Goal: Use online tool/utility: Utilize a website feature to perform a specific function

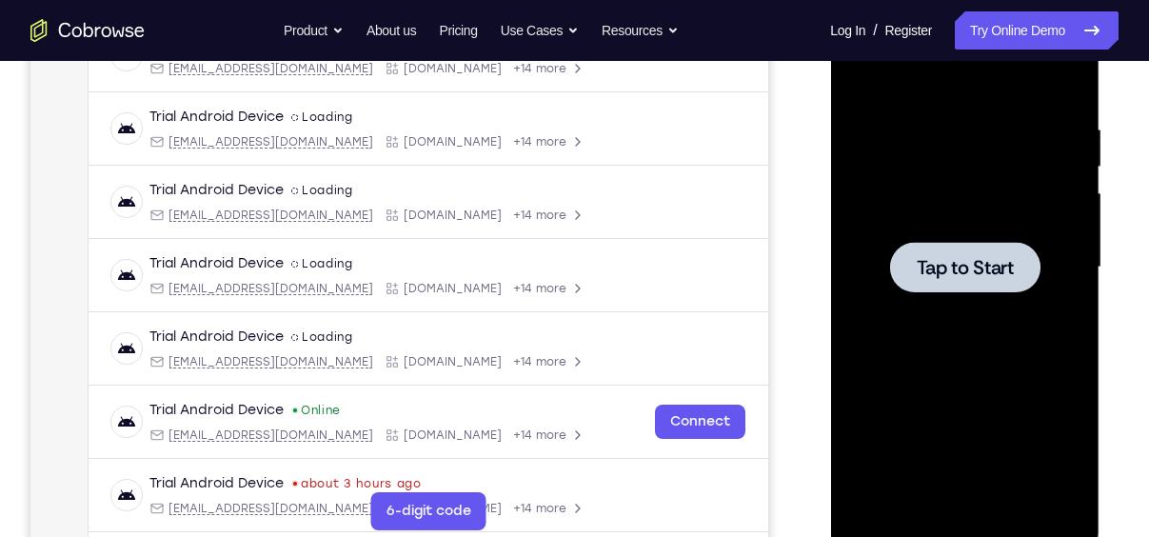
scroll to position [432, 0]
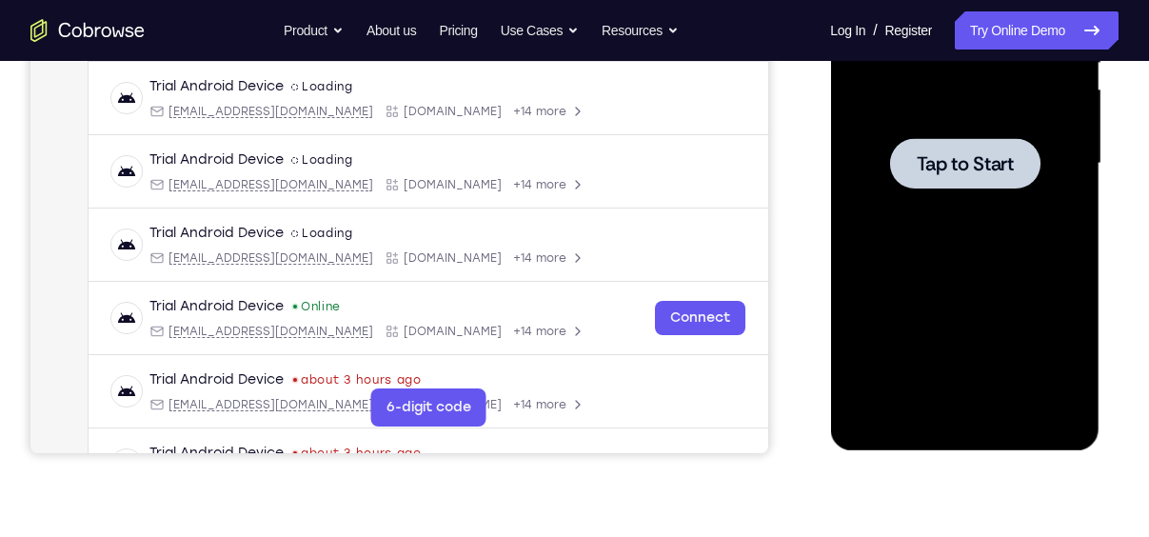
click at [939, 259] on div at bounding box center [964, 163] width 240 height 533
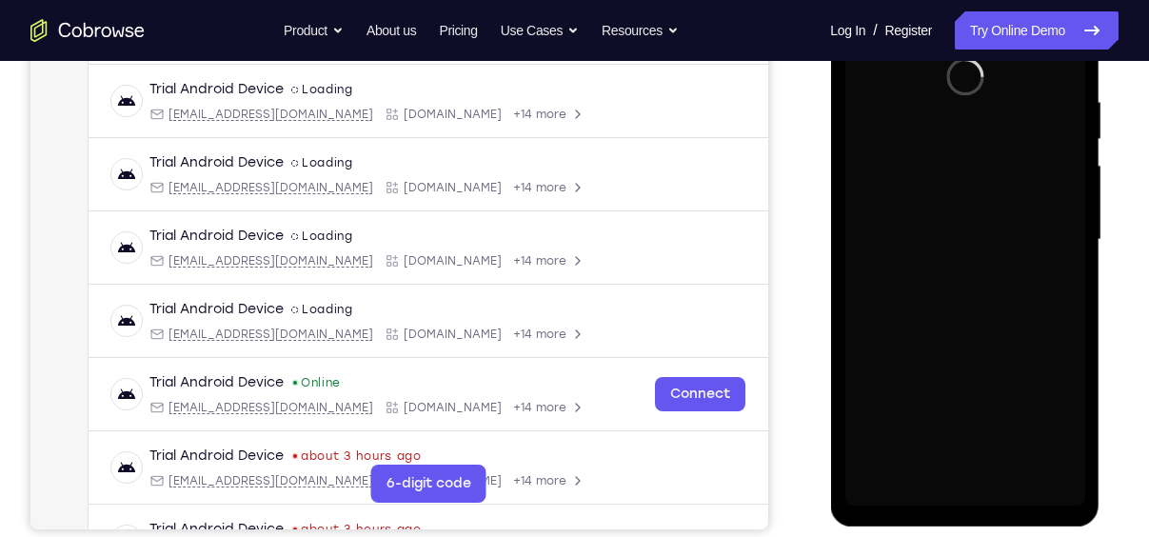
scroll to position [354, 0]
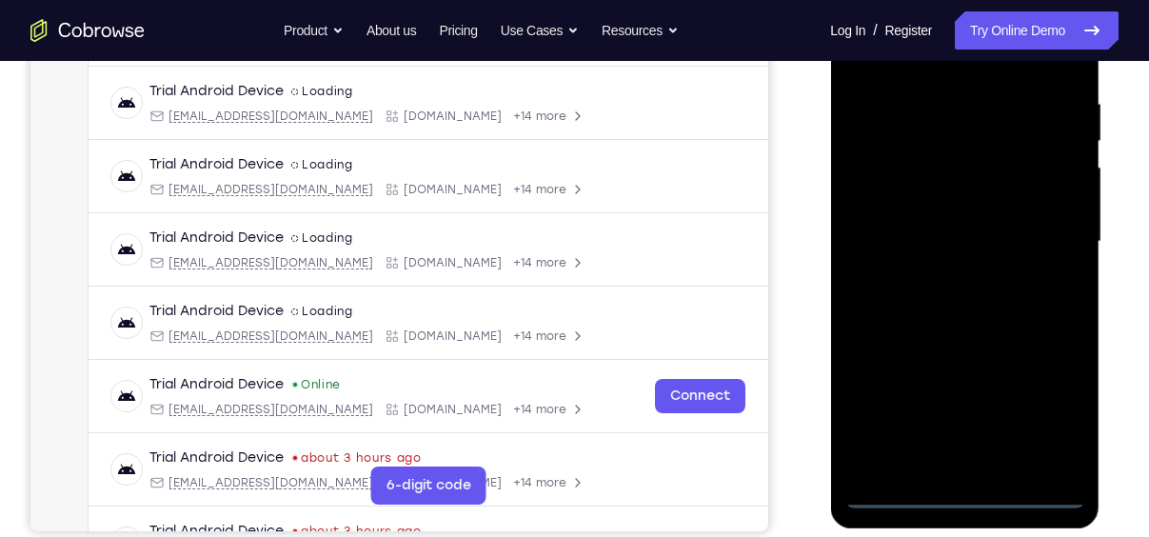
click at [967, 493] on div at bounding box center [964, 241] width 240 height 533
click at [959, 491] on div at bounding box center [964, 241] width 240 height 533
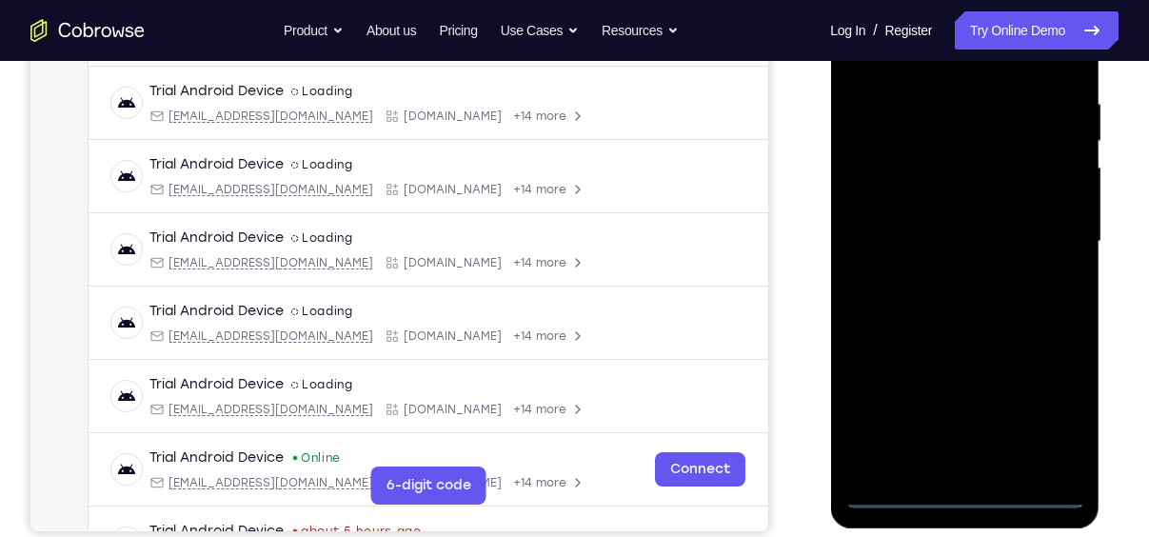
click at [1048, 405] on div at bounding box center [964, 241] width 240 height 533
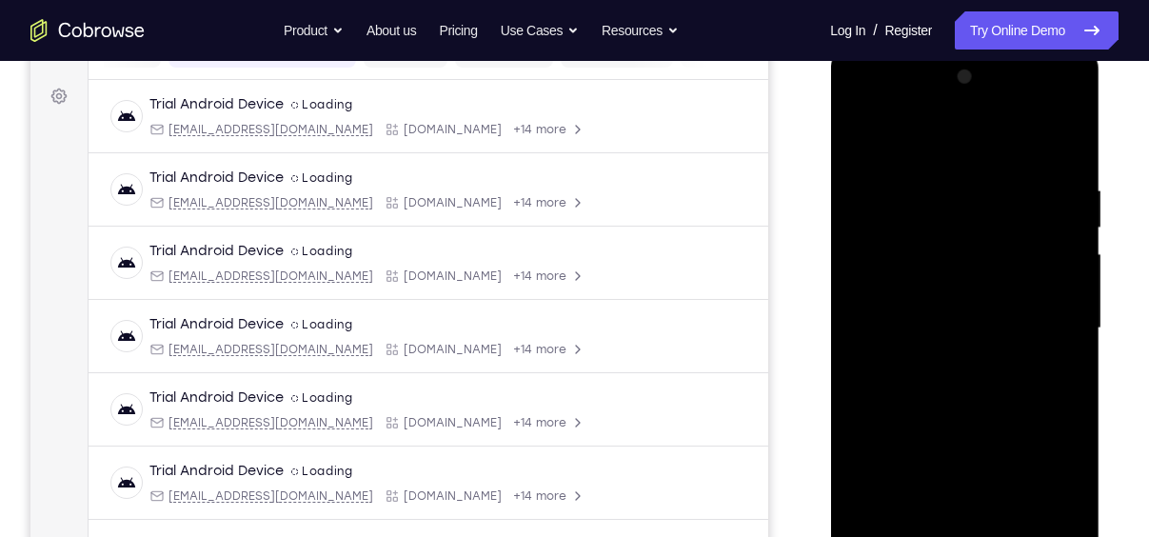
scroll to position [266, 0]
click at [910, 137] on div at bounding box center [964, 329] width 240 height 533
click at [914, 138] on div at bounding box center [964, 329] width 240 height 533
click at [1044, 312] on div at bounding box center [964, 329] width 240 height 533
click at [949, 365] on div at bounding box center [964, 329] width 240 height 533
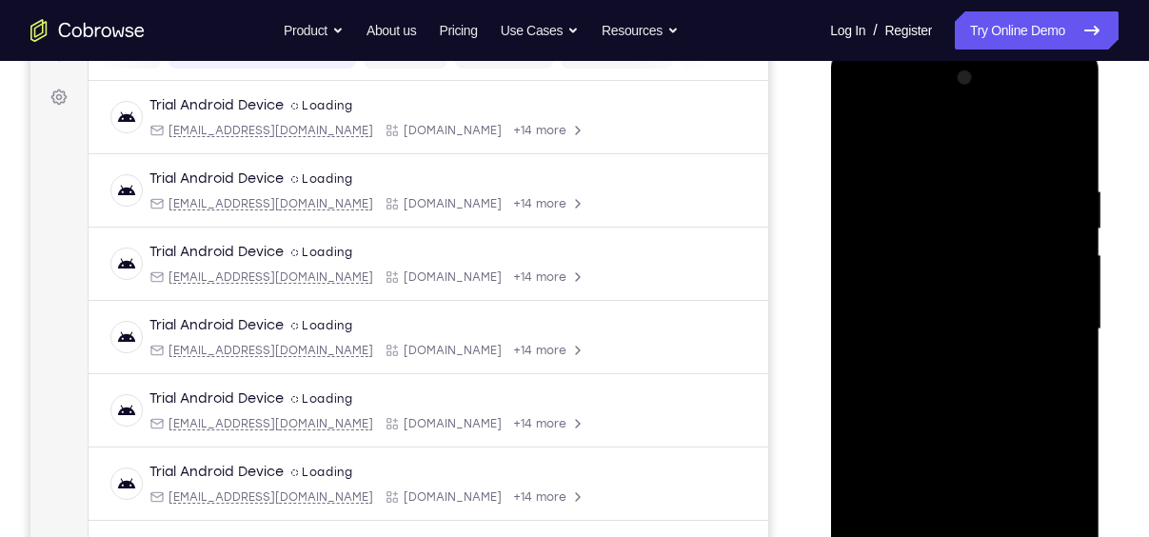
click at [932, 305] on div at bounding box center [964, 329] width 240 height 533
click at [952, 254] on div at bounding box center [964, 329] width 240 height 533
click at [910, 285] on div at bounding box center [964, 329] width 240 height 533
click at [961, 327] on div at bounding box center [964, 329] width 240 height 533
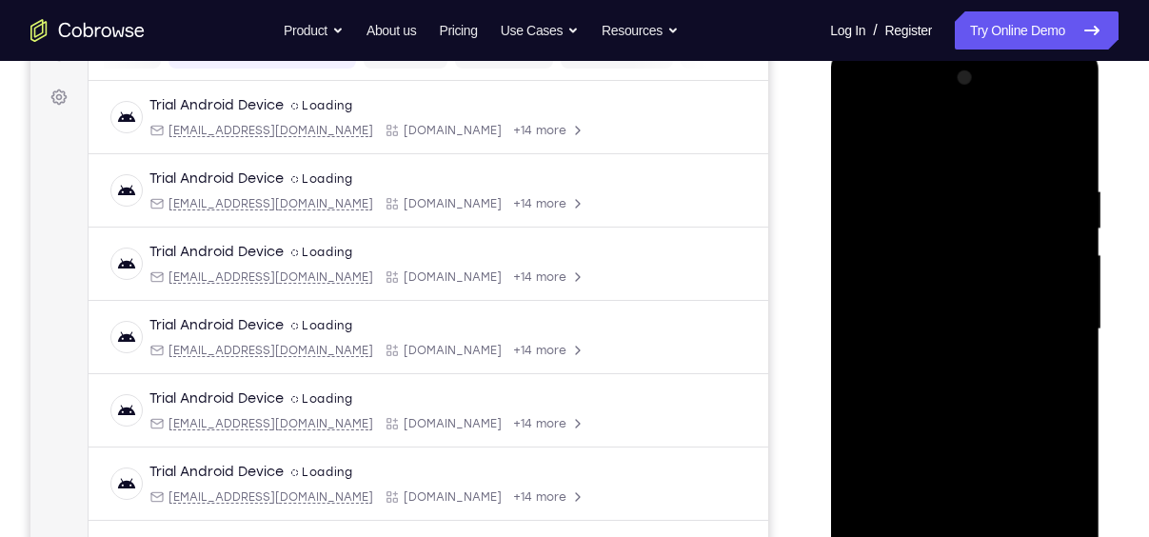
click at [966, 335] on div at bounding box center [964, 329] width 240 height 533
click at [964, 389] on div at bounding box center [964, 329] width 240 height 533
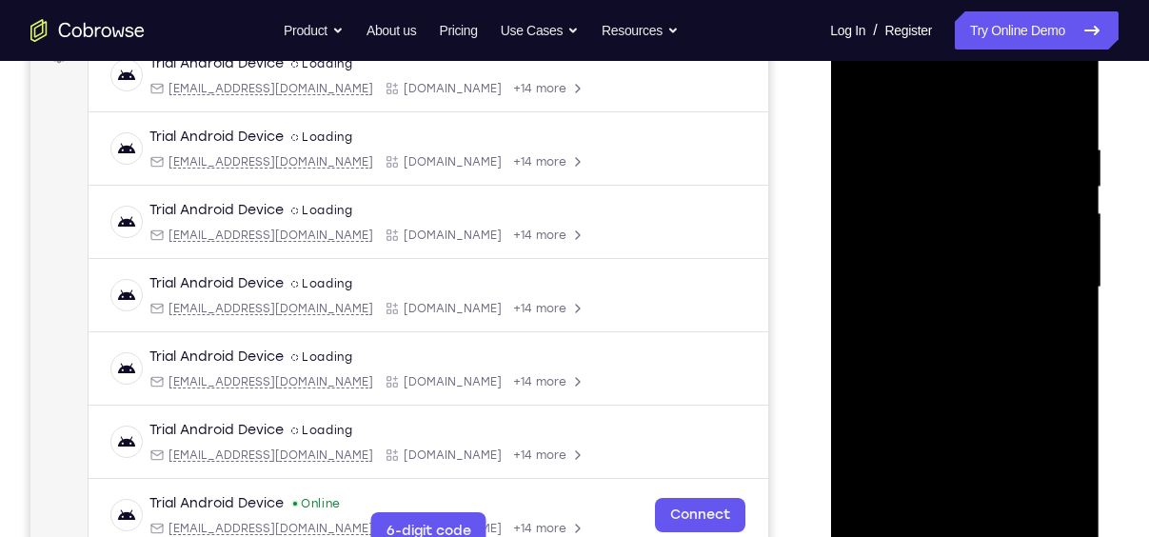
scroll to position [307, 0]
click at [966, 375] on div at bounding box center [964, 288] width 240 height 533
drag, startPoint x: 975, startPoint y: 94, endPoint x: 977, endPoint y: 15, distance: 79.0
click at [977, 15] on div at bounding box center [964, 291] width 269 height 567
click at [1010, 507] on div at bounding box center [964, 288] width 240 height 533
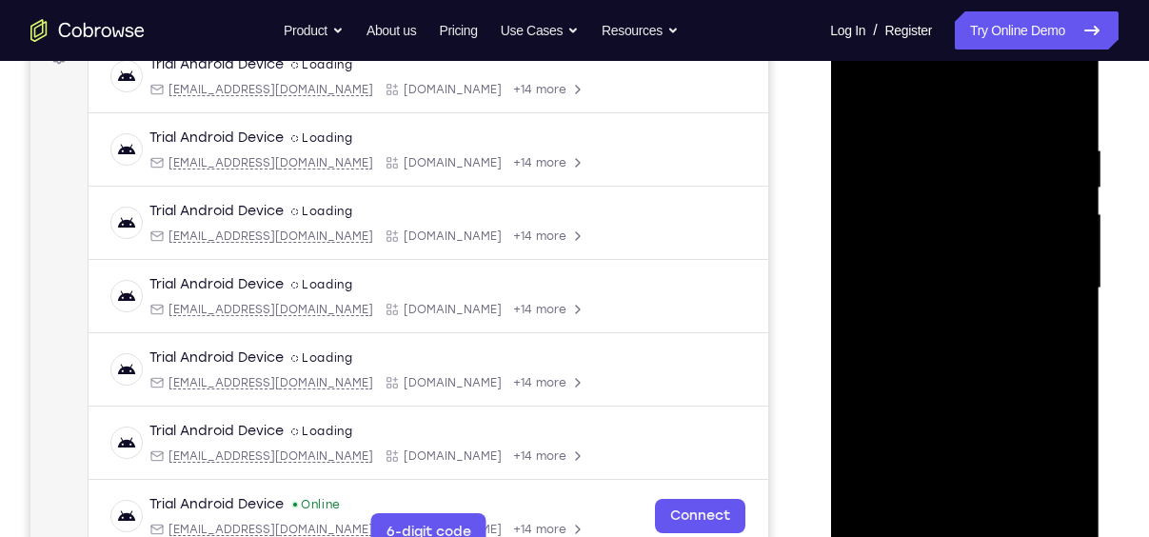
click at [972, 390] on div at bounding box center [964, 288] width 240 height 533
click at [959, 279] on div at bounding box center [964, 288] width 240 height 533
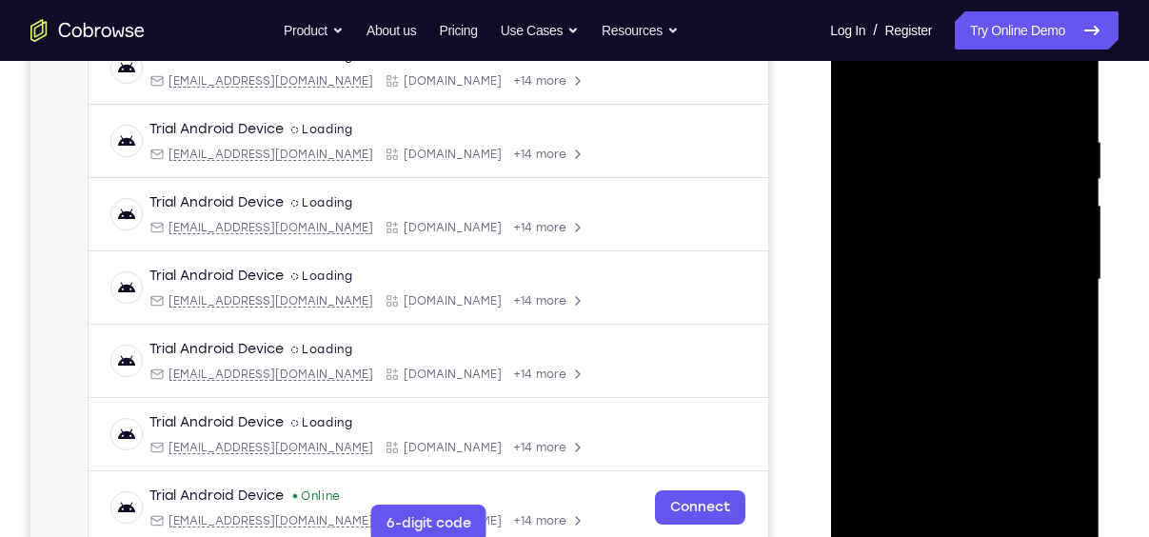
click at [924, 361] on div at bounding box center [964, 279] width 240 height 533
click at [1070, 85] on div at bounding box center [964, 279] width 240 height 533
click at [1065, 364] on div at bounding box center [964, 279] width 240 height 533
click at [1067, 87] on div at bounding box center [964, 279] width 240 height 533
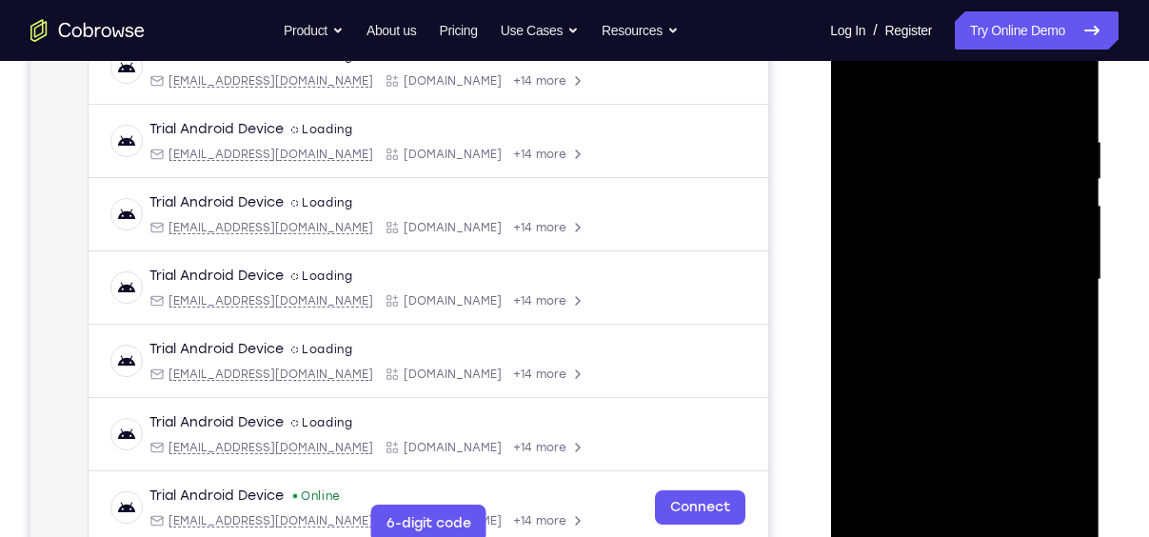
click at [1067, 87] on div at bounding box center [964, 279] width 240 height 533
click at [874, 389] on div at bounding box center [964, 279] width 240 height 533
click at [855, 396] on div at bounding box center [964, 279] width 240 height 533
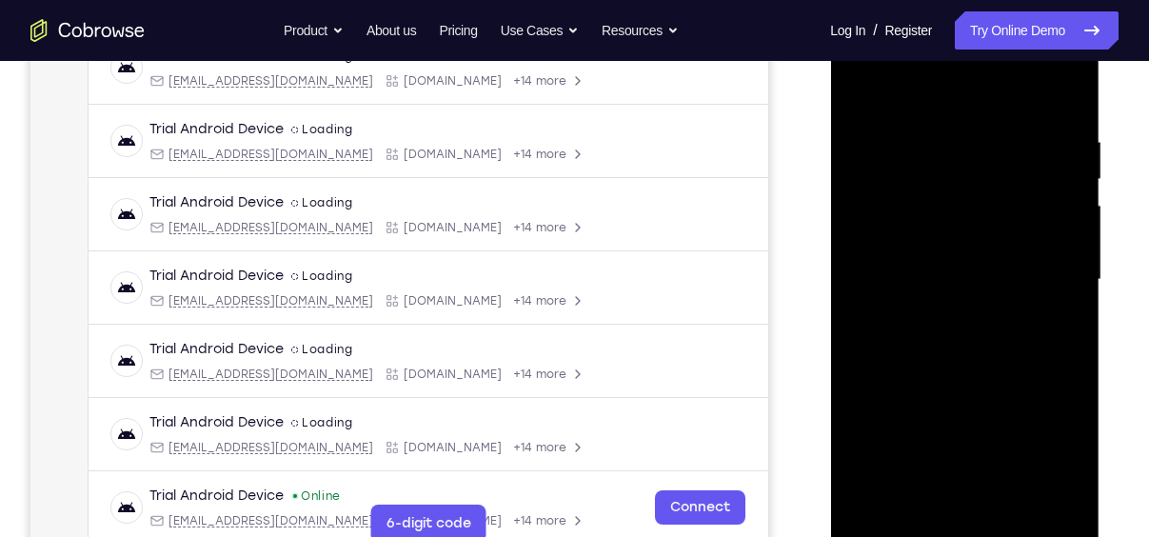
click at [888, 529] on div at bounding box center [964, 279] width 240 height 533
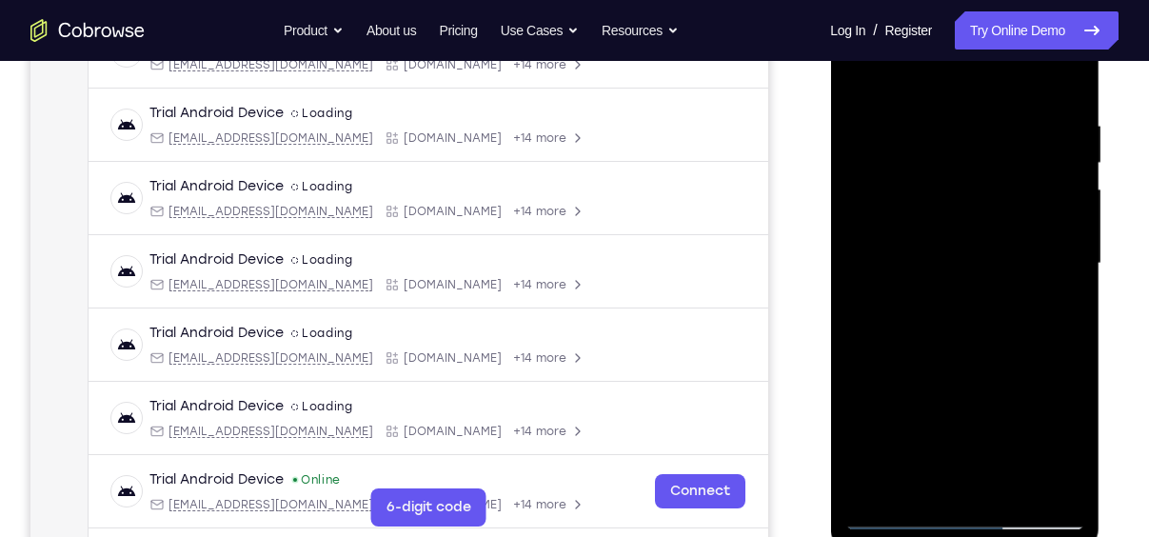
scroll to position [331, 0]
click at [891, 513] on div at bounding box center [964, 264] width 240 height 533
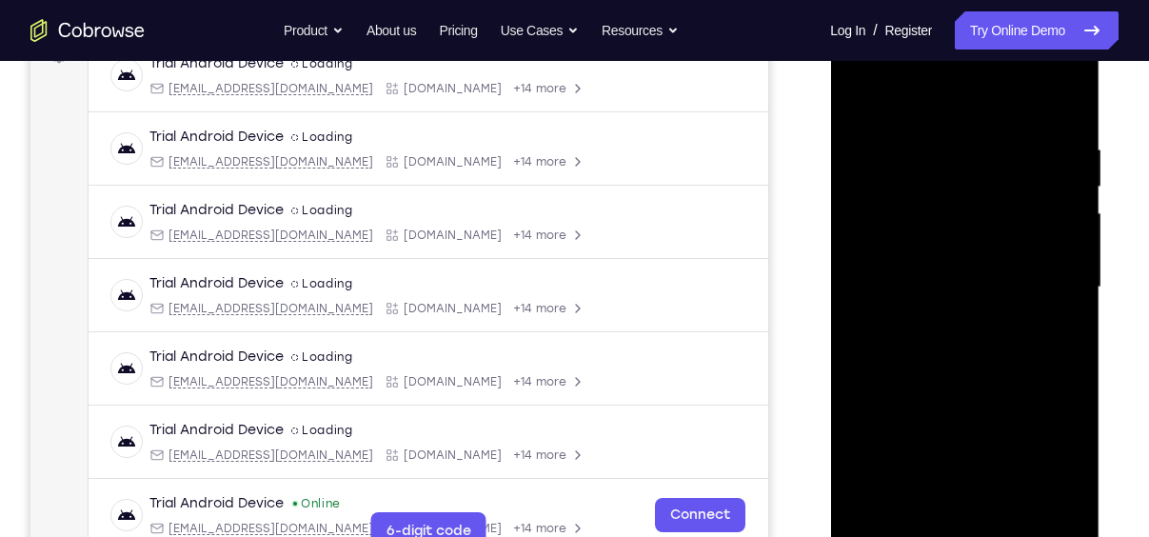
click at [936, 146] on div at bounding box center [964, 287] width 240 height 533
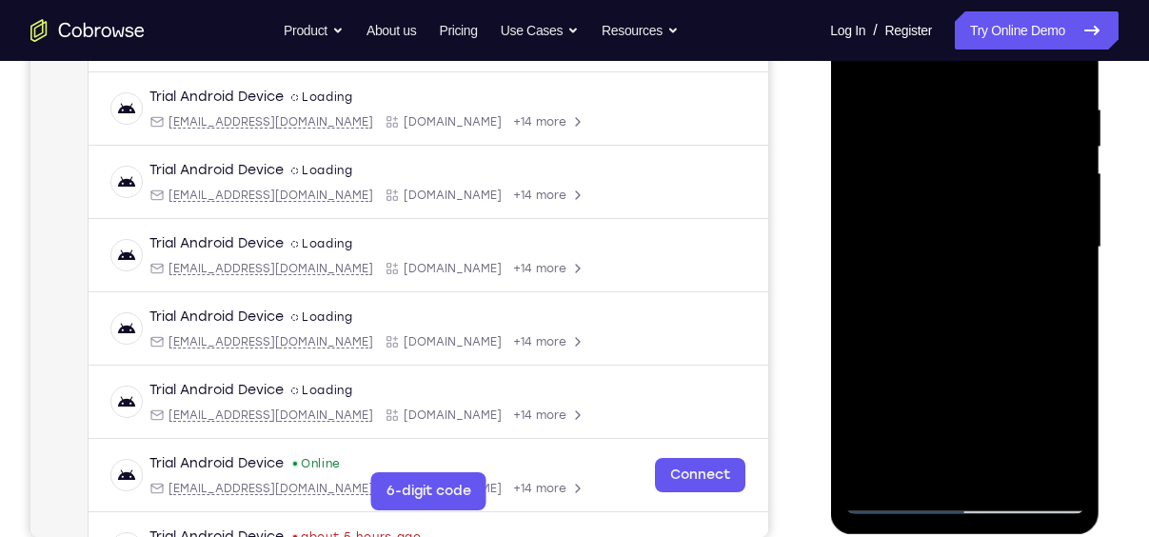
scroll to position [300, 0]
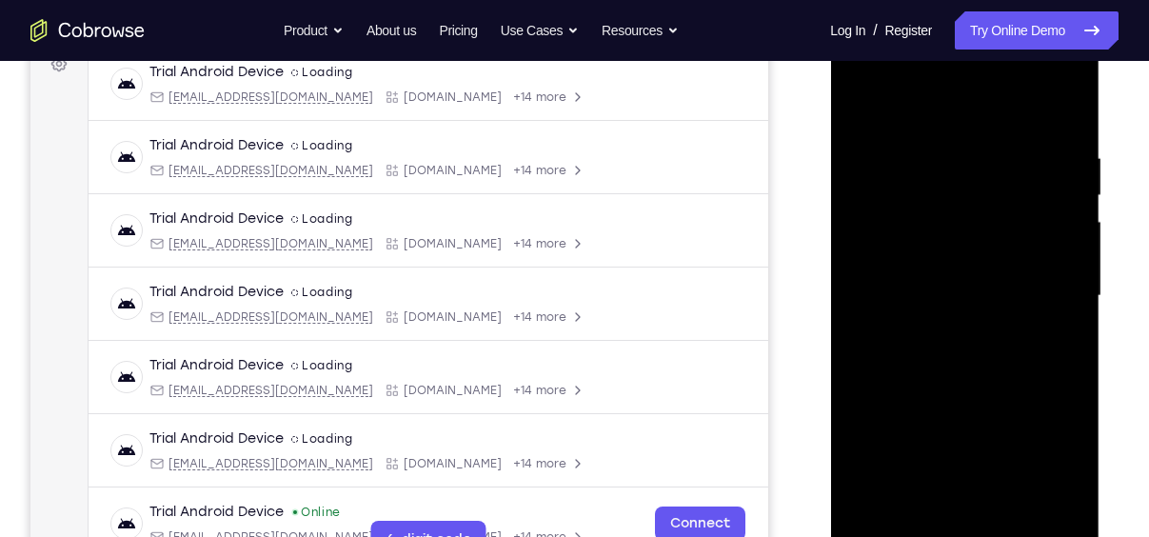
click at [1063, 111] on div at bounding box center [964, 295] width 240 height 533
drag, startPoint x: 970, startPoint y: 258, endPoint x: 966, endPoint y: 206, distance: 51.5
click at [966, 206] on div at bounding box center [964, 295] width 240 height 533
click at [1008, 129] on div at bounding box center [964, 295] width 240 height 533
click at [1063, 170] on div at bounding box center [964, 295] width 240 height 533
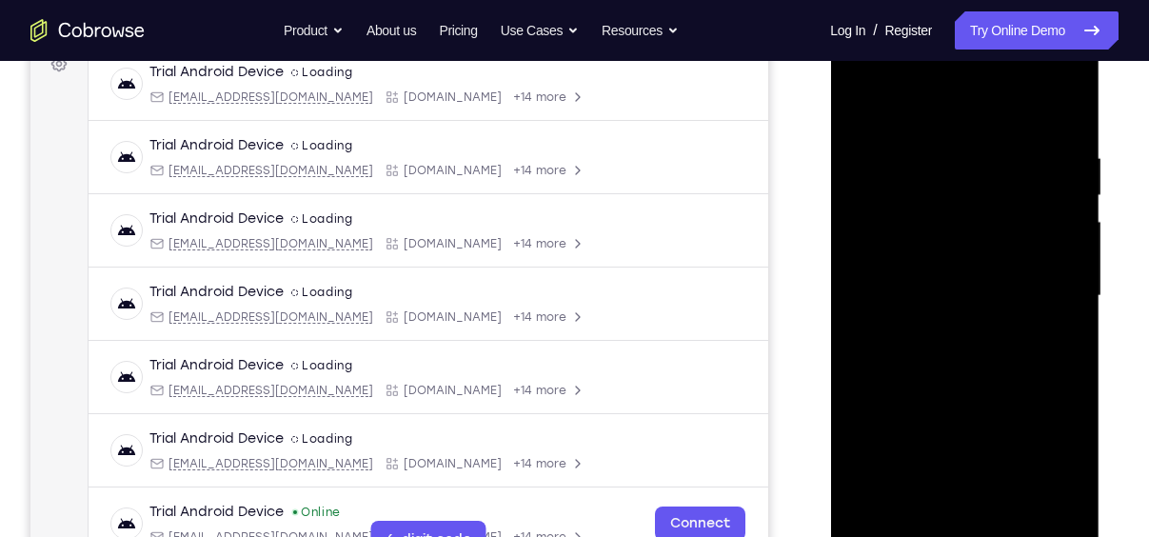
click at [1062, 113] on div at bounding box center [964, 295] width 240 height 533
drag, startPoint x: 1015, startPoint y: 205, endPoint x: 1104, endPoint y: 509, distance: 317.1
click at [1101, 509] on html "Online web based iOS Simulators and Android Emulators. Run iPhone, iPad, Mobile…" at bounding box center [965, 300] width 271 height 571
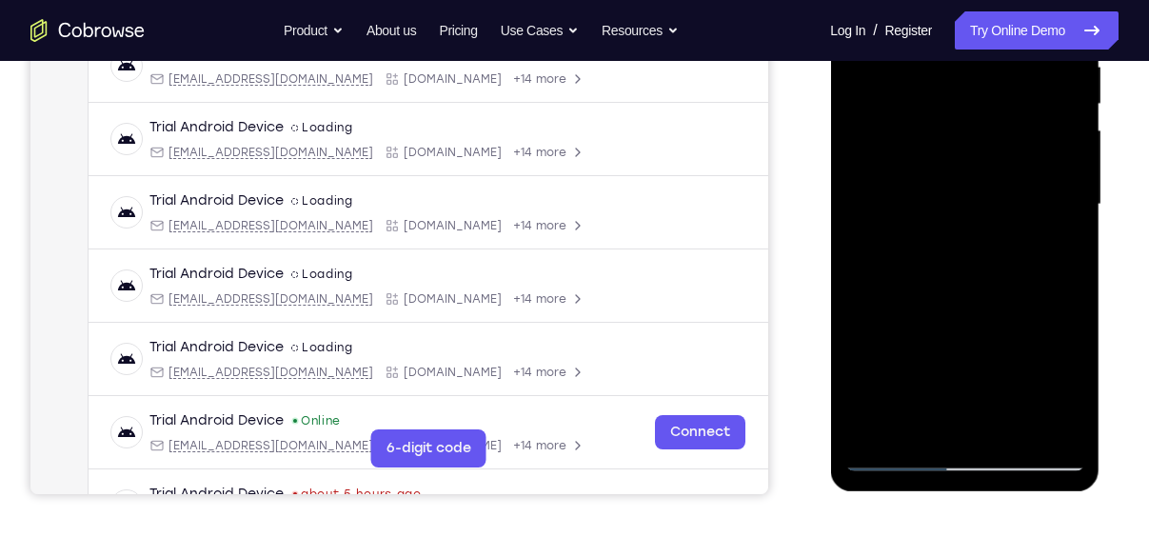
scroll to position [393, 0]
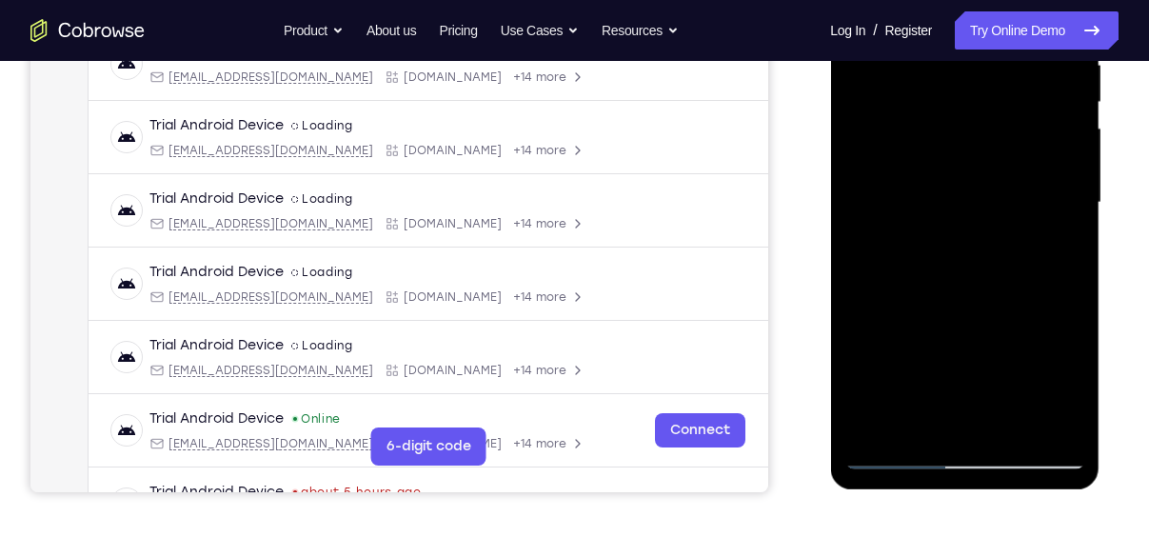
click at [896, 453] on div at bounding box center [964, 202] width 240 height 533
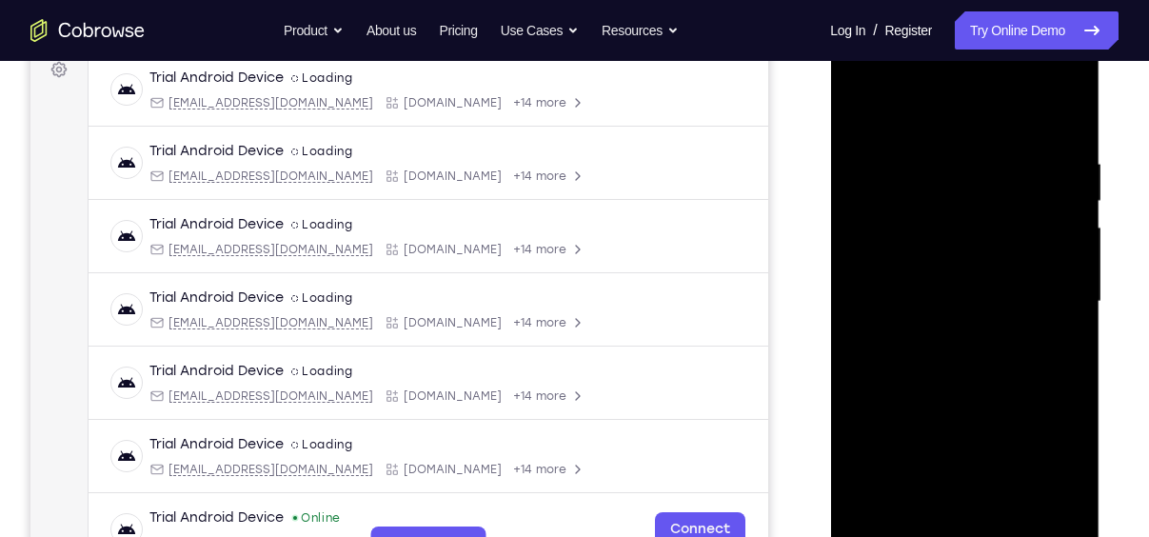
scroll to position [291, 0]
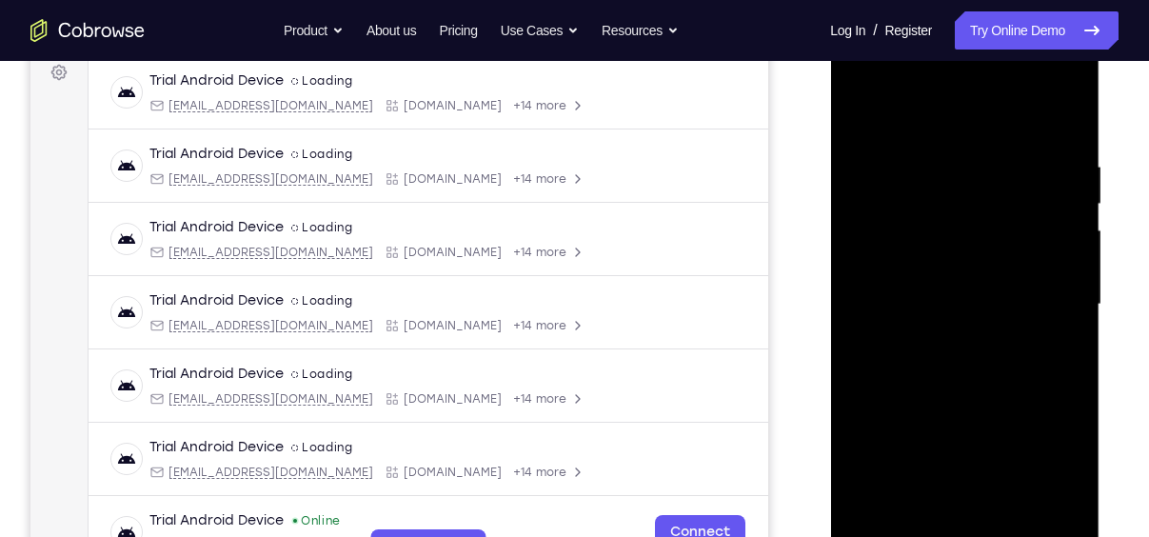
click at [1065, 120] on div at bounding box center [964, 304] width 240 height 533
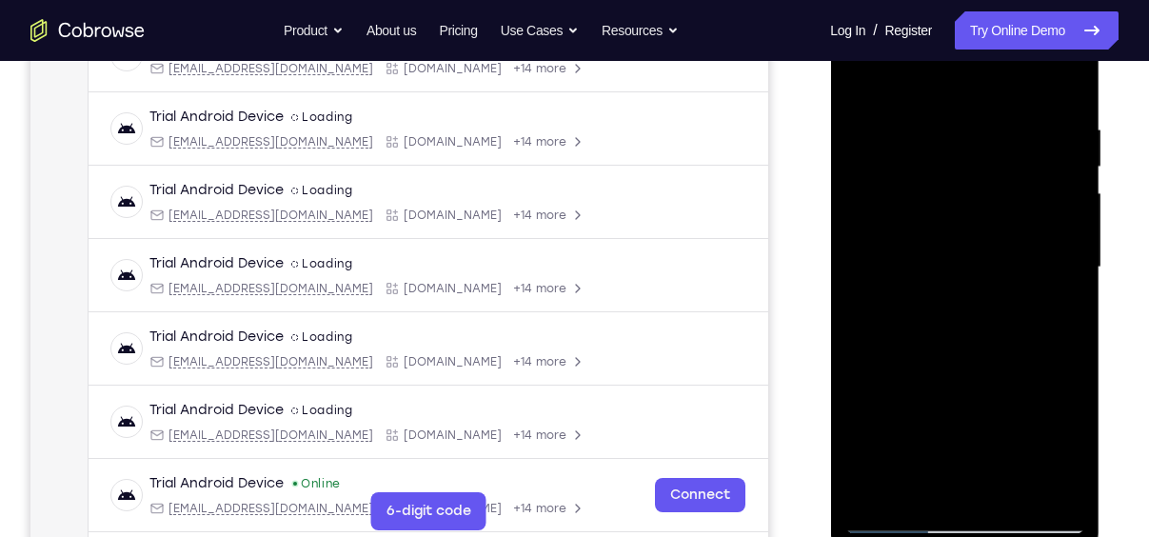
scroll to position [332, 0]
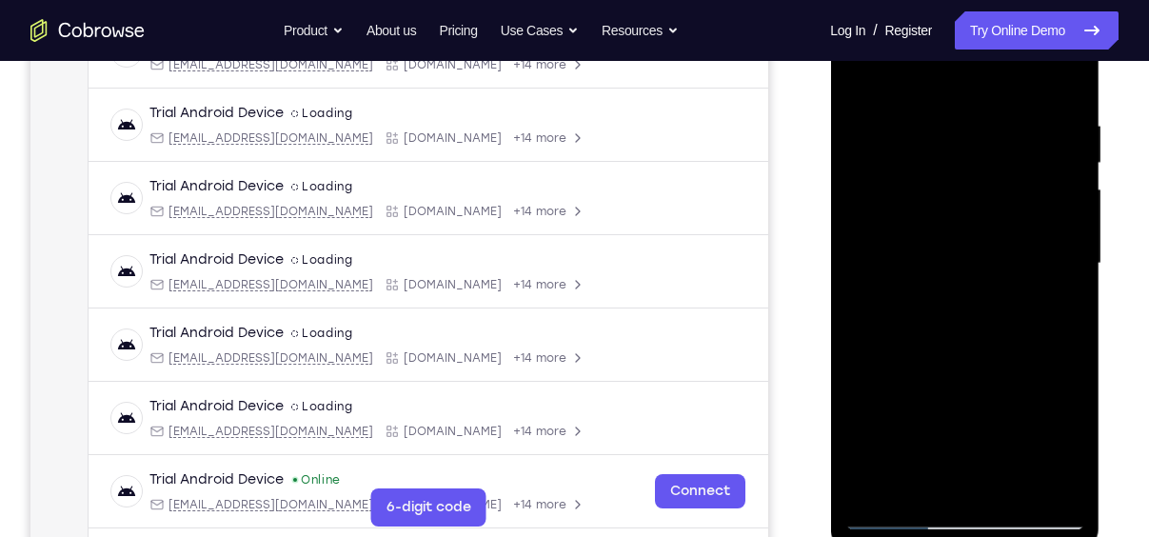
click at [939, 246] on div at bounding box center [964, 263] width 240 height 533
click at [1069, 346] on div at bounding box center [964, 263] width 240 height 533
click at [1012, 489] on div at bounding box center [964, 263] width 240 height 533
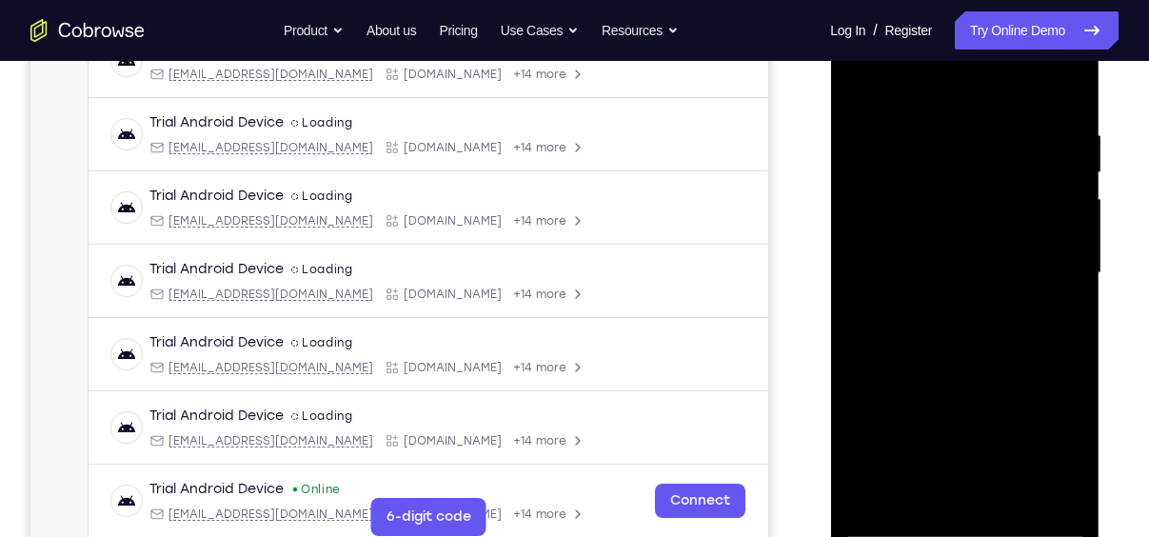
scroll to position [320, 0]
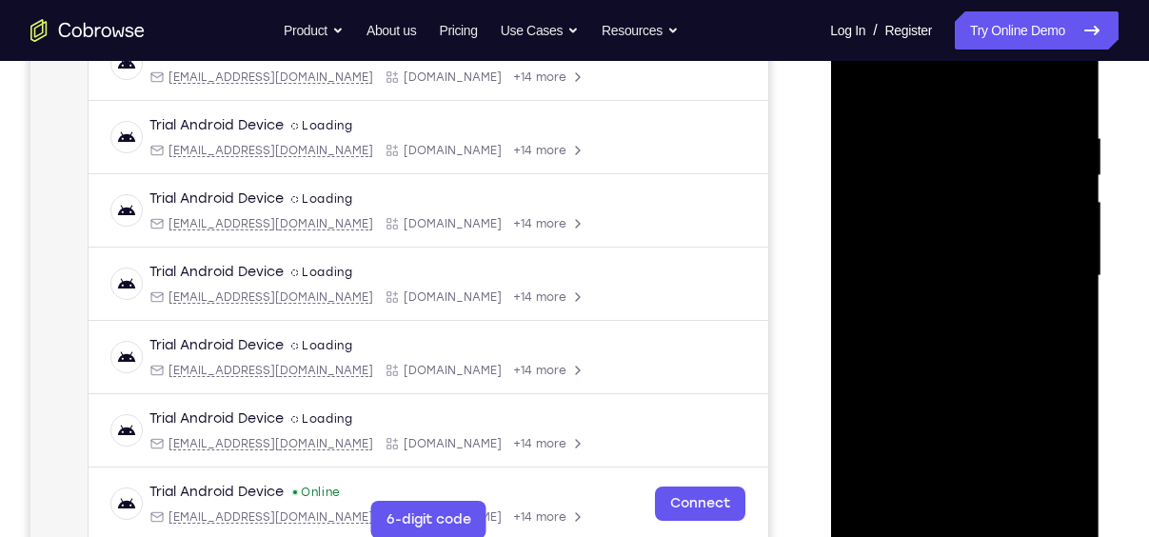
click at [878, 154] on div at bounding box center [964, 276] width 240 height 533
click at [956, 468] on div at bounding box center [964, 276] width 240 height 533
click at [956, 156] on div at bounding box center [964, 276] width 240 height 533
click at [863, 496] on div at bounding box center [964, 276] width 240 height 533
click at [1073, 427] on div at bounding box center [964, 276] width 240 height 533
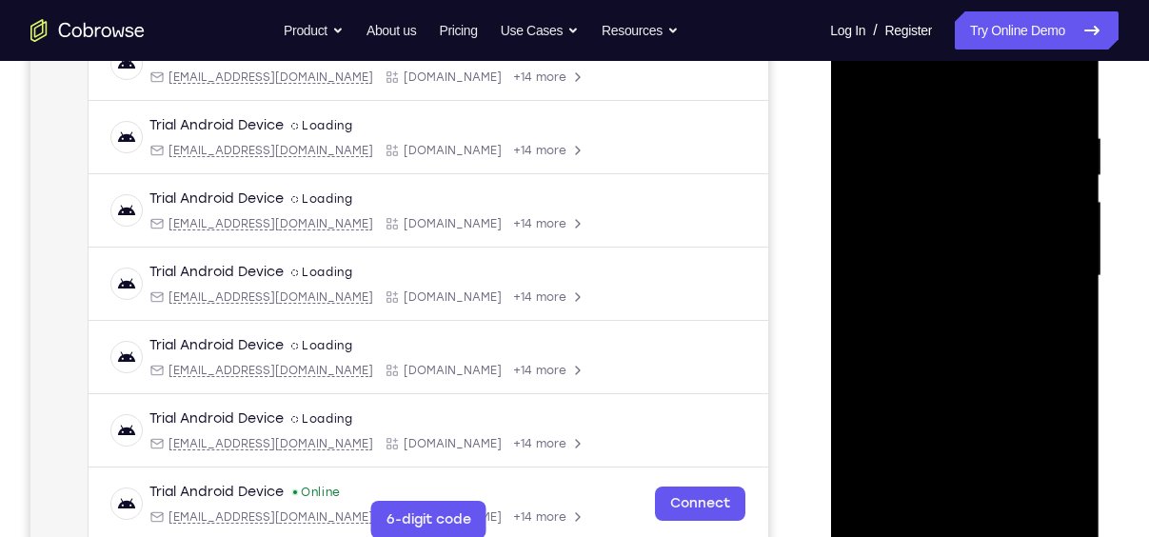
drag, startPoint x: 859, startPoint y: 389, endPoint x: 955, endPoint y: 384, distance: 96.2
click at [955, 384] on div at bounding box center [964, 276] width 240 height 533
click at [859, 495] on div at bounding box center [964, 276] width 240 height 533
click at [918, 494] on div at bounding box center [964, 276] width 240 height 533
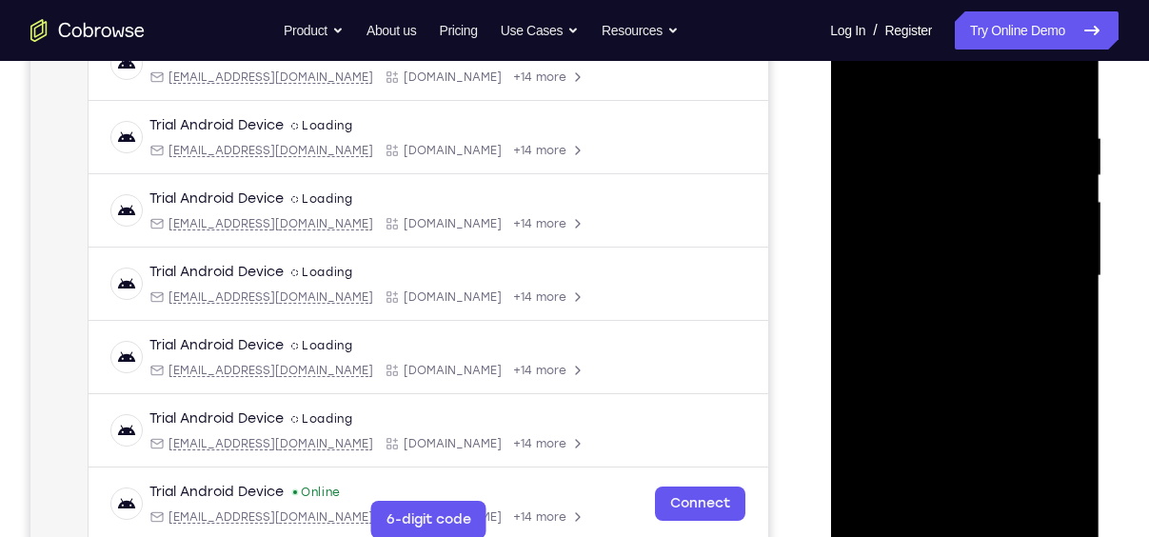
drag, startPoint x: 1054, startPoint y: 346, endPoint x: 866, endPoint y: 359, distance: 188.8
click at [866, 359] on div at bounding box center [964, 276] width 240 height 533
click at [1051, 344] on div at bounding box center [964, 276] width 240 height 533
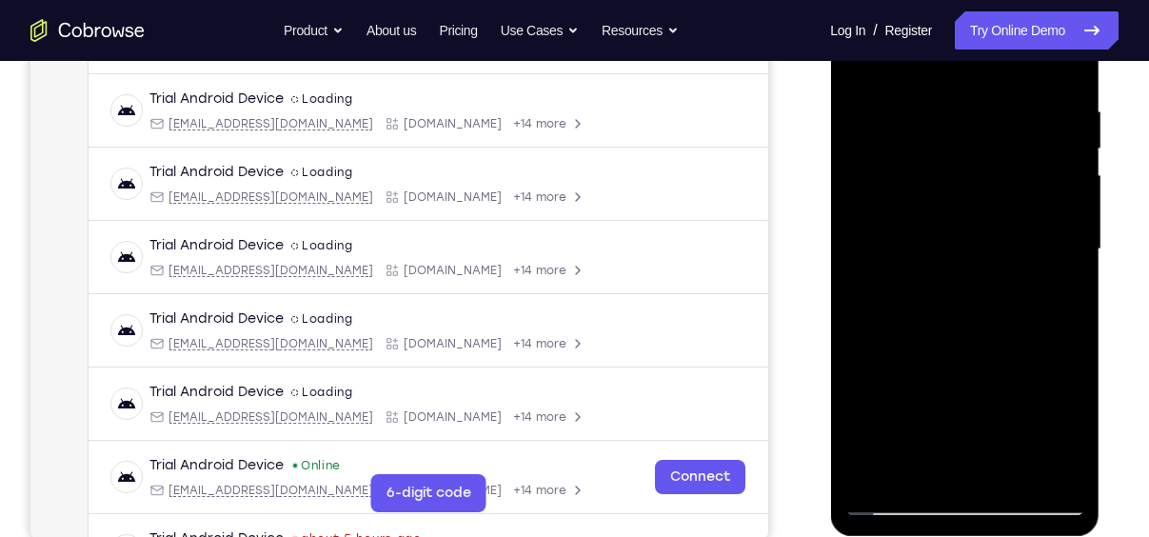
scroll to position [349, 0]
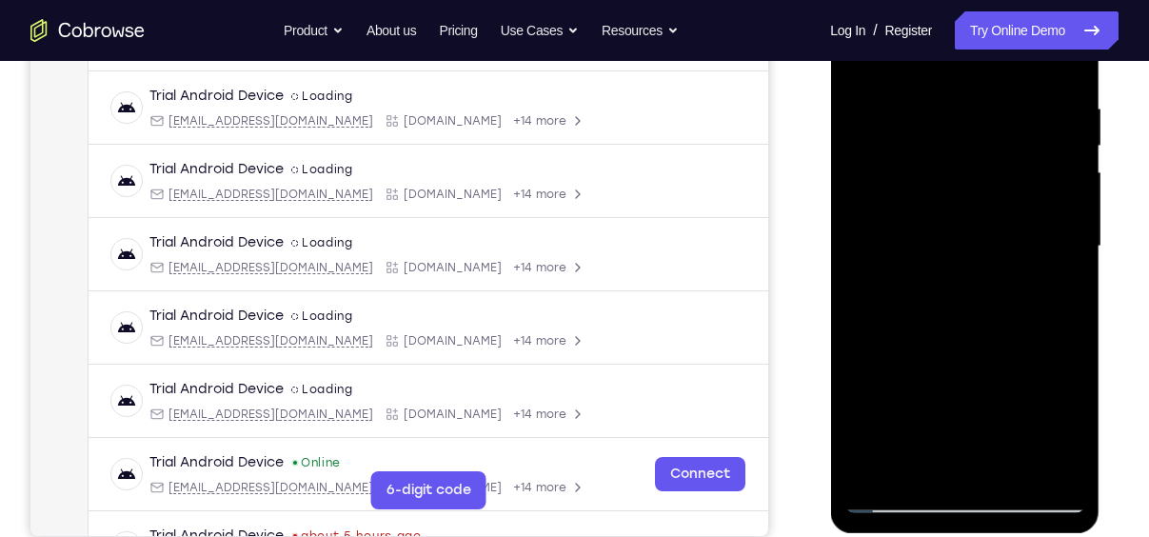
drag, startPoint x: 961, startPoint y: 411, endPoint x: 945, endPoint y: 360, distance: 53.9
click at [945, 360] on div at bounding box center [964, 246] width 240 height 533
drag, startPoint x: 970, startPoint y: 426, endPoint x: 967, endPoint y: 339, distance: 87.6
click at [967, 339] on div at bounding box center [964, 246] width 240 height 533
drag, startPoint x: 971, startPoint y: 426, endPoint x: 970, endPoint y: 338, distance: 88.5
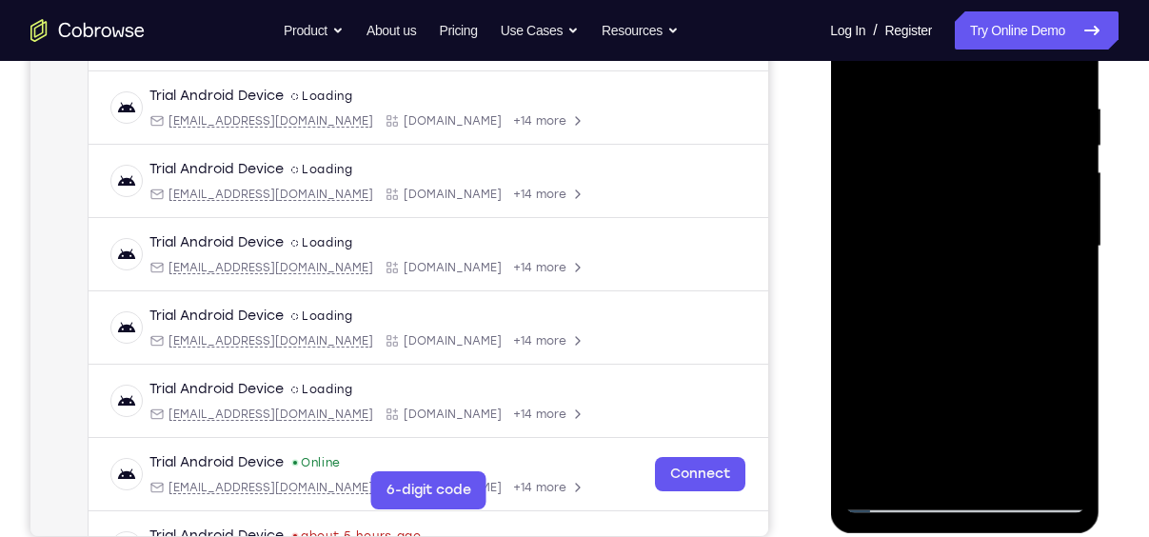
click at [970, 338] on div at bounding box center [964, 246] width 240 height 533
drag, startPoint x: 973, startPoint y: 423, endPoint x: 970, endPoint y: 341, distance: 82.9
click at [970, 341] on div at bounding box center [964, 246] width 240 height 533
drag, startPoint x: 973, startPoint y: 431, endPoint x: 982, endPoint y: 298, distance: 133.5
click at [982, 298] on div at bounding box center [964, 246] width 240 height 533
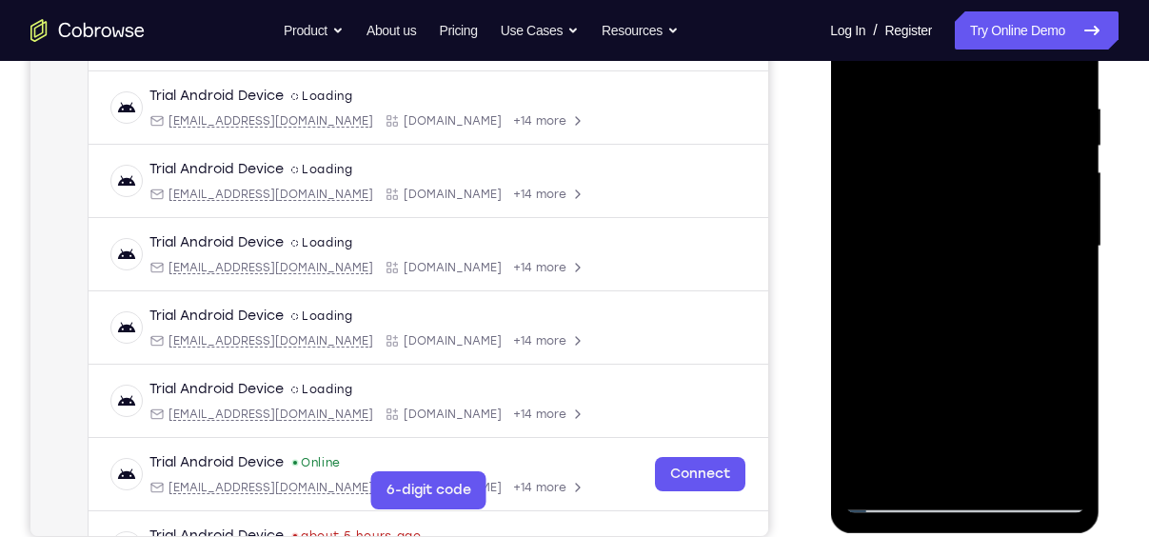
drag, startPoint x: 978, startPoint y: 406, endPoint x: 962, endPoint y: 324, distance: 84.4
click at [962, 324] on div at bounding box center [964, 246] width 240 height 533
click at [960, 413] on div at bounding box center [964, 246] width 240 height 533
click at [913, 340] on div at bounding box center [964, 246] width 240 height 533
click at [1064, 467] on div at bounding box center [964, 246] width 240 height 533
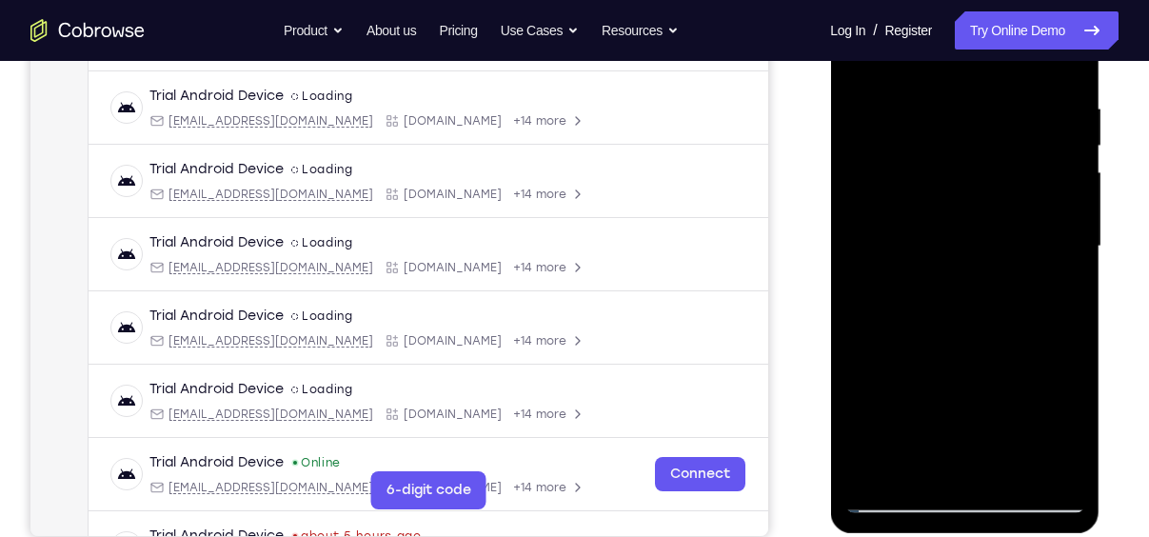
click at [918, 349] on div at bounding box center [964, 246] width 240 height 533
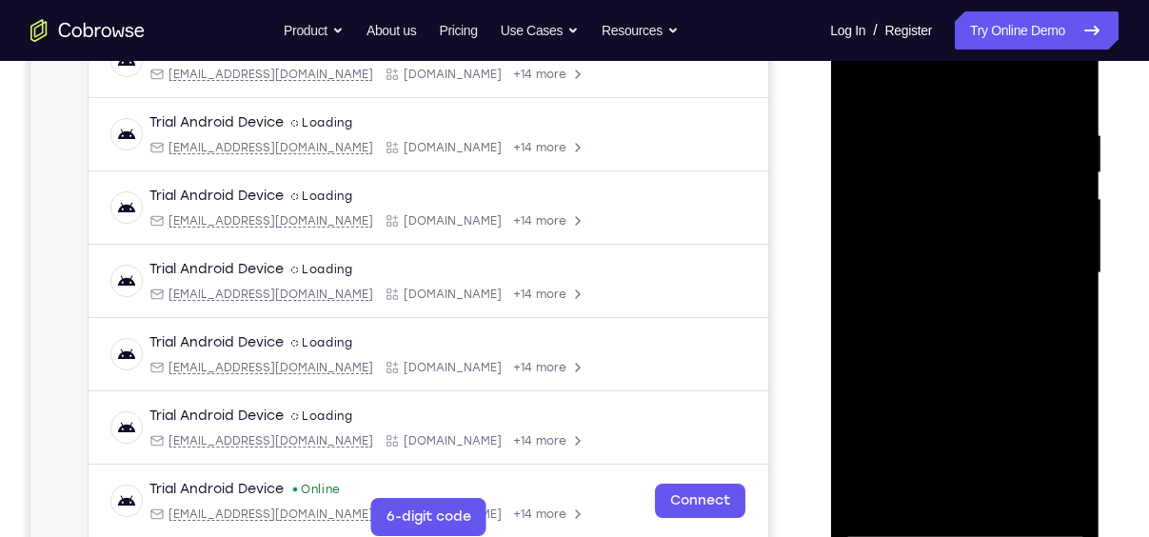
click at [1064, 87] on div at bounding box center [964, 273] width 240 height 533
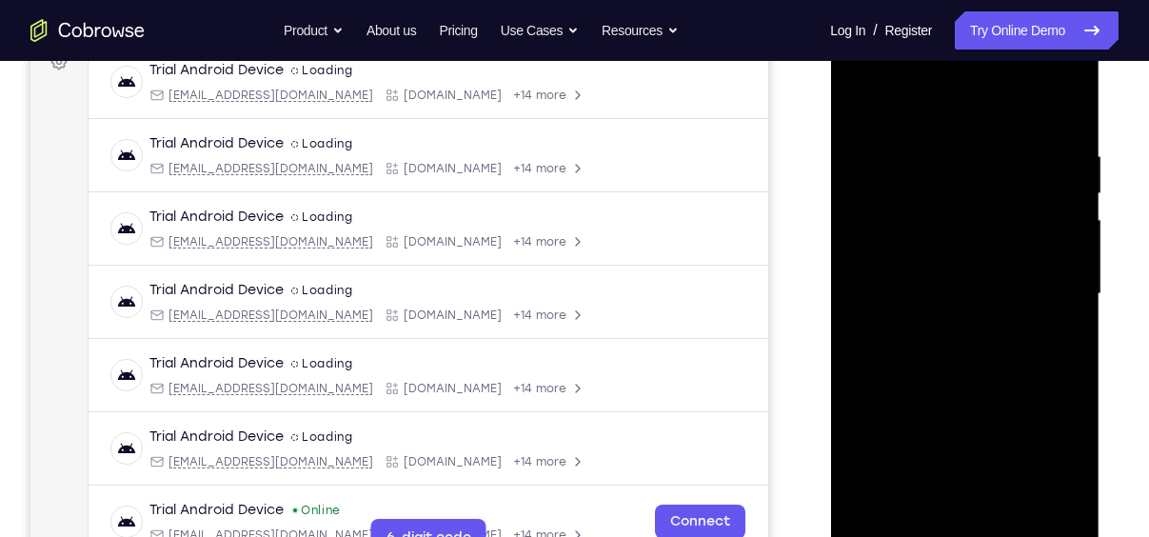
scroll to position [310, 0]
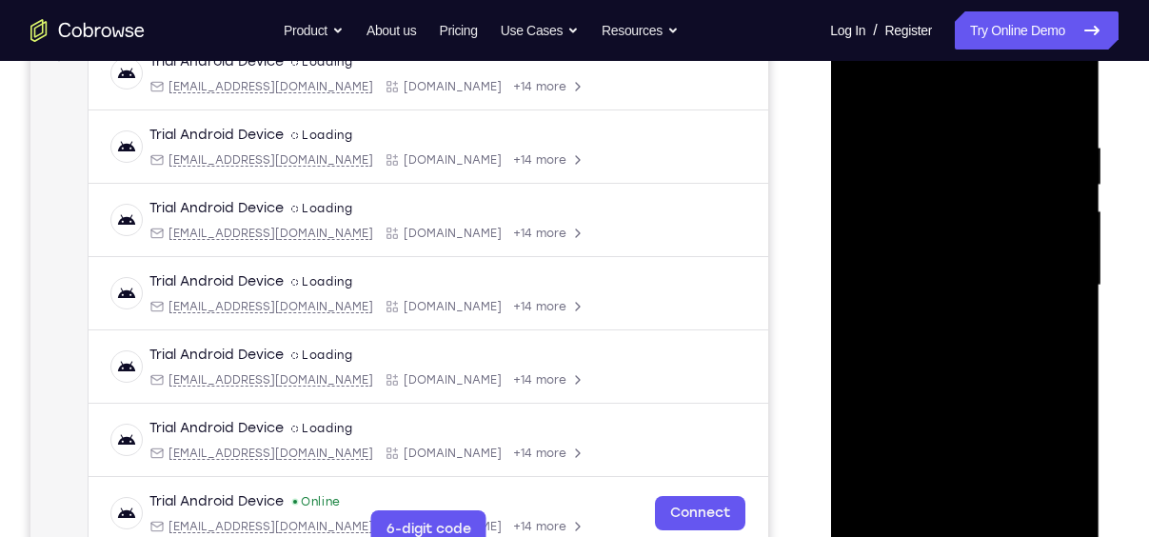
click at [1071, 182] on div at bounding box center [964, 285] width 240 height 533
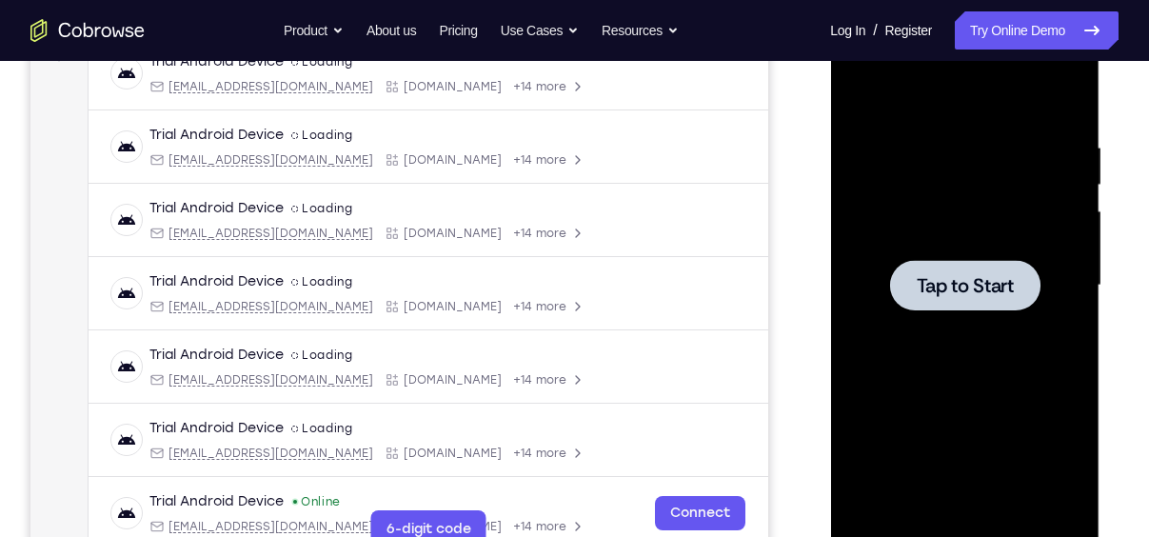
click at [970, 285] on span "Tap to Start" at bounding box center [963, 285] width 97 height 19
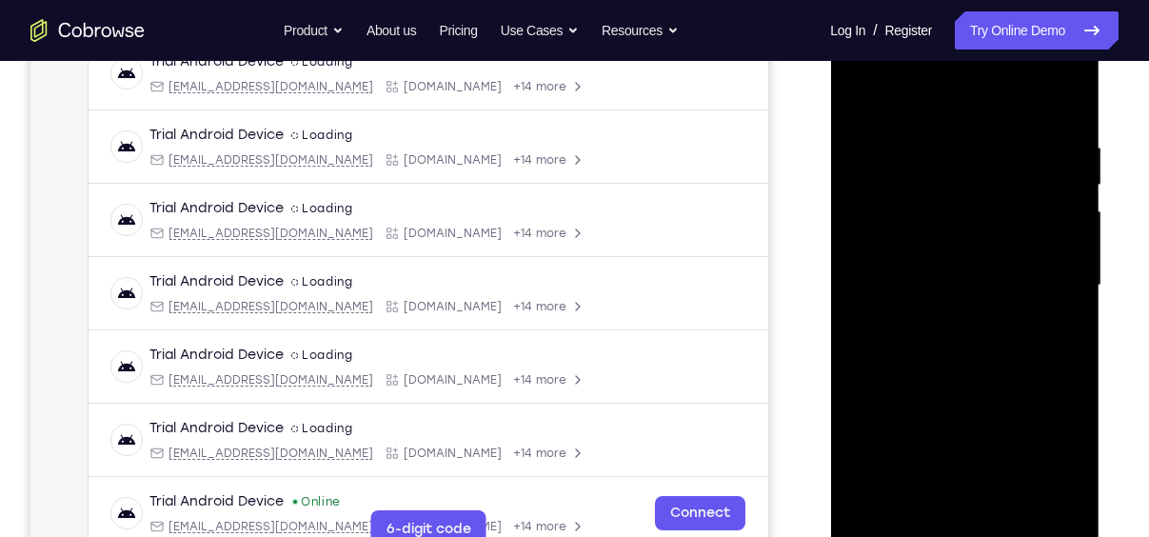
scroll to position [355, 0]
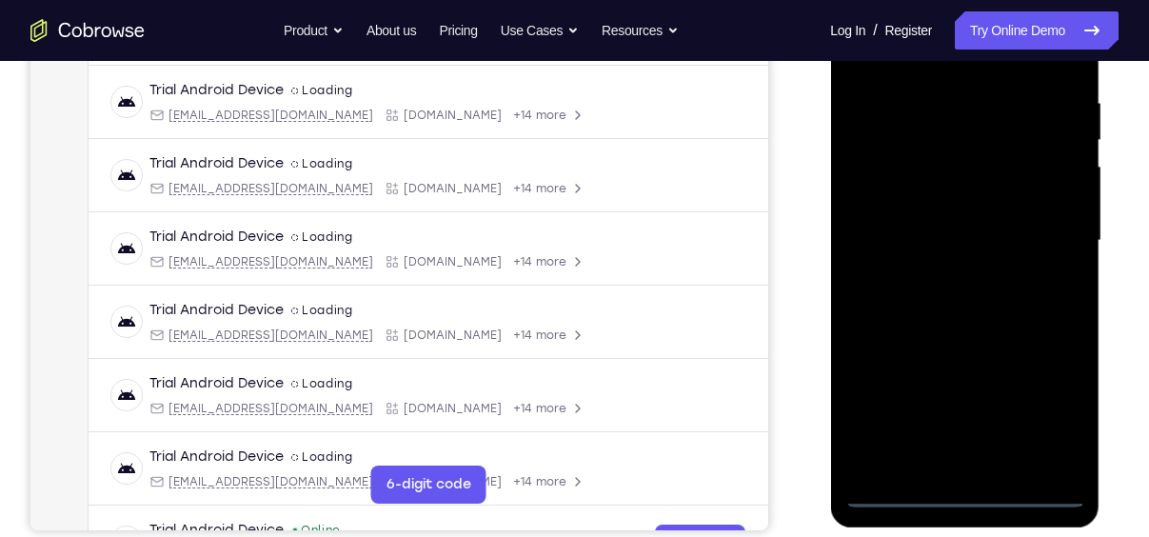
click at [961, 490] on div at bounding box center [964, 240] width 240 height 533
click at [1042, 403] on div at bounding box center [964, 240] width 240 height 533
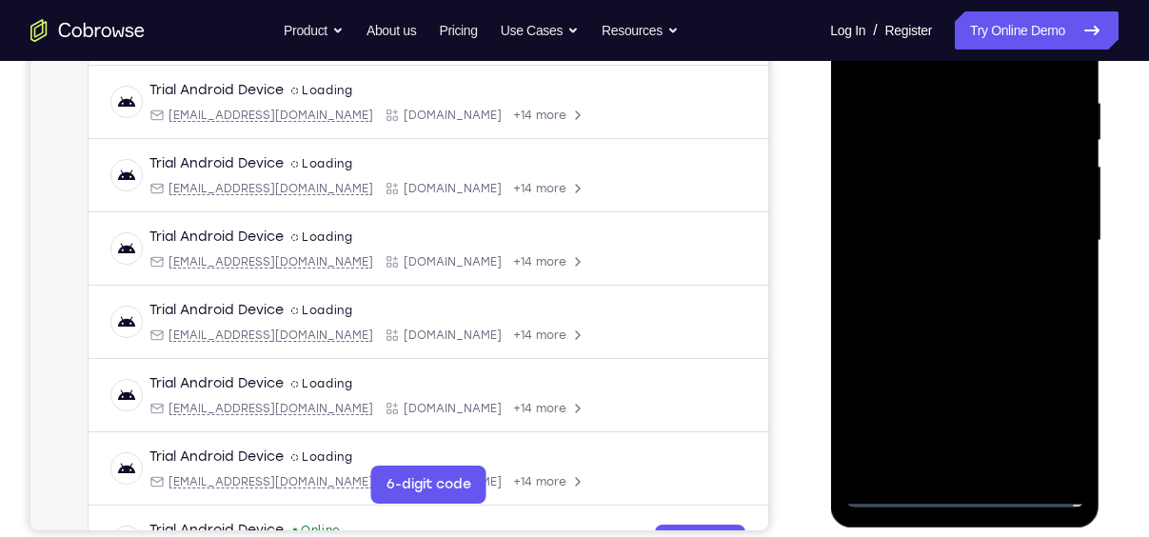
click at [1042, 403] on div at bounding box center [964, 240] width 240 height 533
click at [1048, 420] on div at bounding box center [964, 240] width 240 height 533
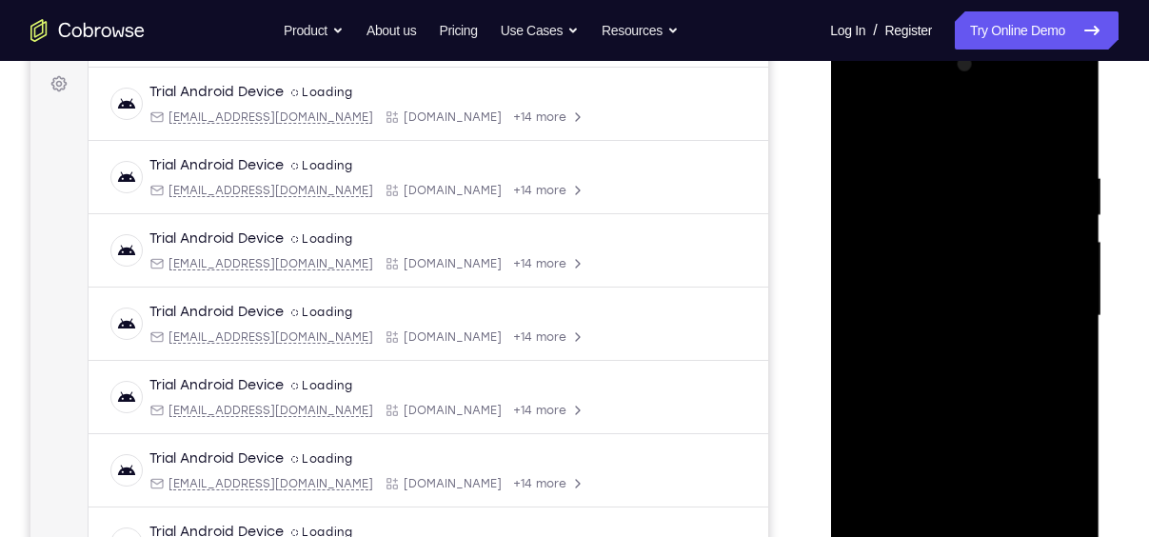
scroll to position [281, 0]
click at [908, 127] on div at bounding box center [964, 315] width 240 height 533
click at [1041, 300] on div at bounding box center [964, 315] width 240 height 533
click at [944, 347] on div at bounding box center [964, 315] width 240 height 533
click at [915, 299] on div at bounding box center [964, 315] width 240 height 533
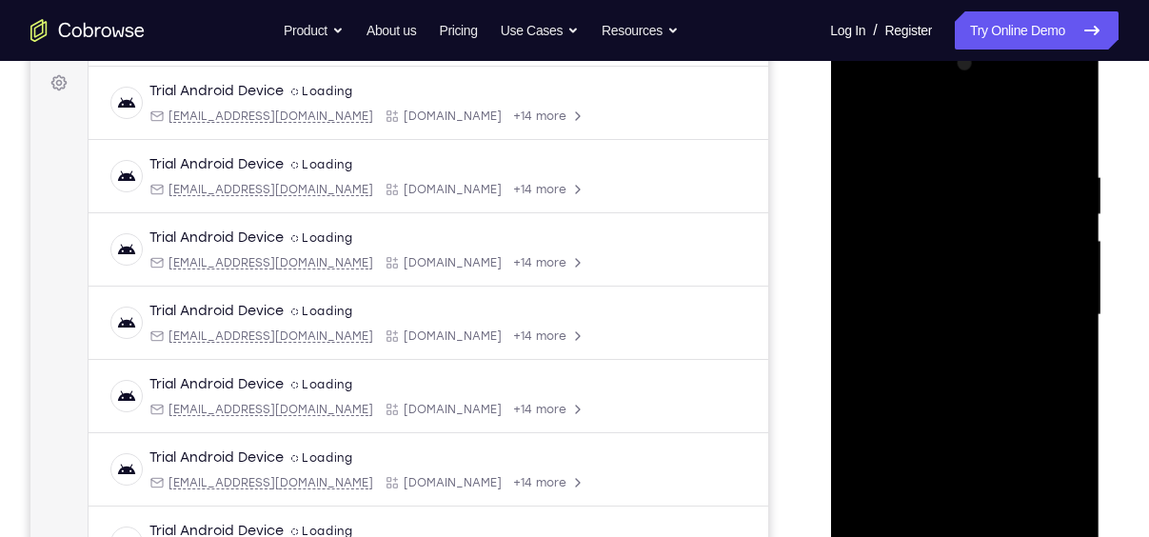
click at [921, 280] on div at bounding box center [964, 315] width 240 height 533
click at [914, 321] on div at bounding box center [964, 315] width 240 height 533
click at [925, 371] on div at bounding box center [964, 315] width 240 height 533
click at [935, 408] on div at bounding box center [964, 315] width 240 height 533
click at [891, 224] on div at bounding box center [964, 315] width 240 height 533
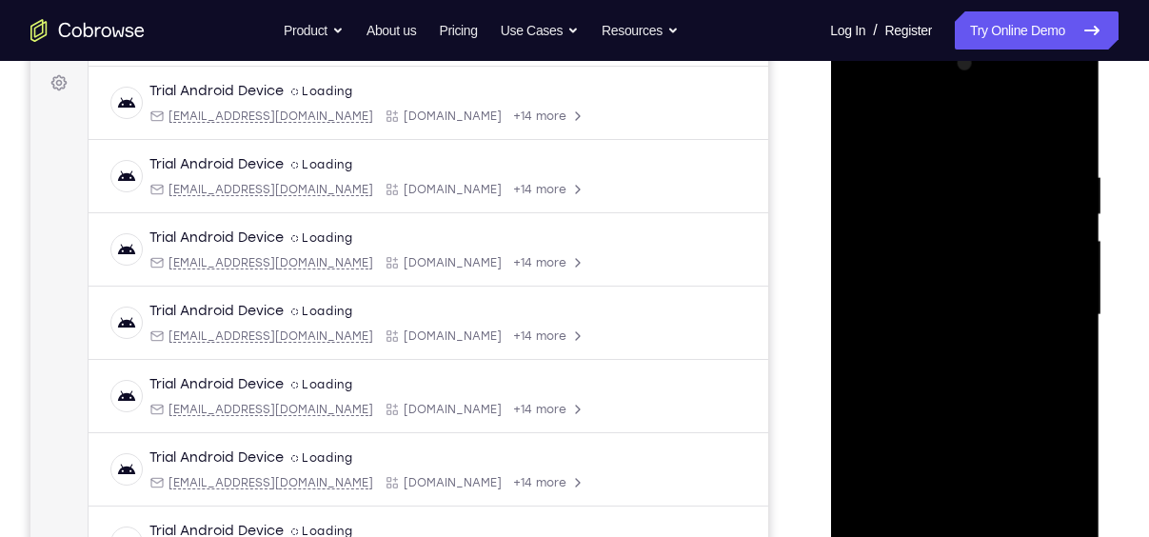
click at [895, 263] on div at bounding box center [964, 315] width 240 height 533
click at [907, 273] on div at bounding box center [964, 315] width 240 height 533
click at [905, 300] on div at bounding box center [964, 315] width 240 height 533
click at [909, 363] on div at bounding box center [964, 315] width 240 height 533
click at [947, 362] on div at bounding box center [964, 315] width 240 height 533
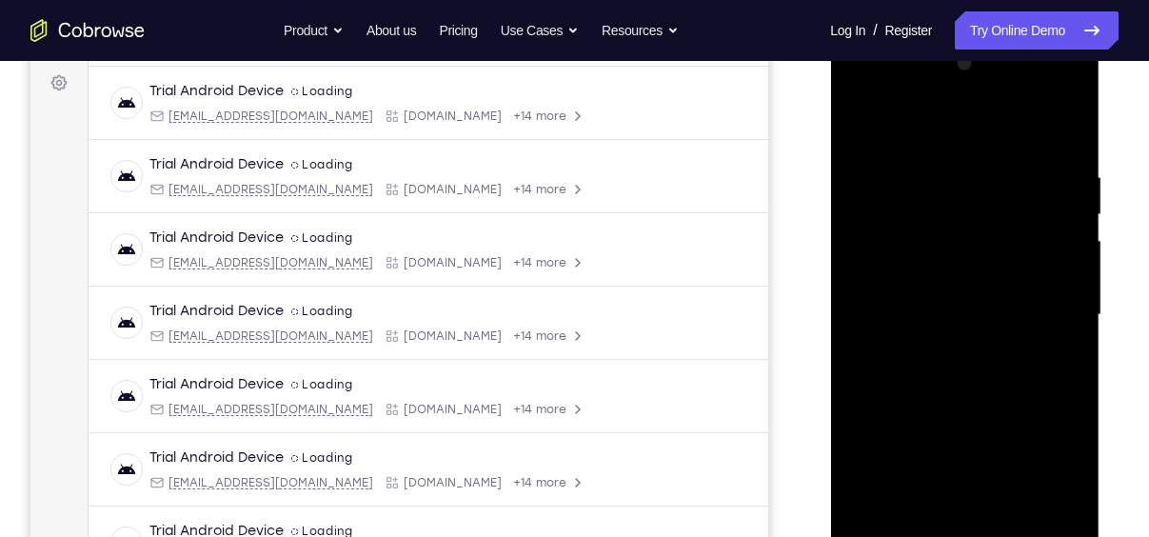
click at [1055, 280] on div at bounding box center [964, 315] width 240 height 533
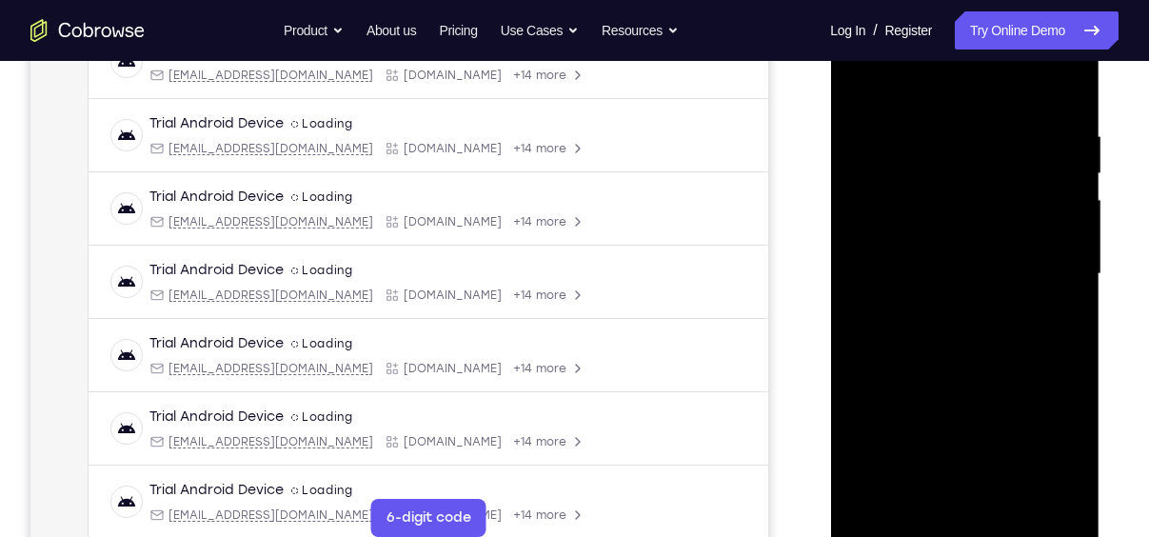
scroll to position [323, 0]
click at [939, 499] on div at bounding box center [964, 273] width 240 height 533
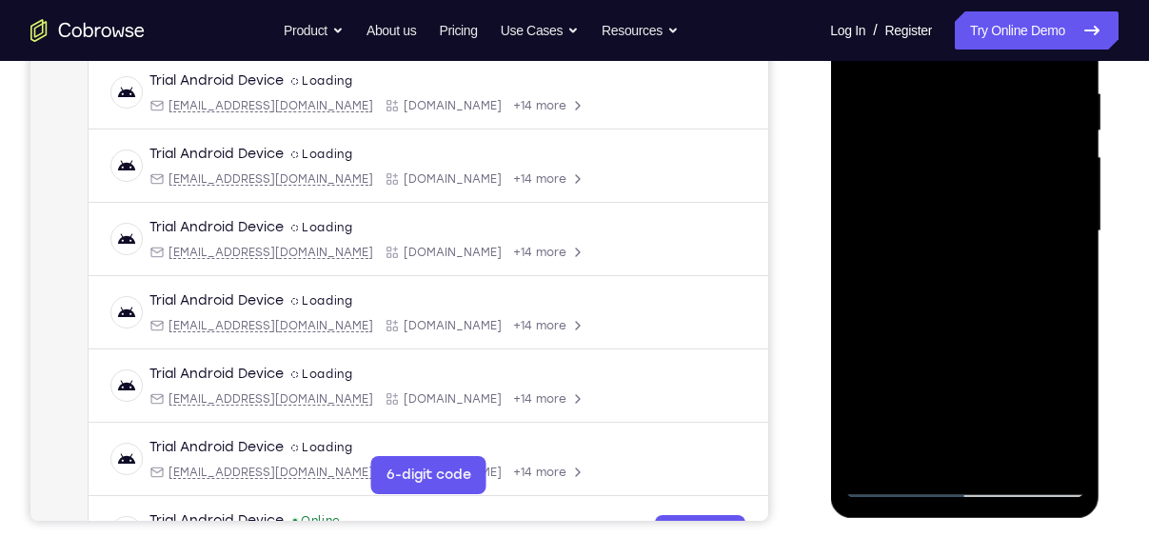
scroll to position [365, 0]
click at [982, 411] on div at bounding box center [964, 230] width 240 height 533
click at [935, 383] on div at bounding box center [964, 230] width 240 height 533
click at [934, 455] on div at bounding box center [964, 230] width 240 height 533
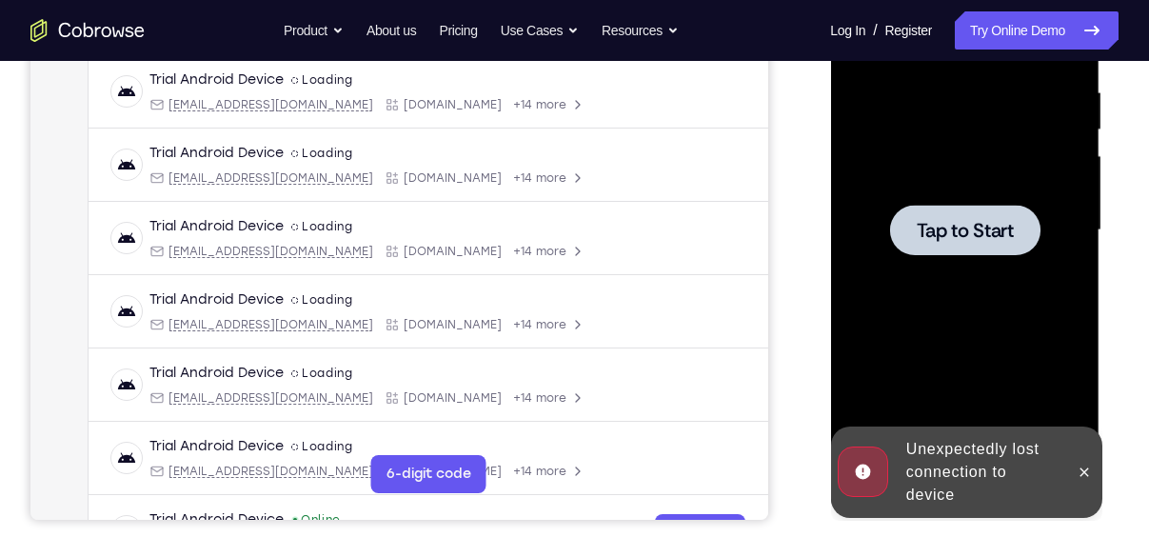
click at [937, 221] on span "Tap to Start" at bounding box center [963, 230] width 97 height 19
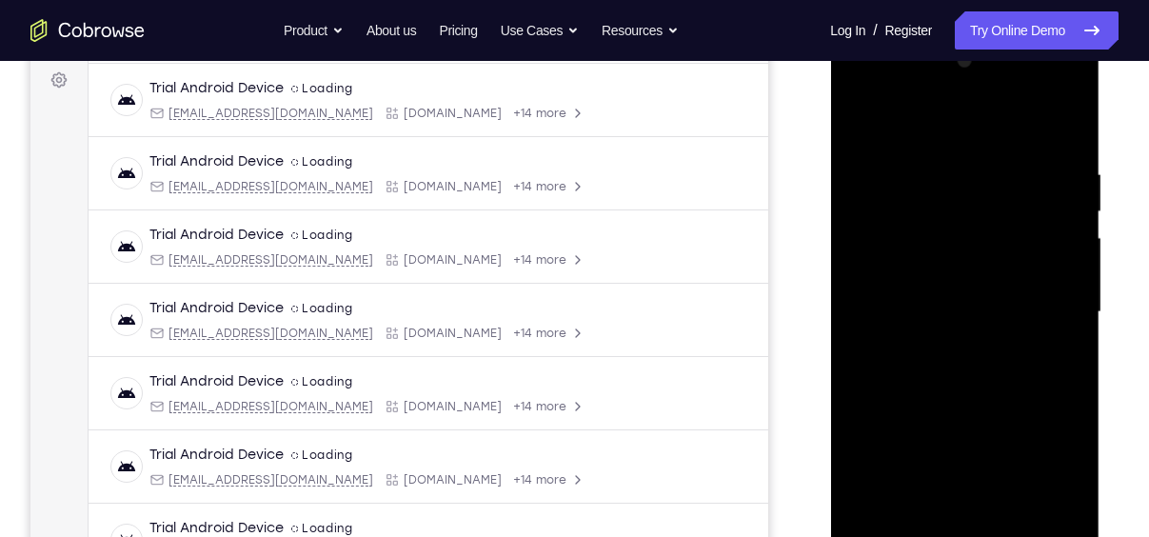
scroll to position [346, 0]
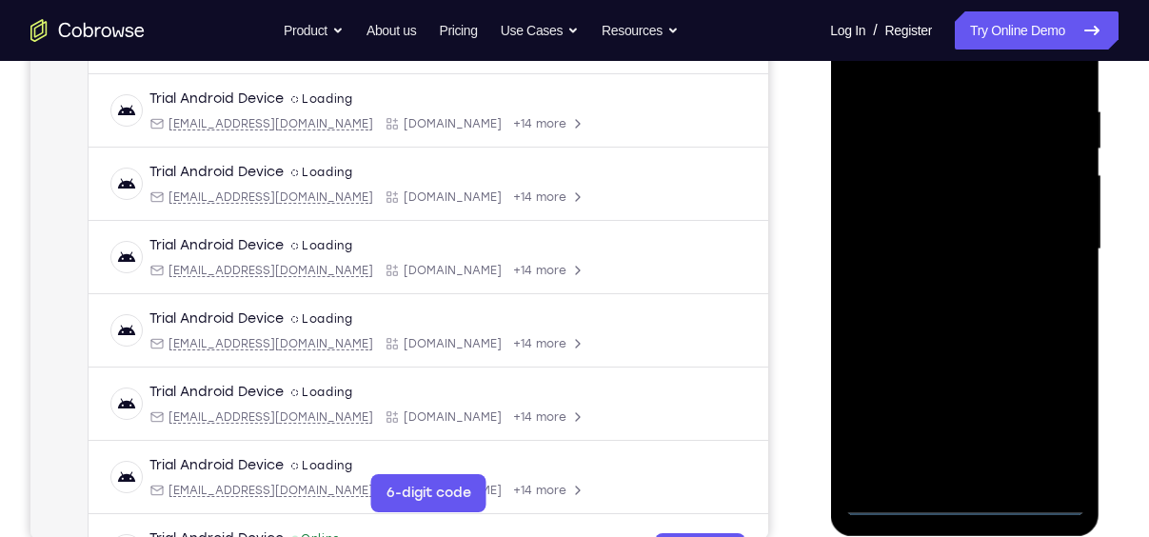
click at [961, 495] on div at bounding box center [964, 249] width 240 height 533
click at [962, 499] on div at bounding box center [964, 249] width 240 height 533
click at [1049, 417] on div at bounding box center [964, 249] width 240 height 533
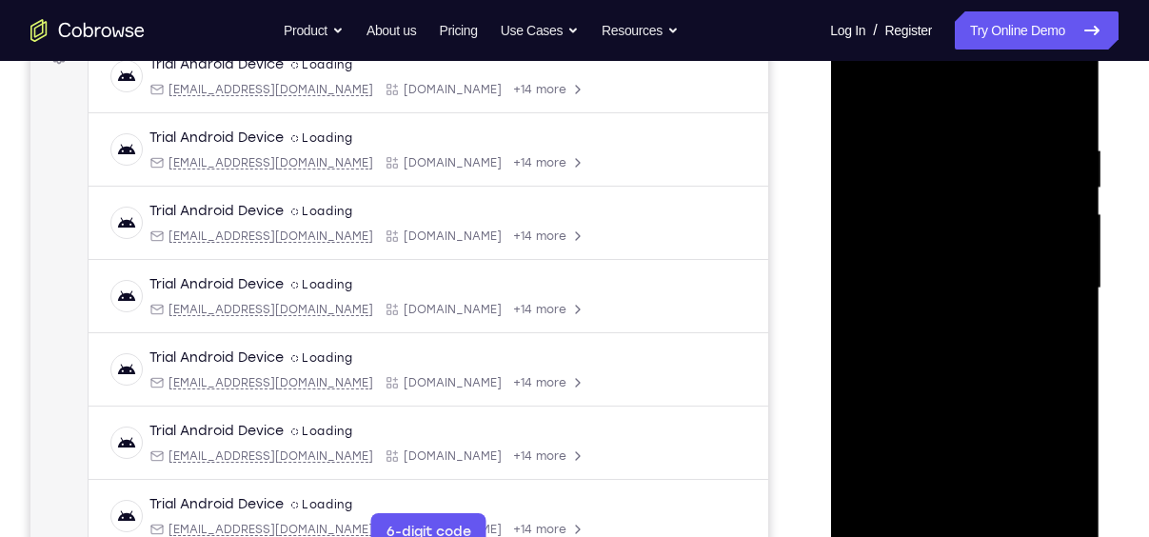
scroll to position [305, 0]
click at [903, 104] on div at bounding box center [964, 290] width 240 height 533
click at [1033, 279] on div at bounding box center [964, 290] width 240 height 533
click at [943, 323] on div at bounding box center [964, 290] width 240 height 533
click at [953, 383] on div at bounding box center [964, 290] width 240 height 533
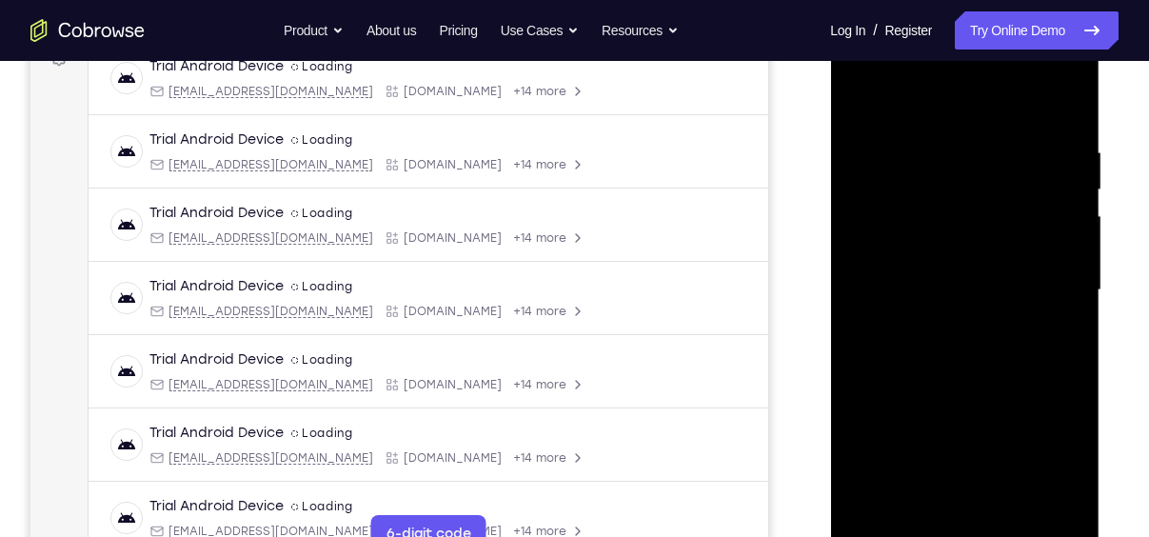
click at [923, 194] on div at bounding box center [964, 290] width 240 height 533
click at [914, 240] on div at bounding box center [964, 290] width 240 height 533
click at [914, 241] on div at bounding box center [964, 290] width 240 height 533
click at [917, 278] on div at bounding box center [964, 290] width 240 height 533
click at [916, 338] on div at bounding box center [964, 290] width 240 height 533
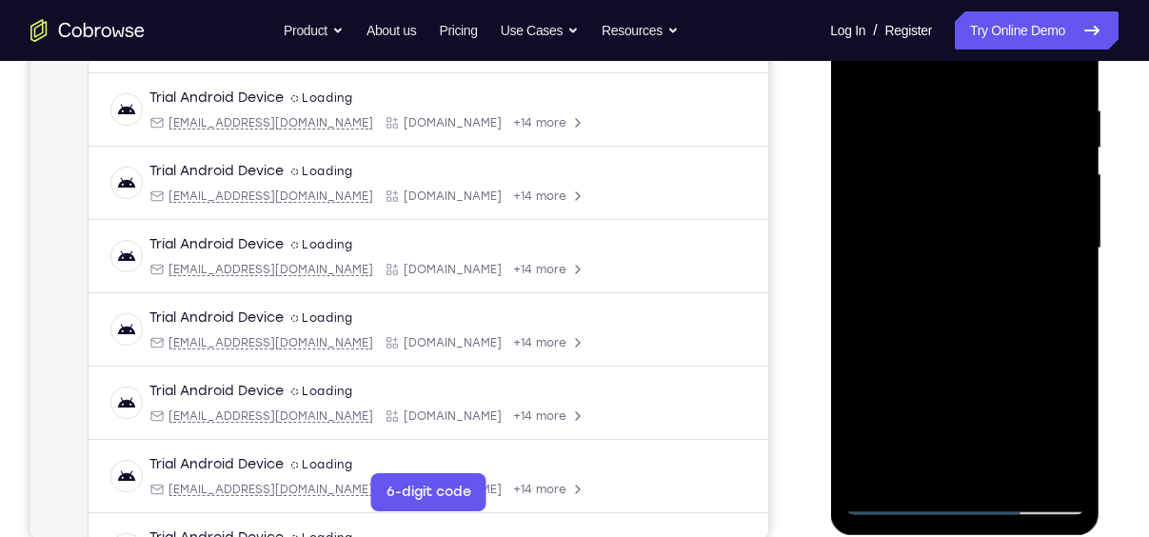
scroll to position [344, 0]
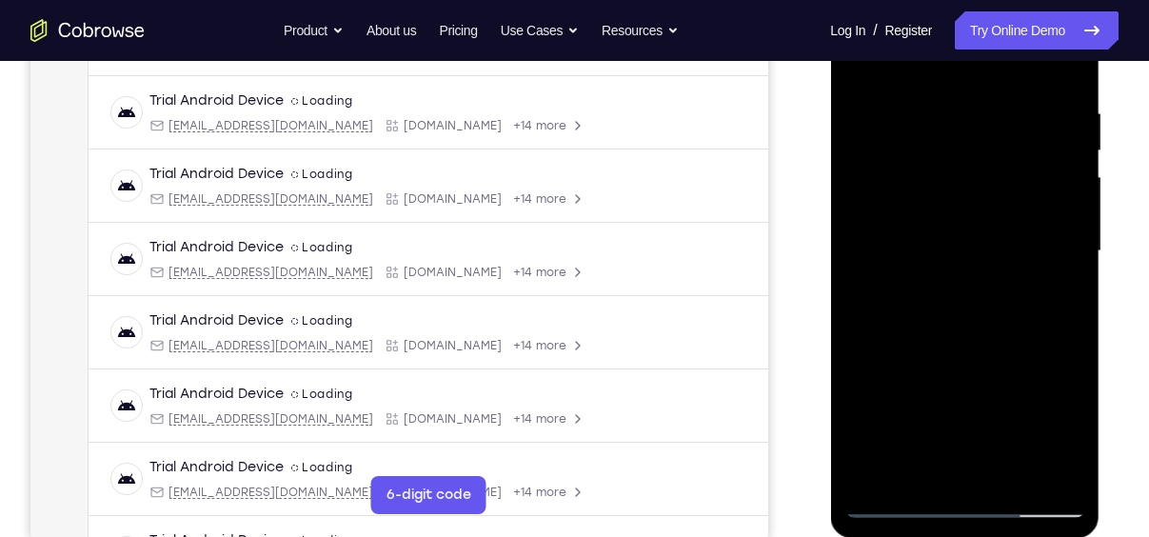
click at [916, 294] on div at bounding box center [964, 251] width 240 height 533
click at [1060, 225] on div at bounding box center [964, 251] width 240 height 533
click at [995, 472] on div at bounding box center [964, 251] width 240 height 533
click at [869, 365] on div at bounding box center [964, 251] width 240 height 533
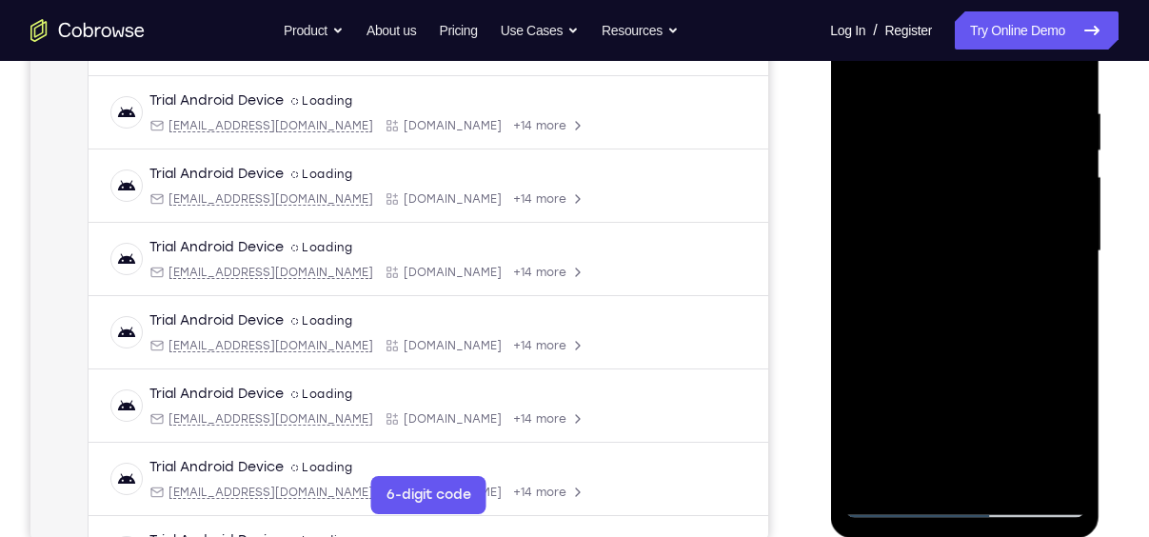
click at [1060, 438] on div at bounding box center [964, 251] width 240 height 533
click at [996, 362] on div at bounding box center [964, 251] width 240 height 533
click at [880, 361] on div at bounding box center [964, 251] width 240 height 533
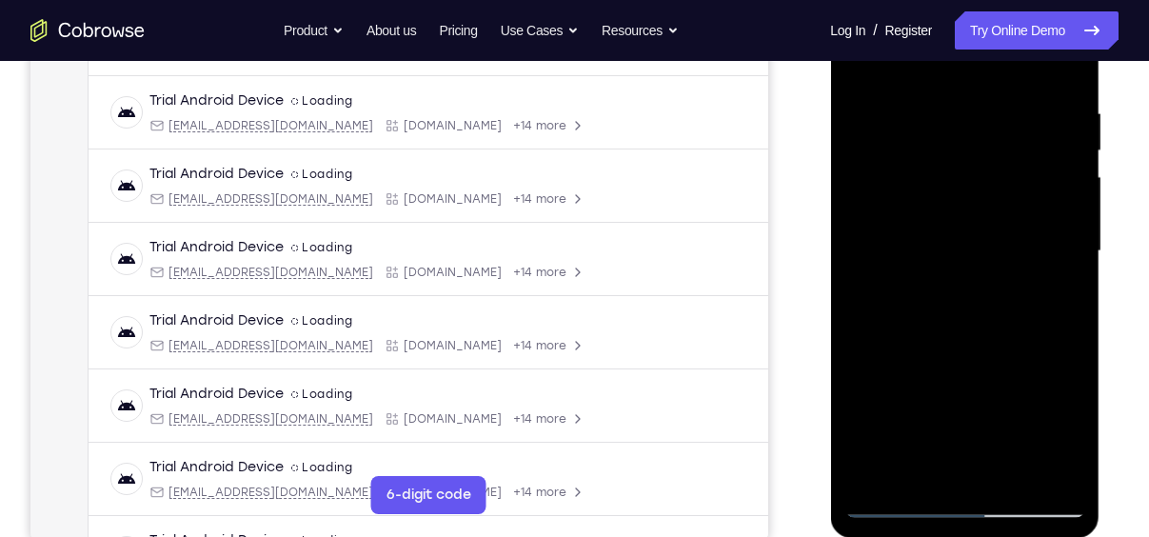
click at [984, 365] on div at bounding box center [964, 251] width 240 height 533
click at [991, 430] on div at bounding box center [964, 251] width 240 height 533
click at [882, 397] on div at bounding box center [964, 251] width 240 height 533
click at [871, 437] on div at bounding box center [964, 251] width 240 height 533
click at [871, 400] on div at bounding box center [964, 251] width 240 height 533
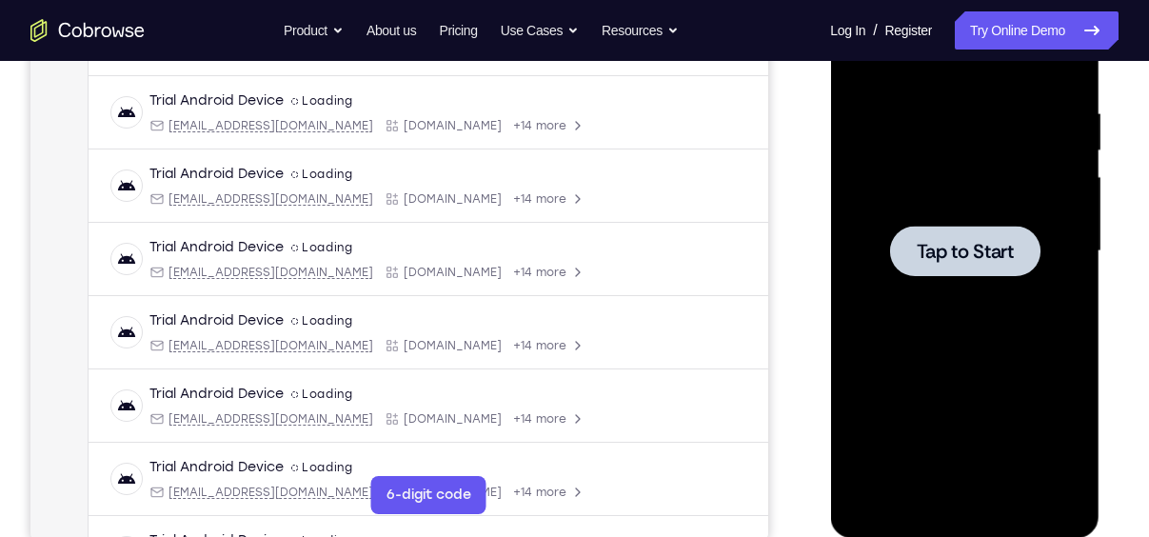
click at [978, 270] on div at bounding box center [964, 251] width 150 height 50
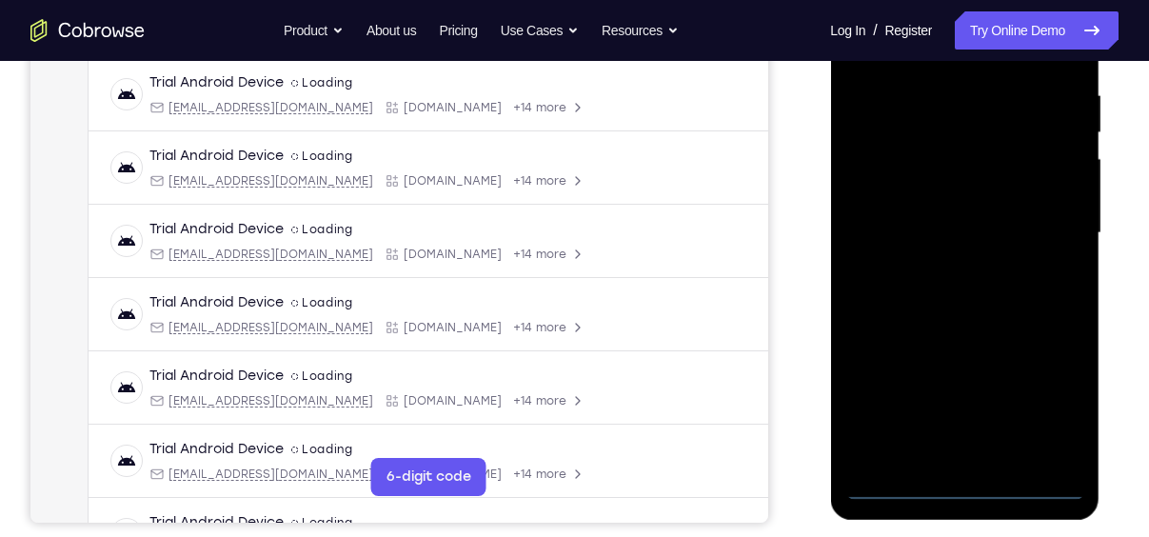
scroll to position [360, 0]
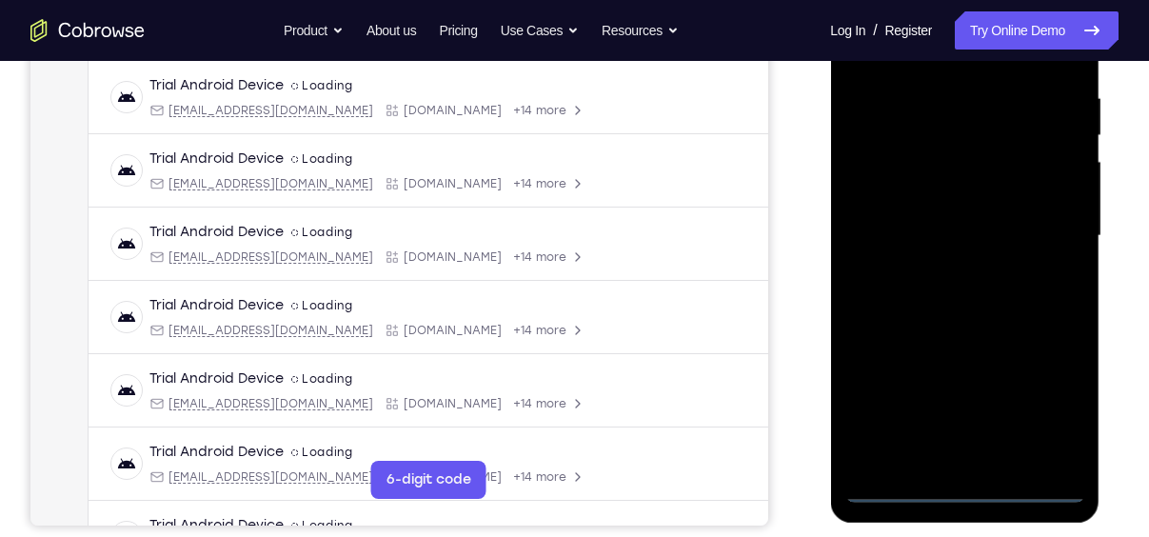
click at [962, 482] on div at bounding box center [964, 236] width 240 height 533
click at [1044, 405] on div at bounding box center [964, 236] width 240 height 533
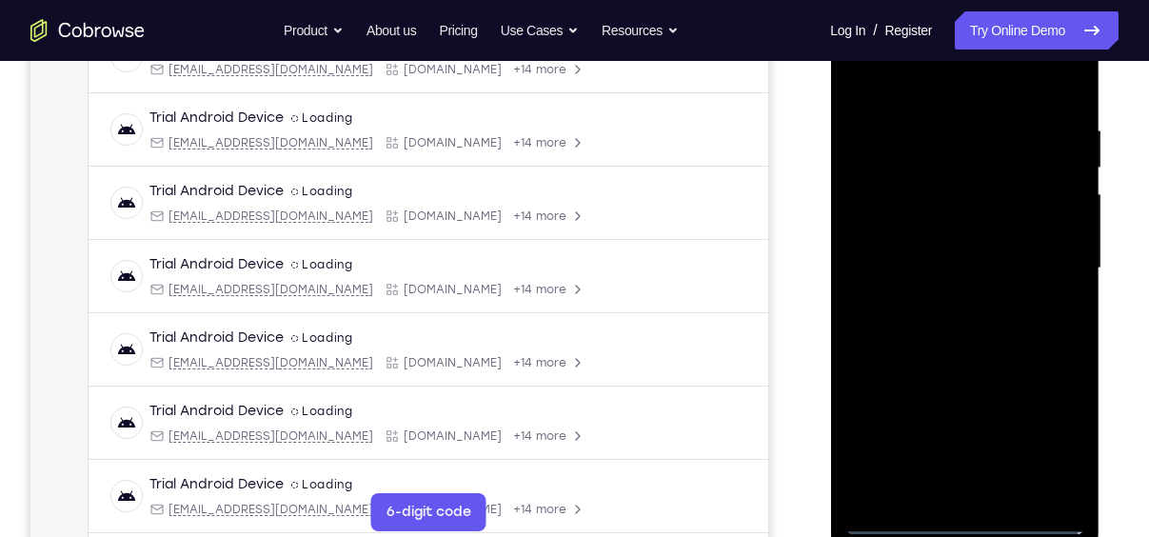
scroll to position [326, 0]
click at [914, 78] on div at bounding box center [964, 269] width 240 height 533
click at [1048, 254] on div at bounding box center [964, 269] width 240 height 533
click at [1048, 258] on div at bounding box center [964, 269] width 240 height 533
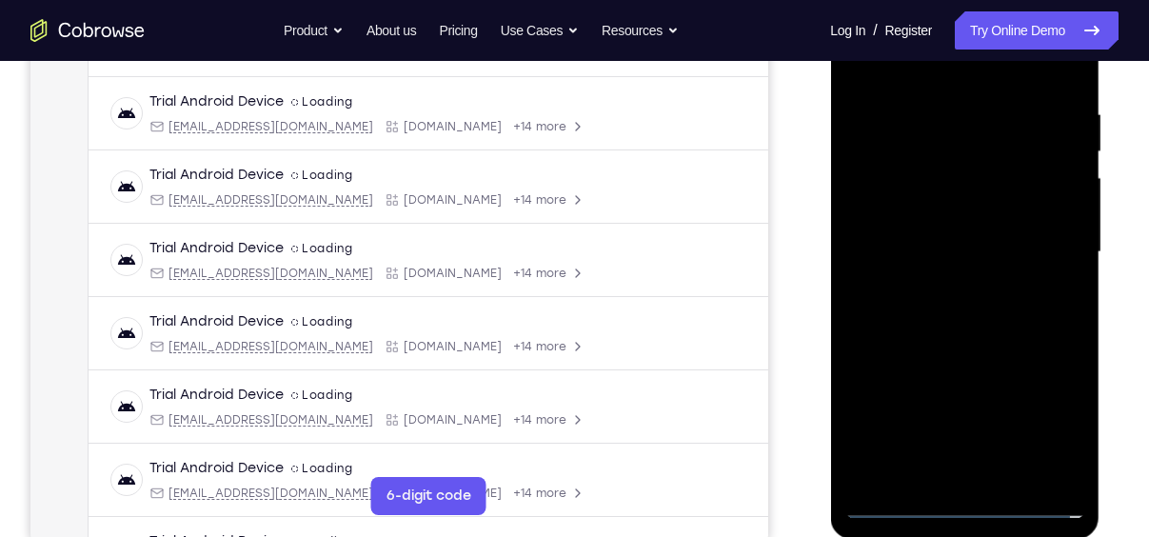
click at [943, 286] on div at bounding box center [964, 252] width 240 height 533
click at [909, 246] on div at bounding box center [964, 252] width 240 height 533
click at [909, 234] on div at bounding box center [964, 252] width 240 height 533
click at [894, 174] on div at bounding box center [964, 252] width 240 height 533
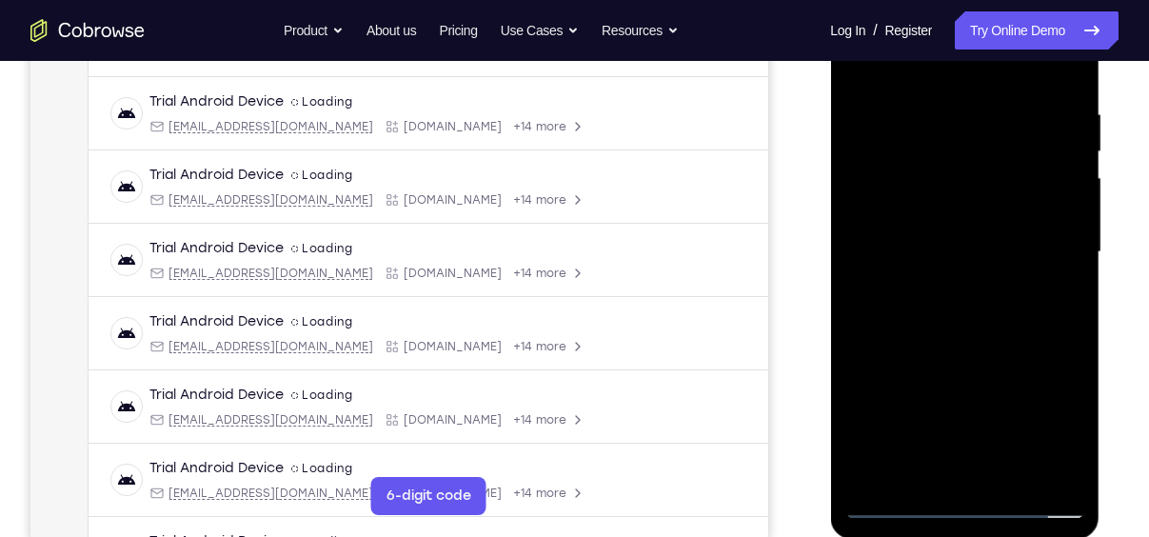
click at [912, 218] on div at bounding box center [964, 252] width 240 height 533
click at [951, 254] on div at bounding box center [964, 252] width 240 height 533
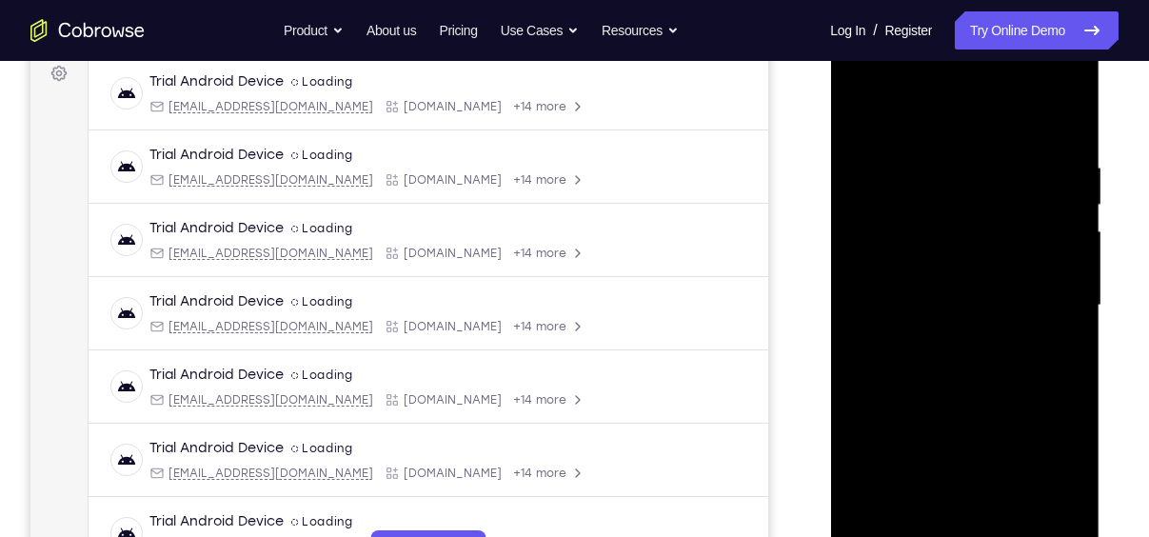
scroll to position [289, 0]
drag, startPoint x: 930, startPoint y: 130, endPoint x: 922, endPoint y: 53, distance: 77.5
click at [922, 53] on div at bounding box center [964, 306] width 240 height 533
click at [963, 367] on div at bounding box center [964, 306] width 240 height 533
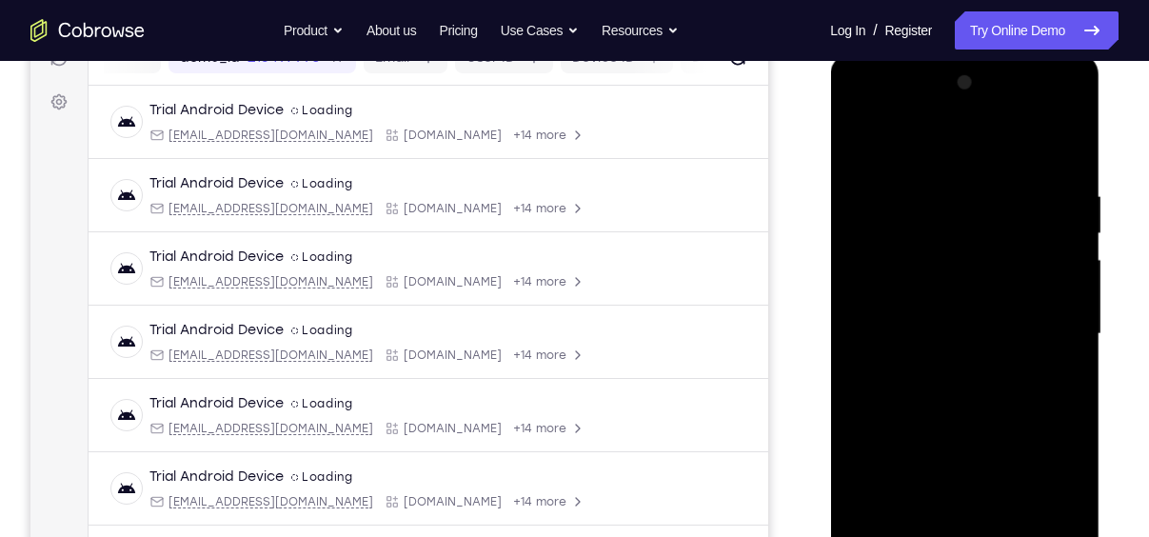
scroll to position [250, 0]
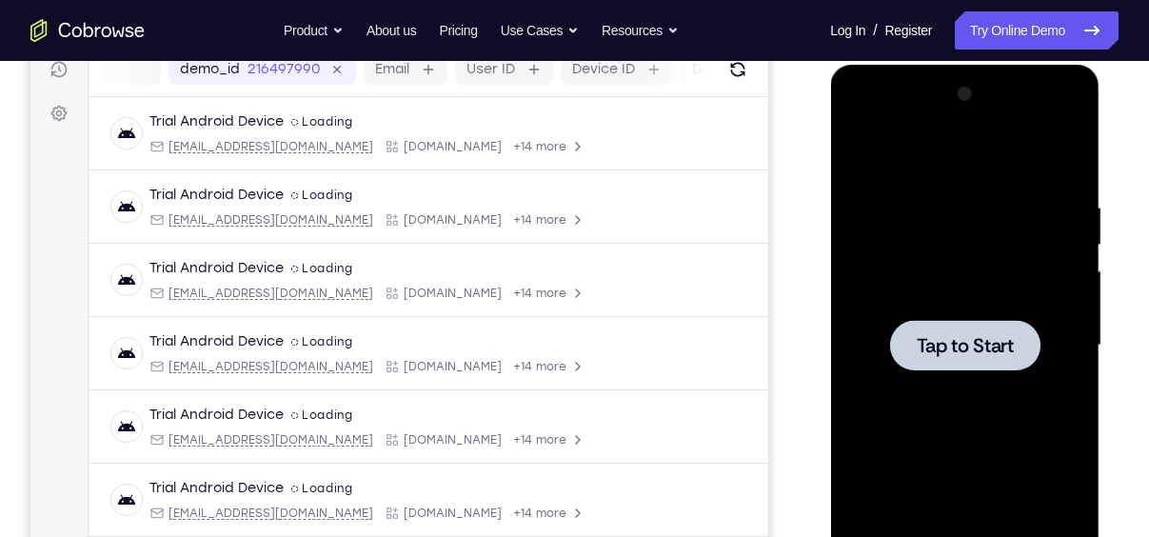
click at [960, 294] on div at bounding box center [964, 345] width 240 height 533
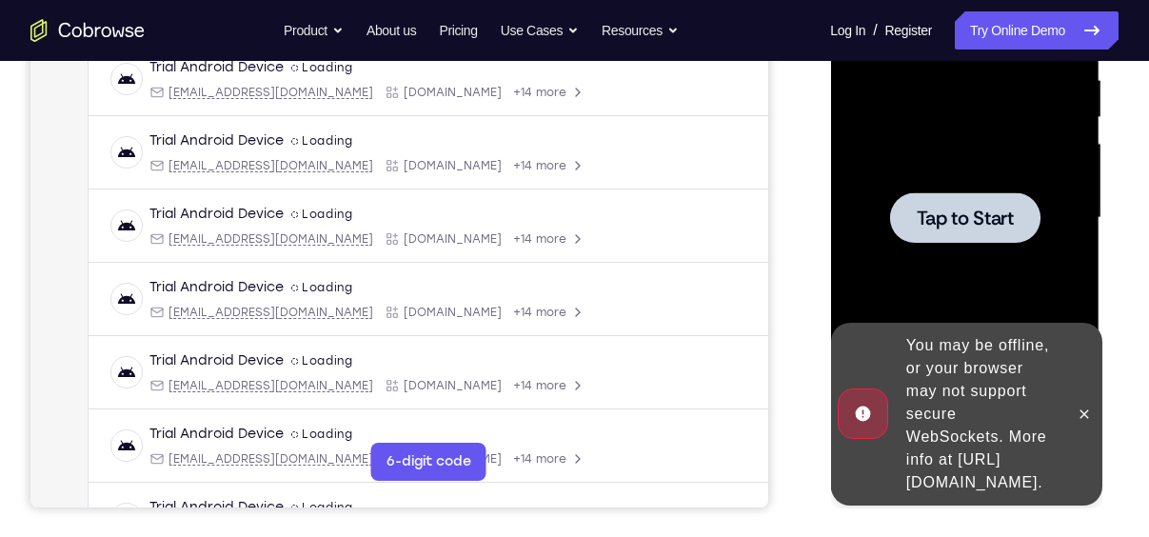
scroll to position [376, 0]
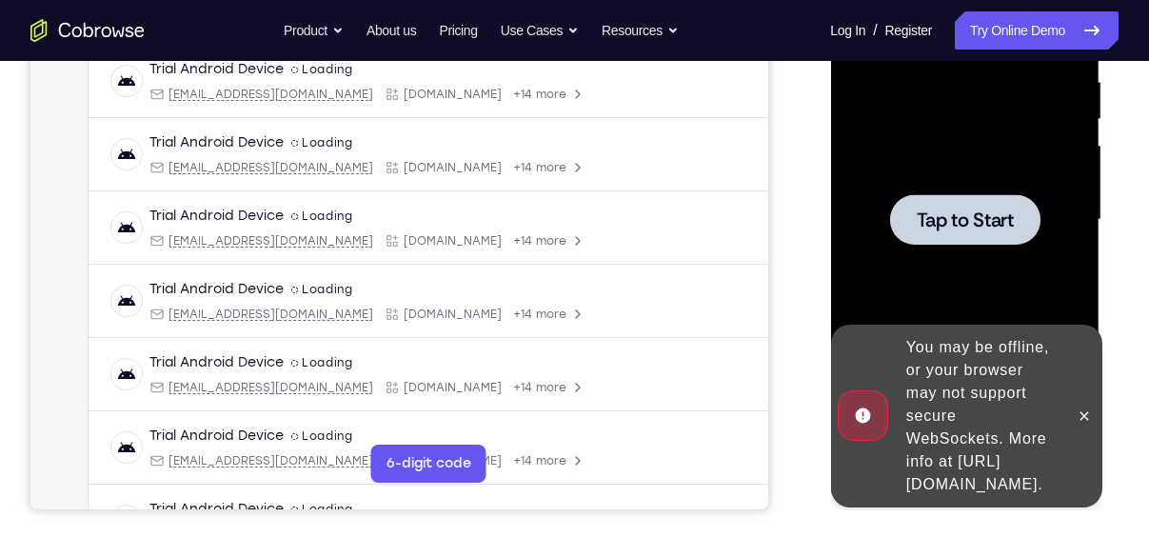
click at [956, 246] on div at bounding box center [964, 219] width 240 height 533
click at [1088, 414] on button at bounding box center [1083, 416] width 30 height 30
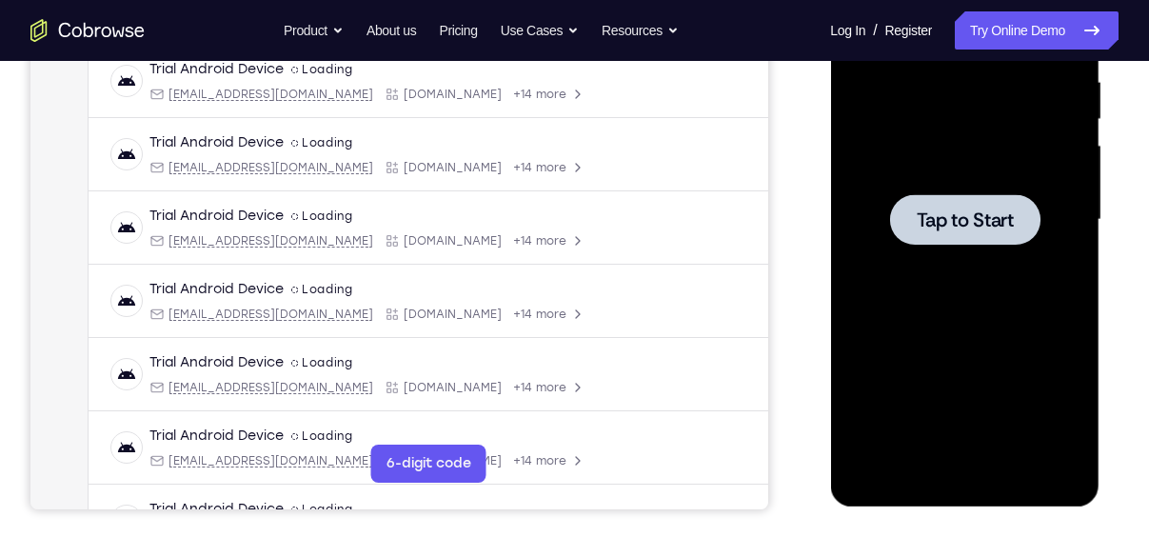
click at [974, 229] on span "Tap to Start" at bounding box center [963, 219] width 97 height 19
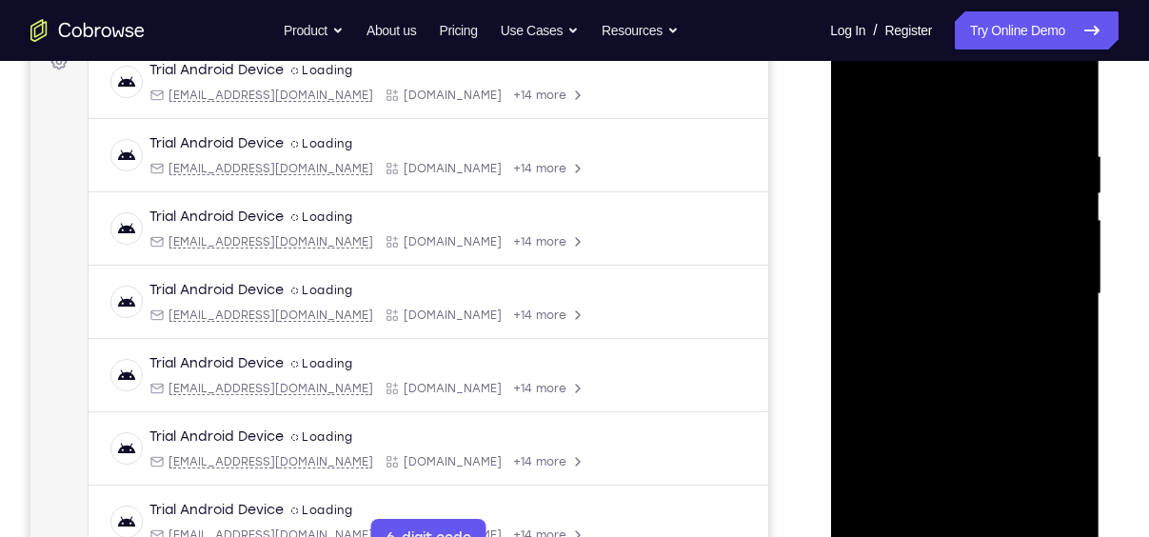
scroll to position [381, 0]
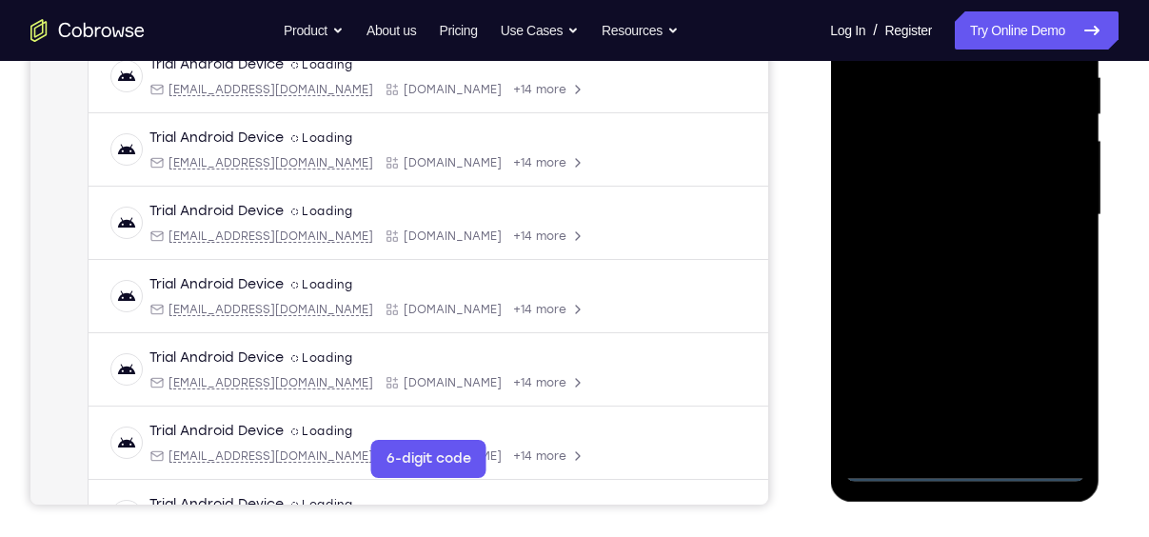
click at [965, 471] on div at bounding box center [964, 215] width 240 height 533
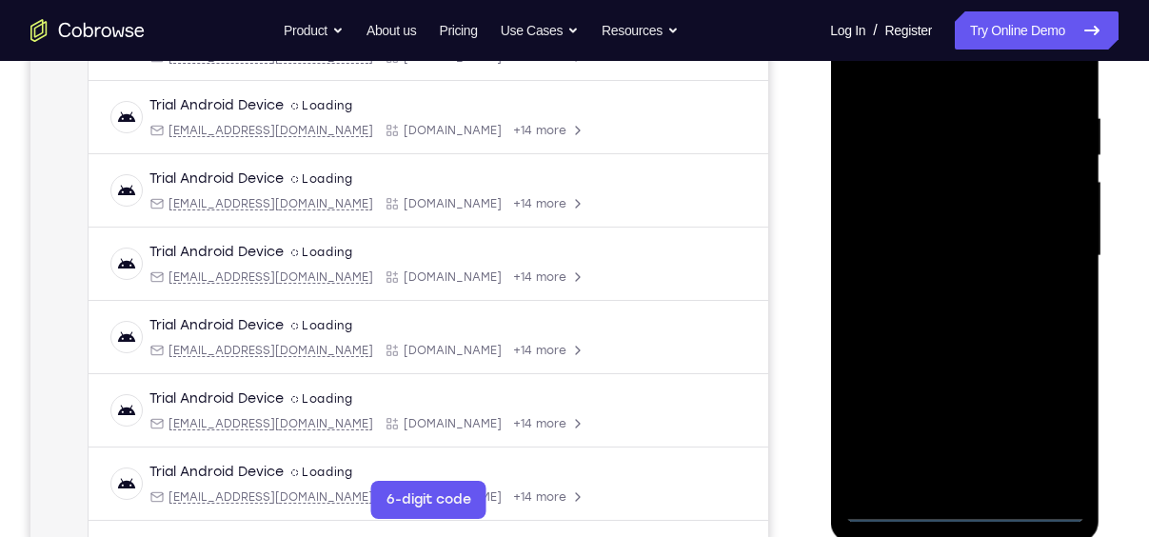
scroll to position [339, 0]
click at [1036, 418] on div at bounding box center [964, 256] width 240 height 533
click at [1048, 423] on div at bounding box center [964, 256] width 240 height 533
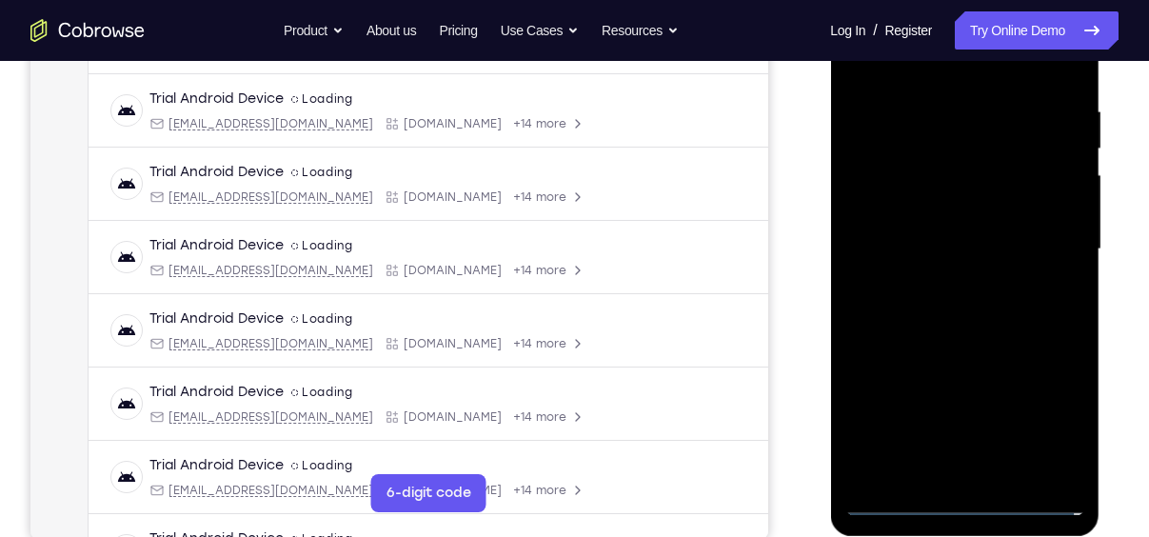
scroll to position [342, 0]
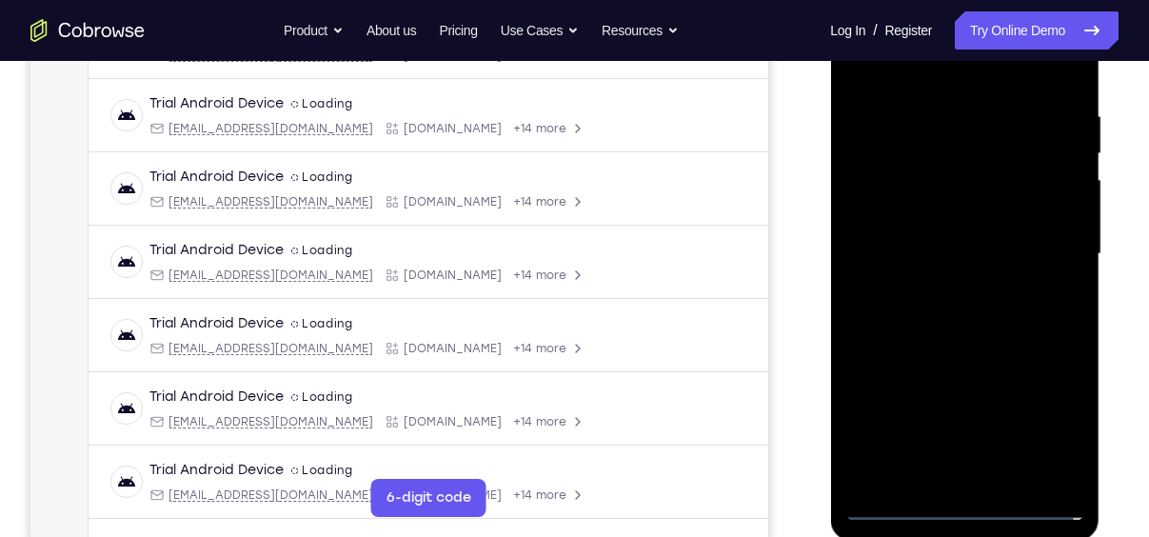
click at [1048, 423] on div at bounding box center [964, 254] width 240 height 533
click at [1050, 425] on div at bounding box center [964, 254] width 240 height 533
click at [961, 503] on div at bounding box center [964, 254] width 240 height 533
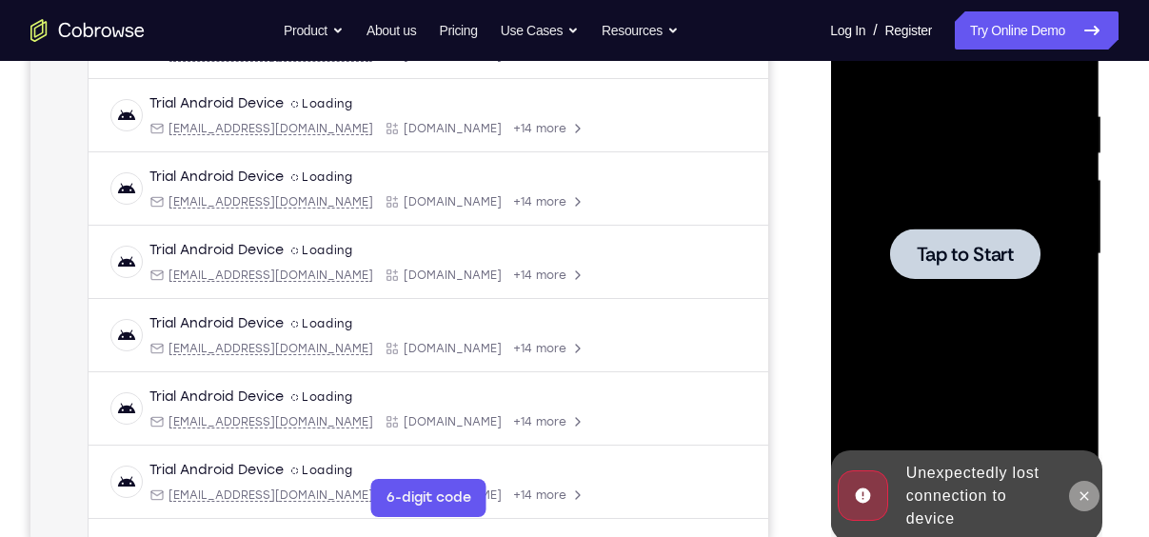
click at [1089, 490] on icon at bounding box center [1082, 495] width 15 height 15
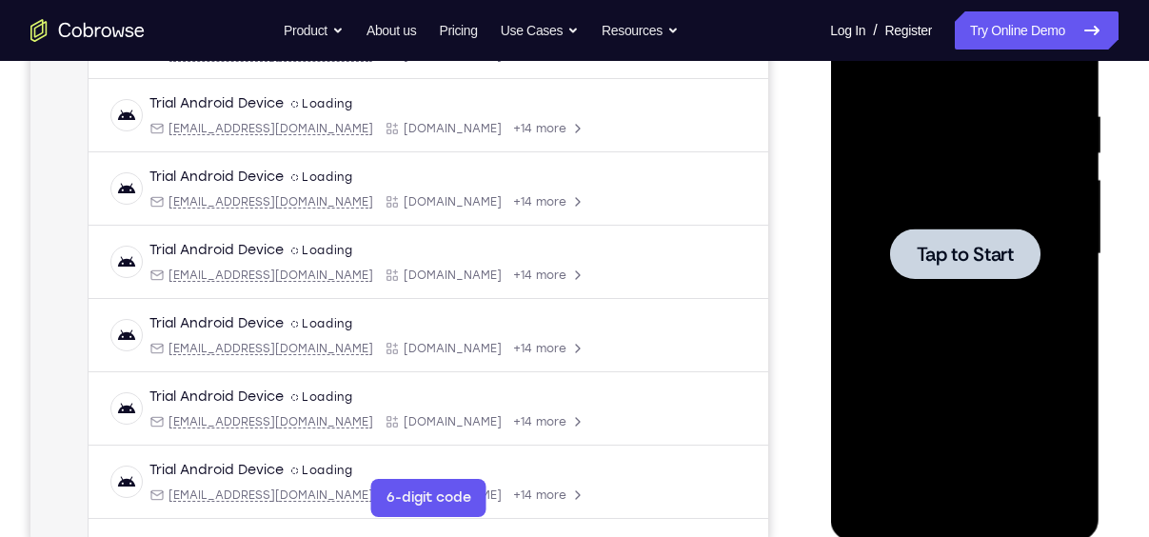
click at [987, 264] on span "Tap to Start" at bounding box center [963, 254] width 97 height 19
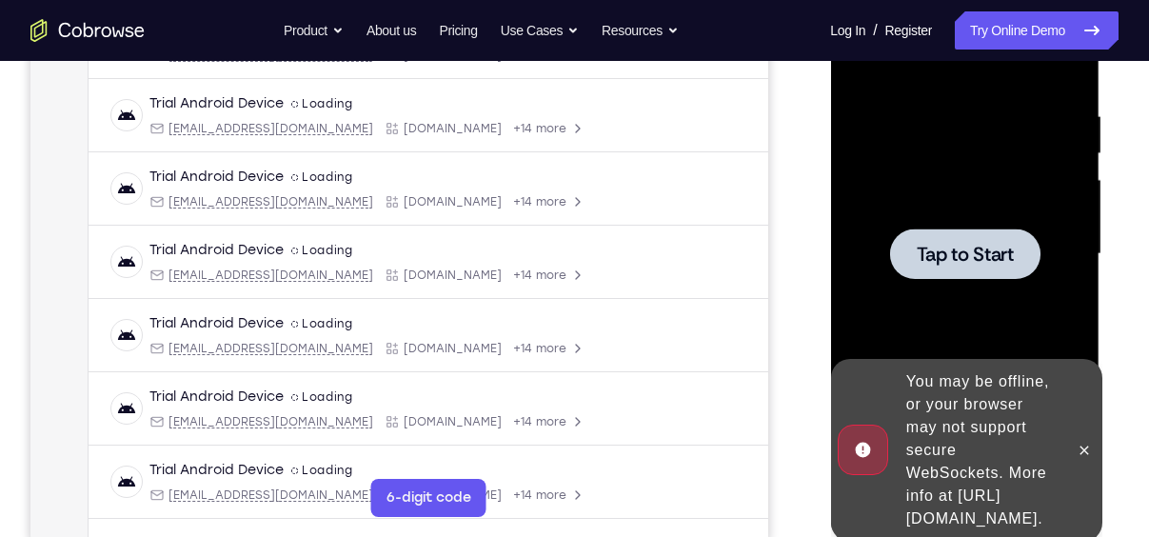
click at [987, 264] on span "Tap to Start" at bounding box center [963, 254] width 97 height 19
click at [1085, 447] on button at bounding box center [1083, 450] width 30 height 30
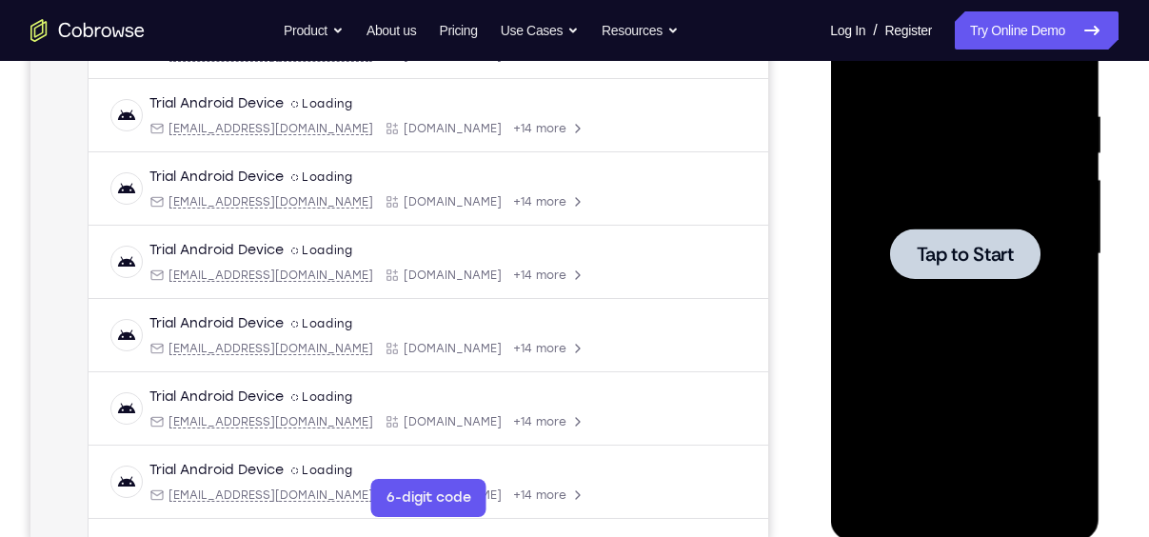
click at [926, 233] on div at bounding box center [964, 253] width 150 height 50
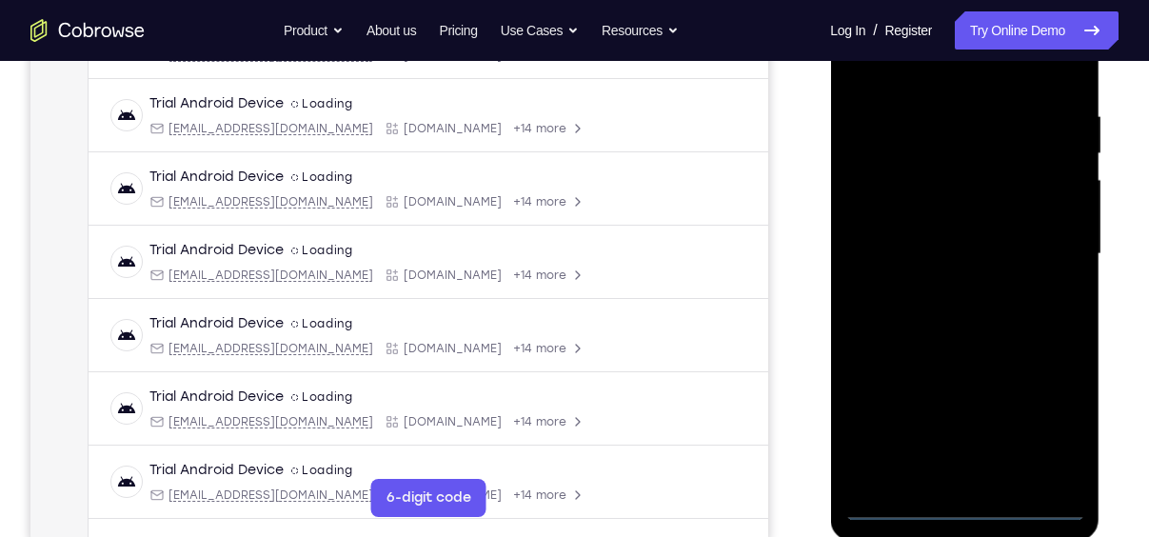
click at [959, 503] on div at bounding box center [964, 254] width 240 height 533
click at [1048, 425] on div at bounding box center [964, 254] width 240 height 533
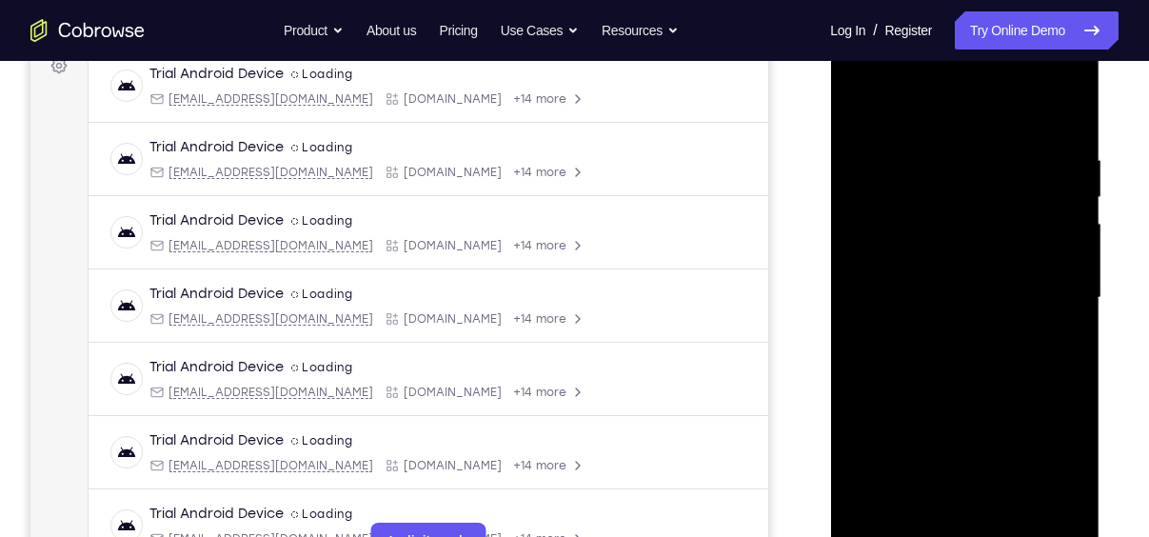
scroll to position [283, 0]
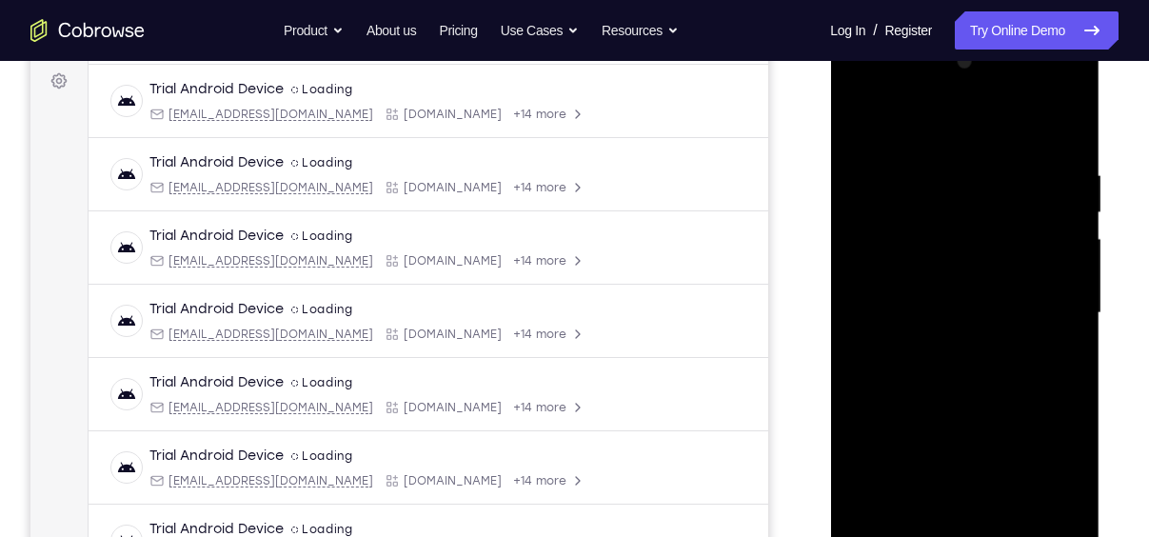
click at [903, 114] on div at bounding box center [964, 313] width 240 height 533
click at [1043, 301] on div at bounding box center [964, 313] width 240 height 533
click at [945, 348] on div at bounding box center [964, 313] width 240 height 533
click at [920, 291] on div at bounding box center [964, 313] width 240 height 533
click at [885, 266] on div at bounding box center [964, 313] width 240 height 533
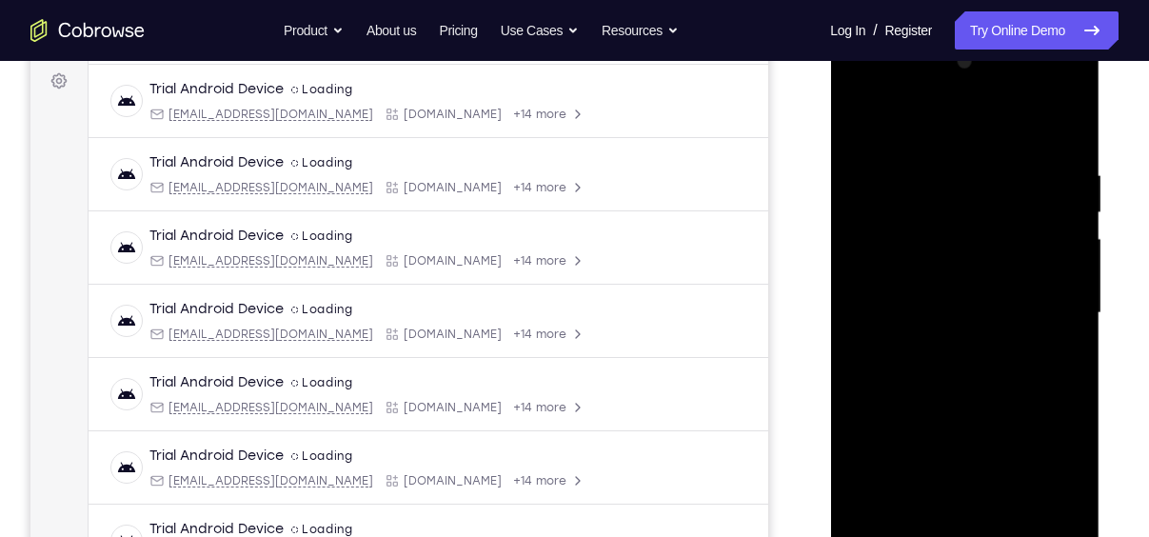
click at [966, 308] on div at bounding box center [964, 313] width 240 height 533
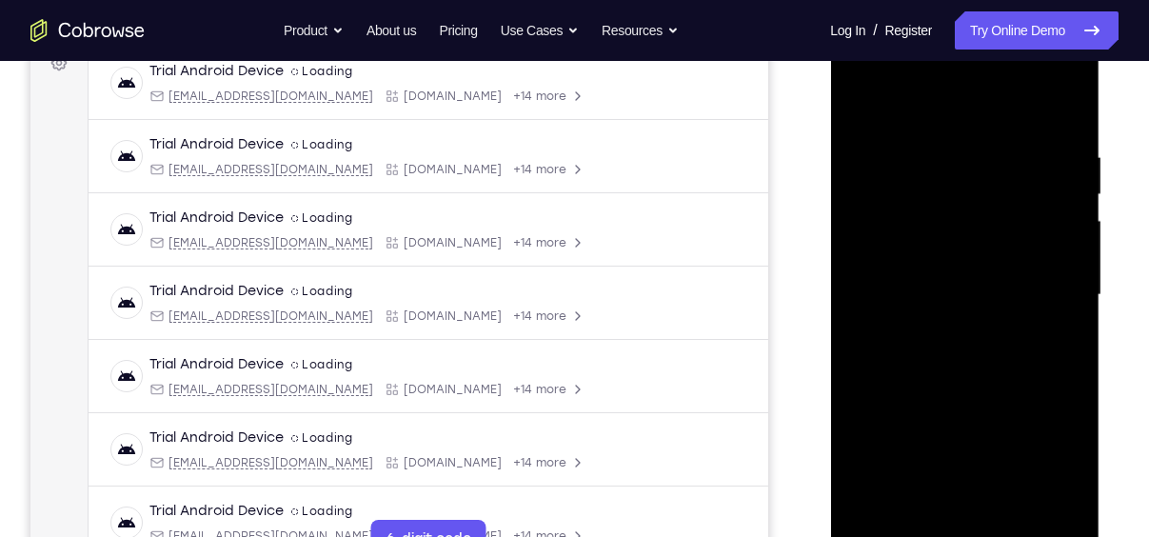
scroll to position [302, 0]
click at [954, 353] on div at bounding box center [964, 294] width 240 height 533
click at [963, 383] on div at bounding box center [964, 294] width 240 height 533
click at [1070, 101] on div at bounding box center [964, 294] width 240 height 533
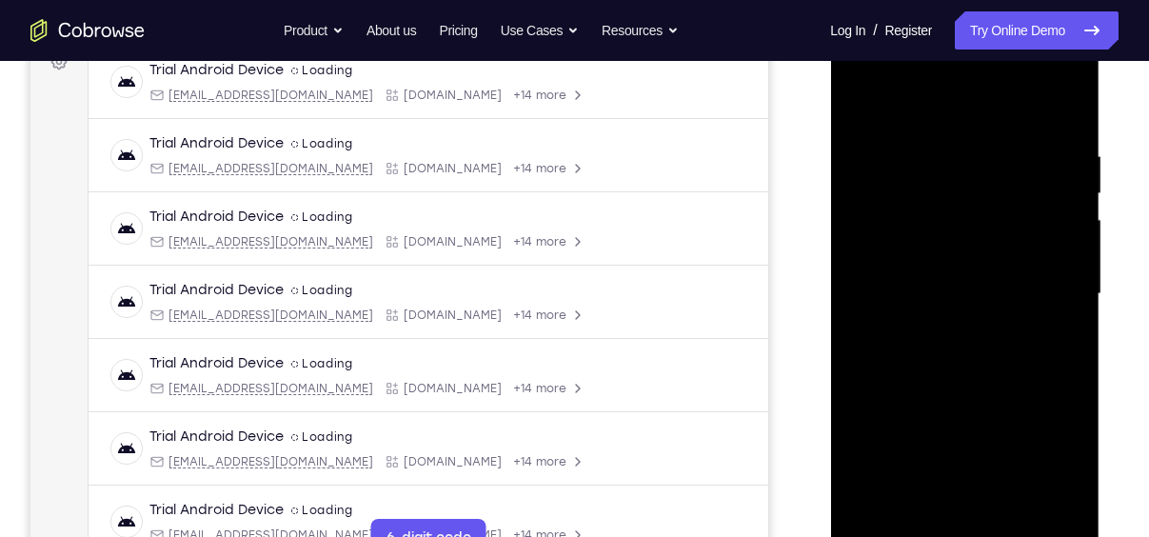
click at [1070, 102] on div at bounding box center [964, 294] width 240 height 533
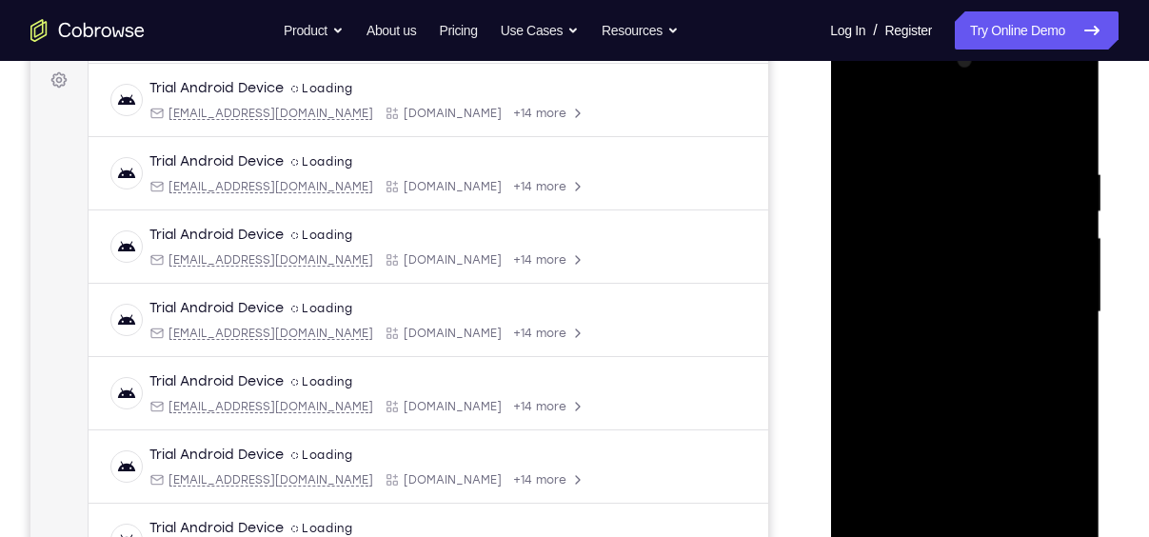
scroll to position [277, 0]
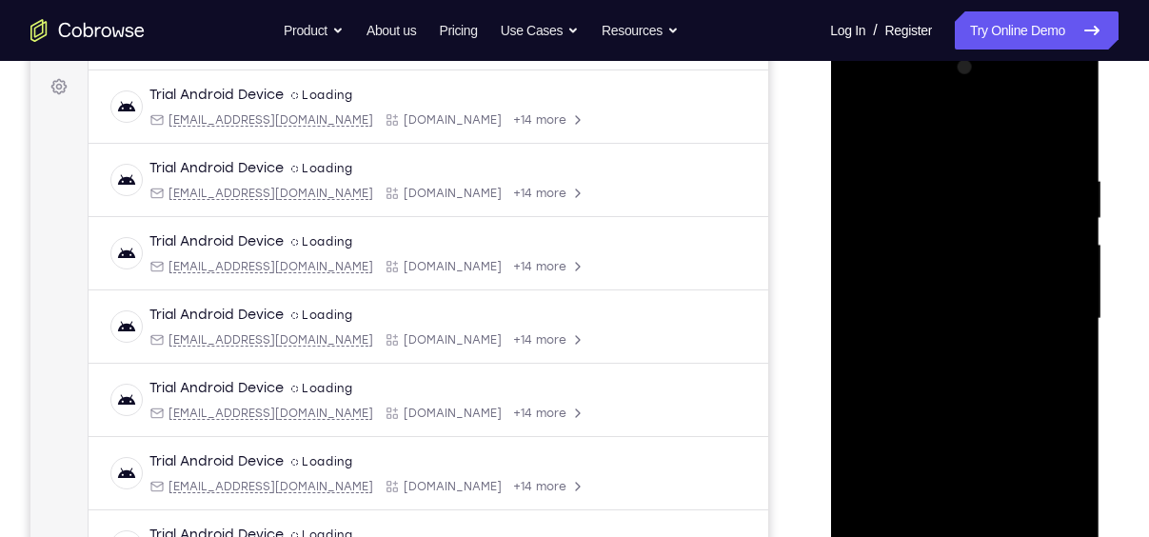
drag, startPoint x: 1001, startPoint y: 214, endPoint x: 1032, endPoint y: 368, distance: 157.3
click at [1032, 368] on div at bounding box center [964, 318] width 240 height 533
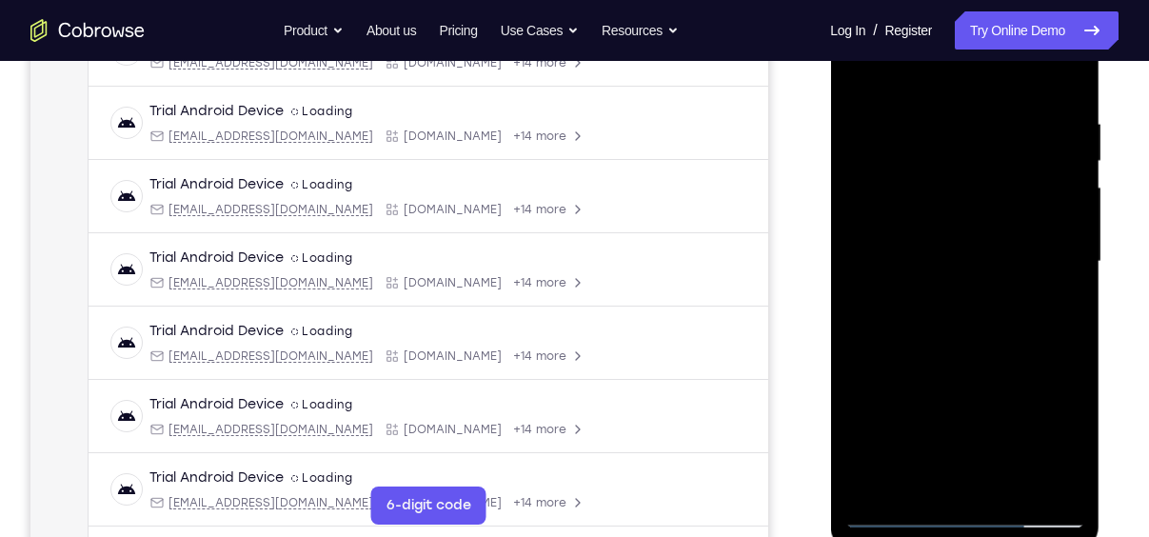
scroll to position [340, 0]
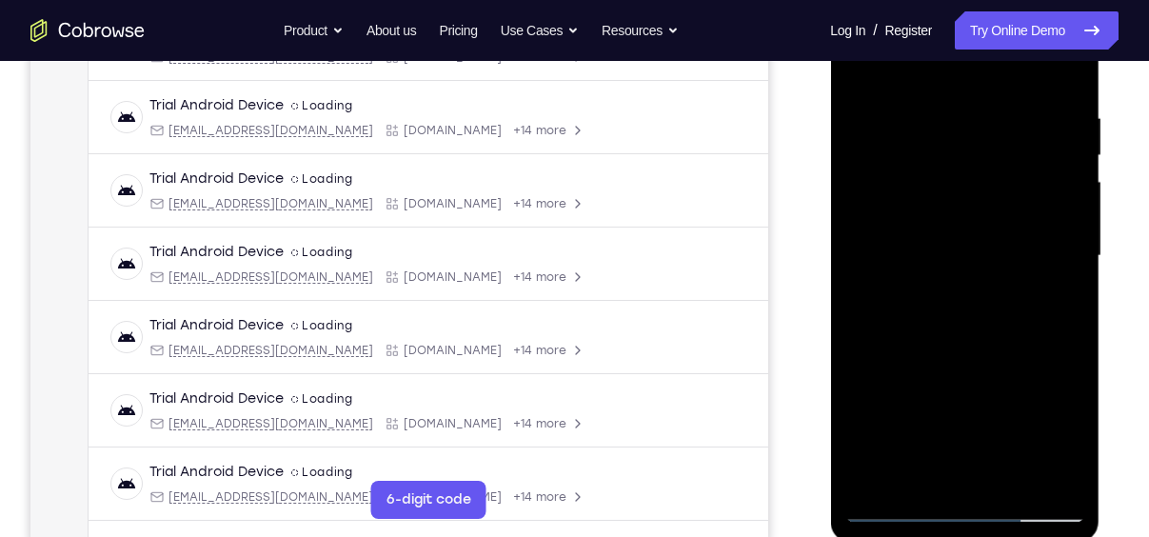
drag, startPoint x: 934, startPoint y: 380, endPoint x: 944, endPoint y: 272, distance: 108.0
click at [944, 272] on div at bounding box center [964, 256] width 240 height 533
drag, startPoint x: 989, startPoint y: 360, endPoint x: 983, endPoint y: 231, distance: 128.6
click at [983, 231] on div at bounding box center [964, 256] width 240 height 533
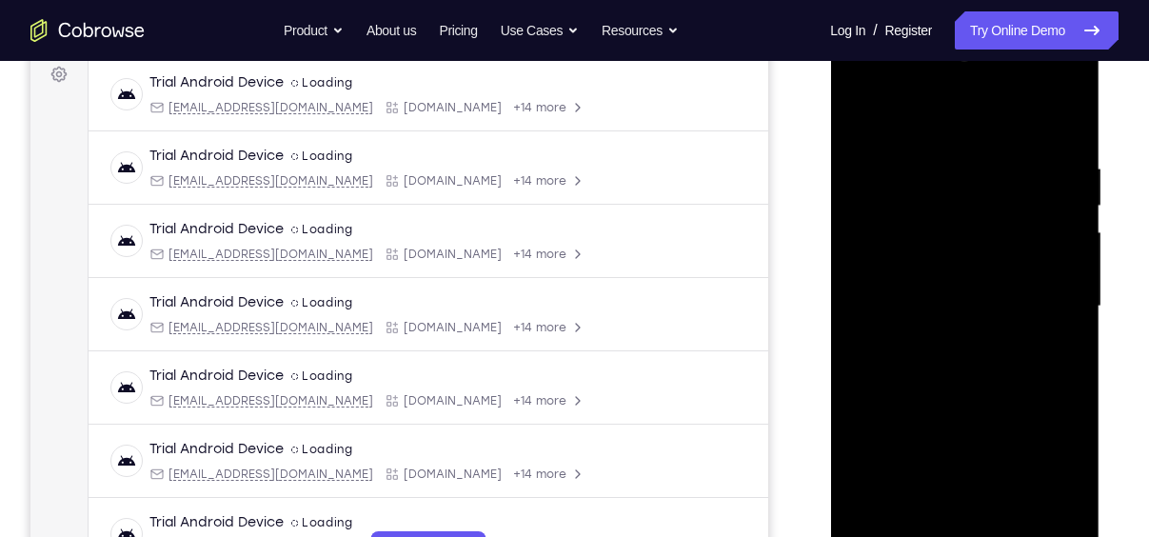
scroll to position [335, 0]
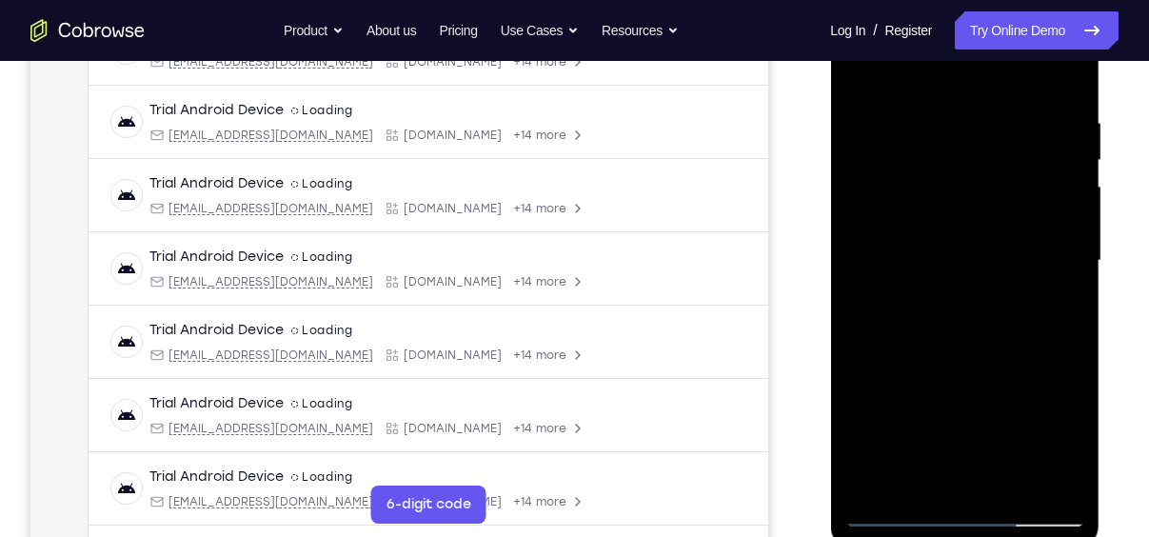
drag, startPoint x: 1002, startPoint y: 324, endPoint x: 987, endPoint y: 199, distance: 126.5
click at [987, 199] on div at bounding box center [964, 260] width 240 height 533
drag, startPoint x: 993, startPoint y: 274, endPoint x: 1003, endPoint y: 367, distance: 93.8
click at [1003, 367] on div at bounding box center [964, 260] width 240 height 533
drag, startPoint x: 966, startPoint y: 362, endPoint x: 973, endPoint y: 440, distance: 78.3
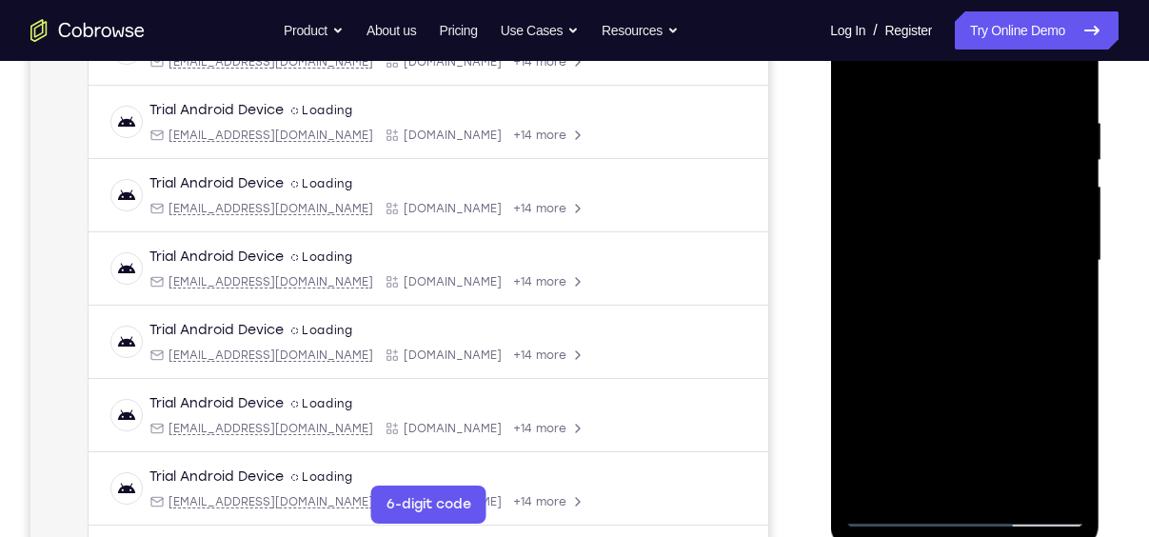
click at [973, 440] on div at bounding box center [964, 260] width 240 height 533
drag, startPoint x: 962, startPoint y: 191, endPoint x: 973, endPoint y: 340, distance: 148.9
click at [973, 340] on div at bounding box center [964, 260] width 240 height 533
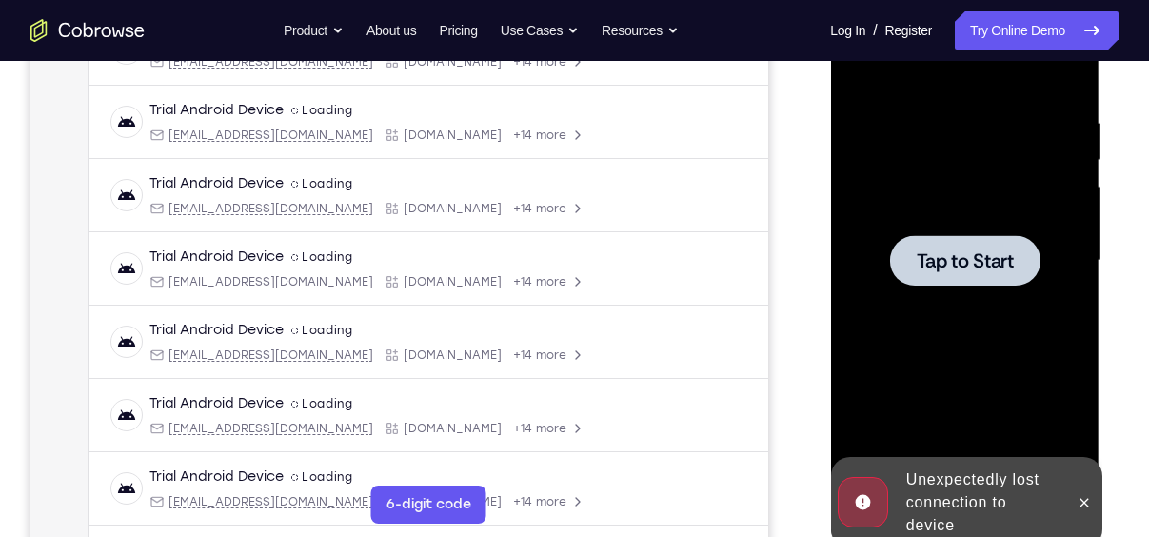
click at [993, 214] on div at bounding box center [964, 260] width 240 height 533
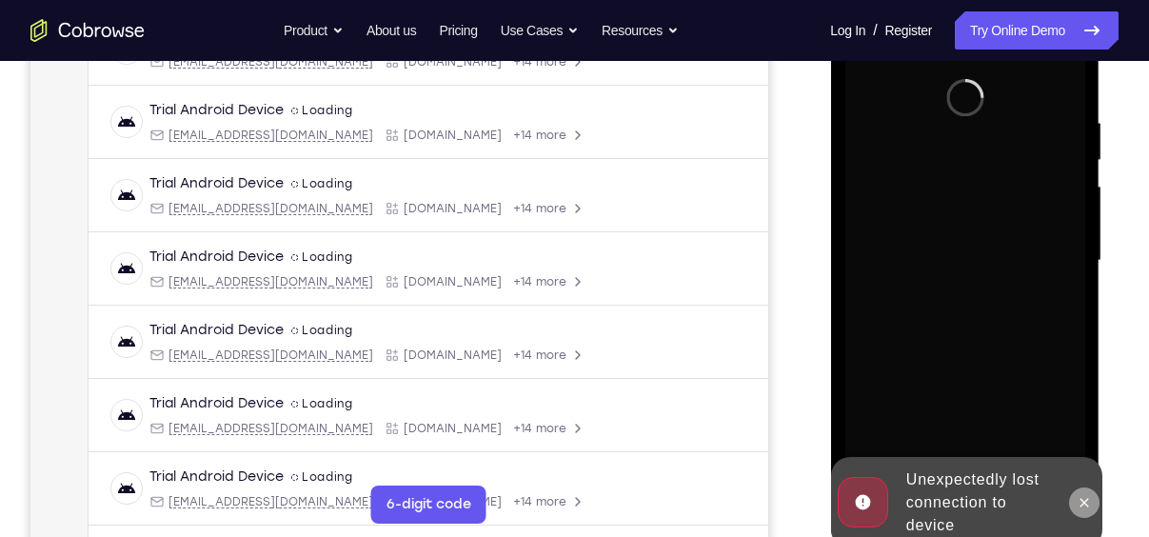
click at [1080, 495] on icon at bounding box center [1082, 502] width 15 height 15
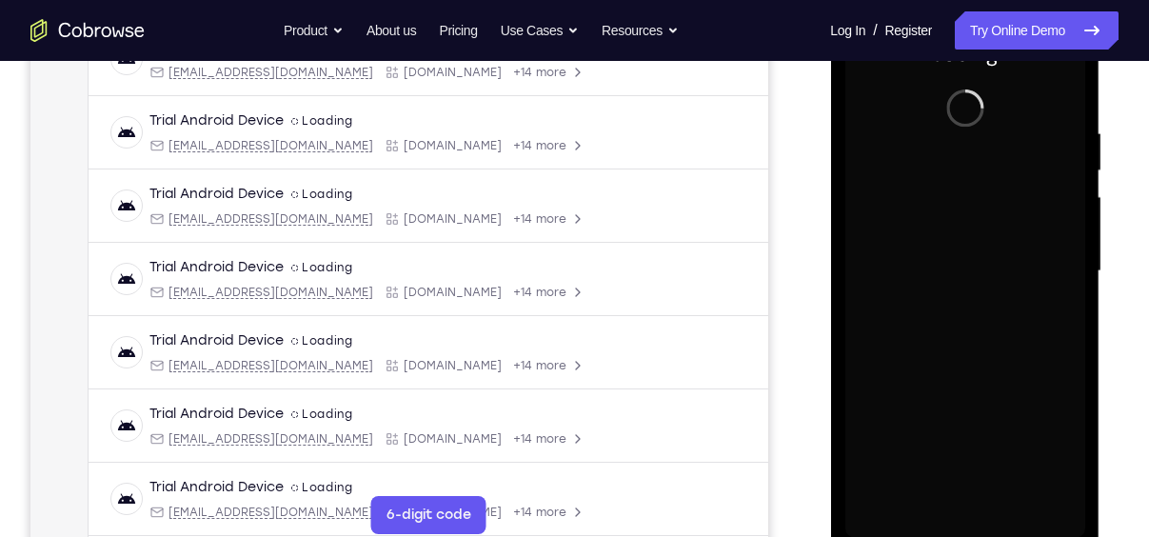
scroll to position [312, 0]
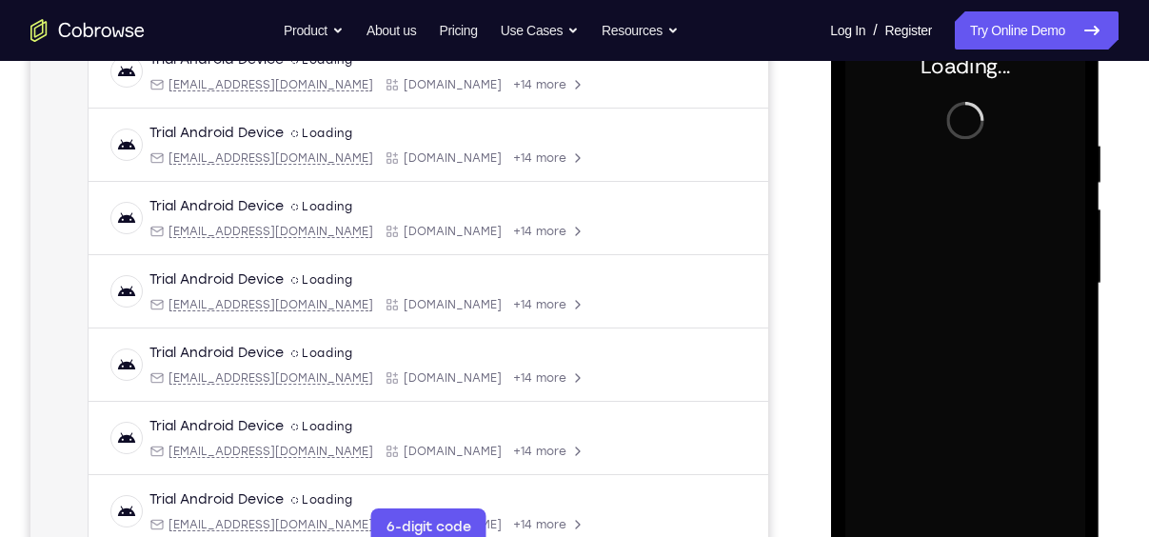
click at [992, 139] on div at bounding box center [964, 283] width 240 height 533
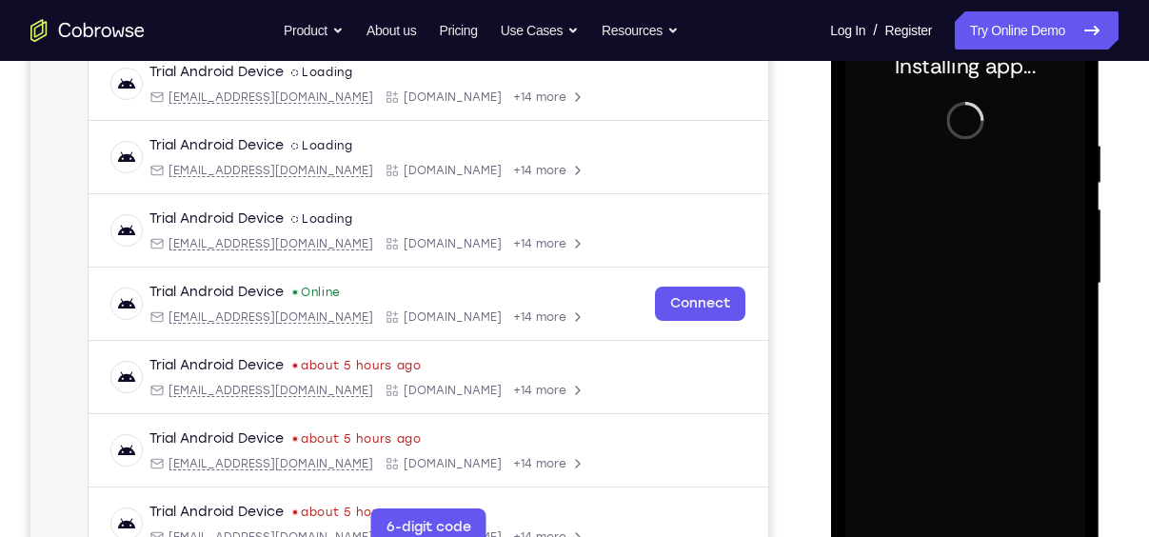
scroll to position [749, 0]
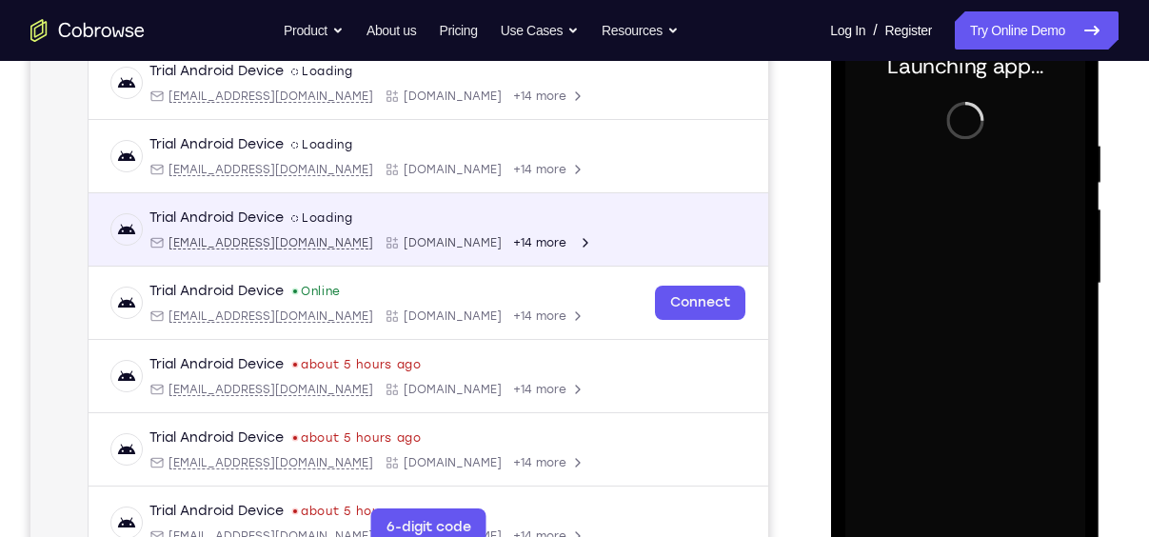
click at [364, 223] on div "Trial Android Device spin2 Loading [EMAIL_ADDRESS][DOMAIN_NAME] [DOMAIN_NAME] +…" at bounding box center [370, 229] width 443 height 42
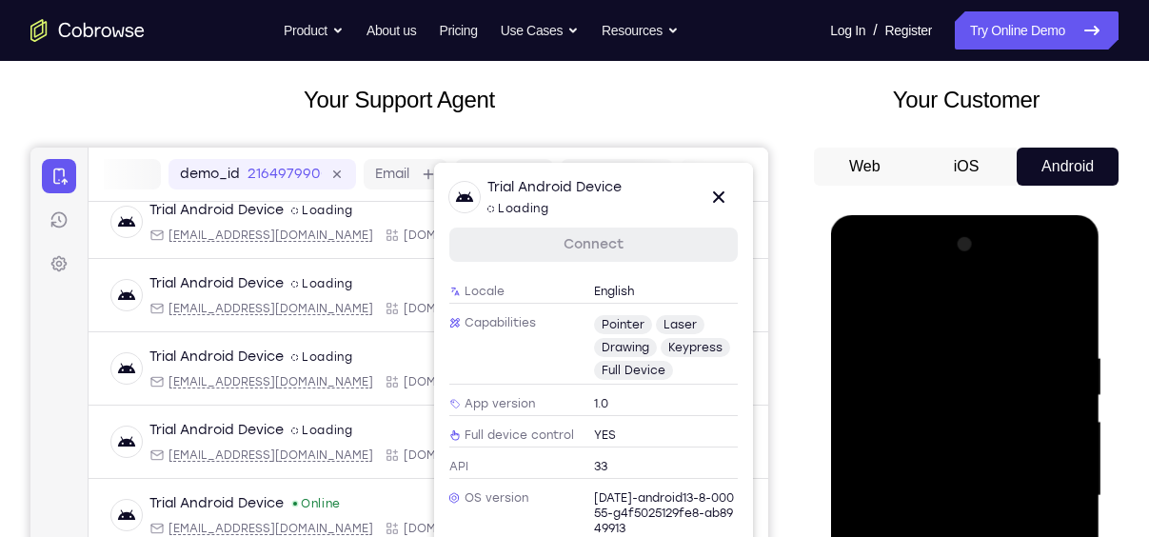
scroll to position [318, 0]
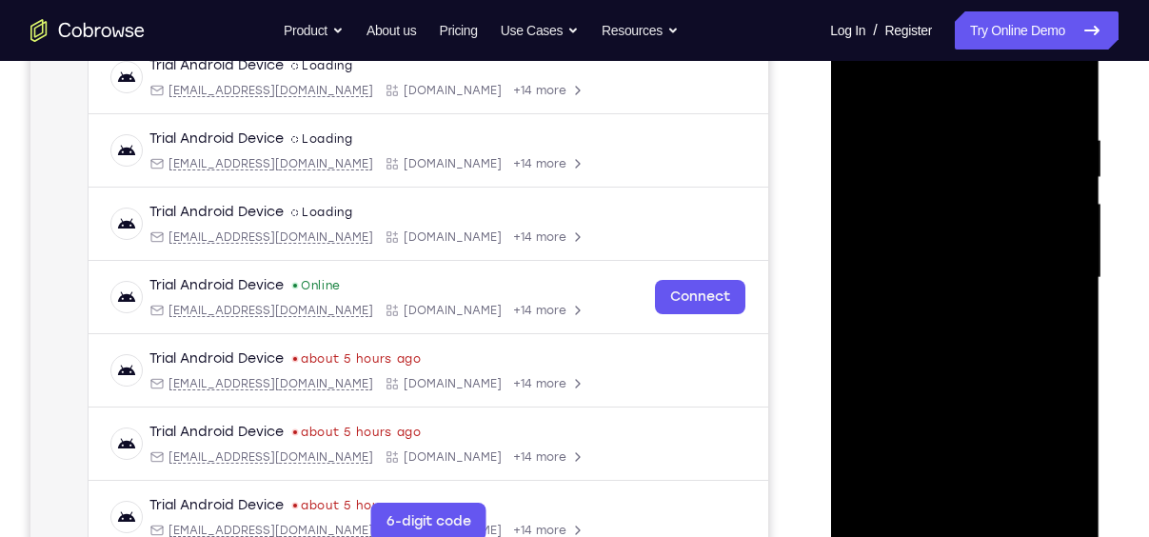
click at [960, 523] on div at bounding box center [964, 277] width 240 height 533
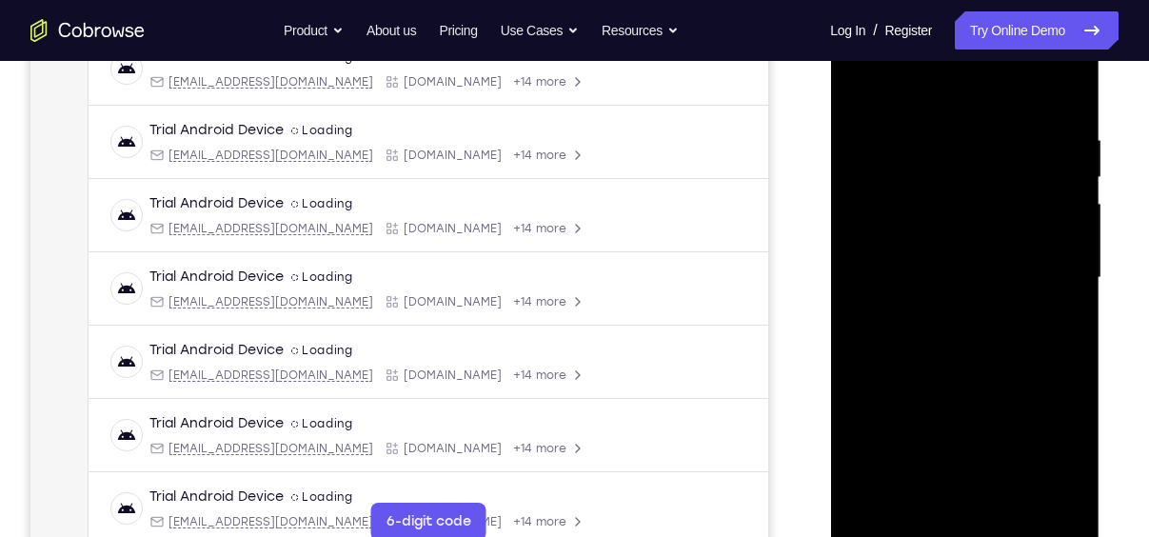
scroll to position [0, 0]
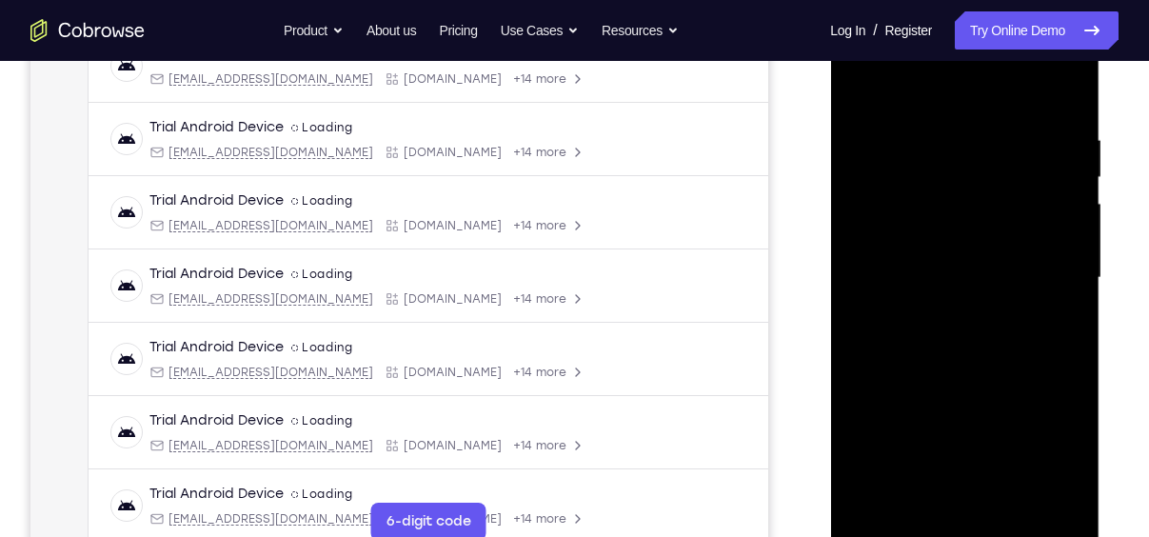
click at [963, 529] on div at bounding box center [964, 277] width 240 height 533
click at [1051, 450] on div at bounding box center [964, 277] width 240 height 533
click at [900, 80] on div at bounding box center [964, 277] width 240 height 533
click at [1045, 265] on div at bounding box center [964, 277] width 240 height 533
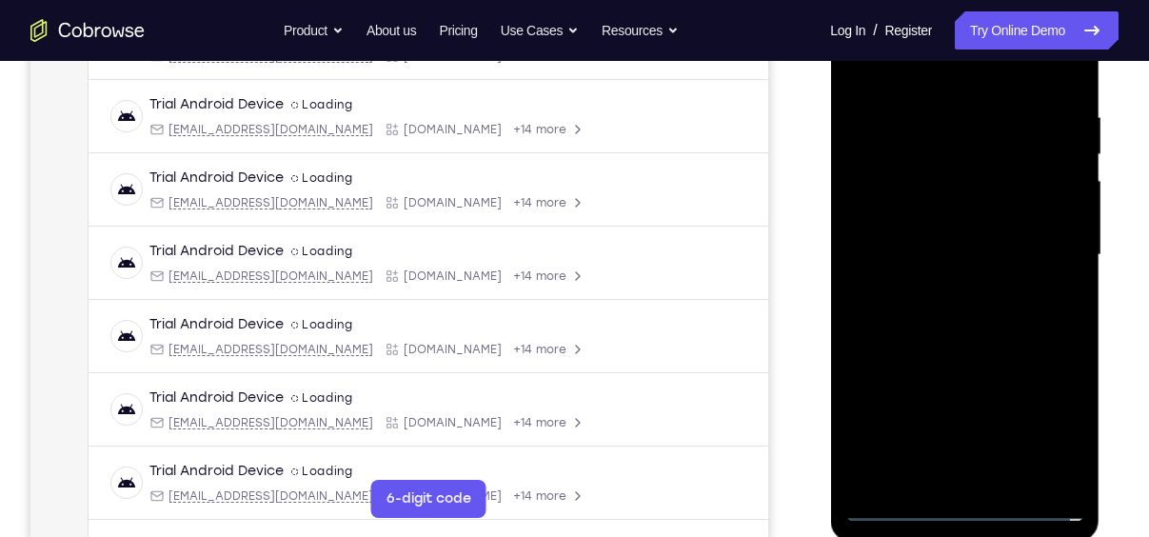
scroll to position [343, 0]
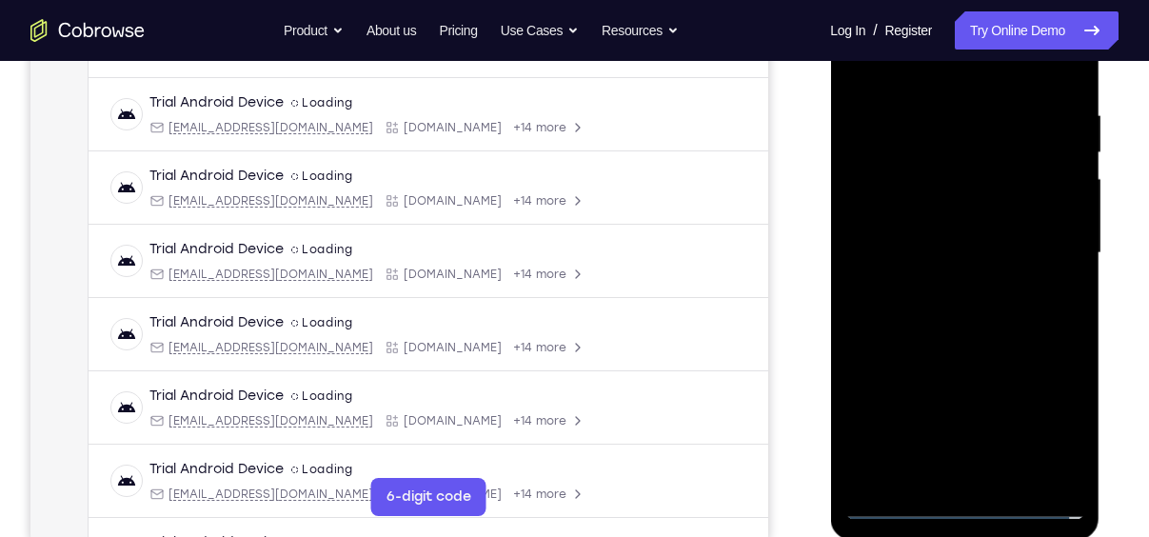
click at [987, 477] on div at bounding box center [964, 253] width 240 height 533
click at [903, 234] on div at bounding box center [964, 253] width 240 height 533
click at [903, 181] on div at bounding box center [964, 253] width 240 height 533
click at [901, 177] on div at bounding box center [964, 253] width 240 height 533
click at [925, 175] on div at bounding box center [964, 253] width 240 height 533
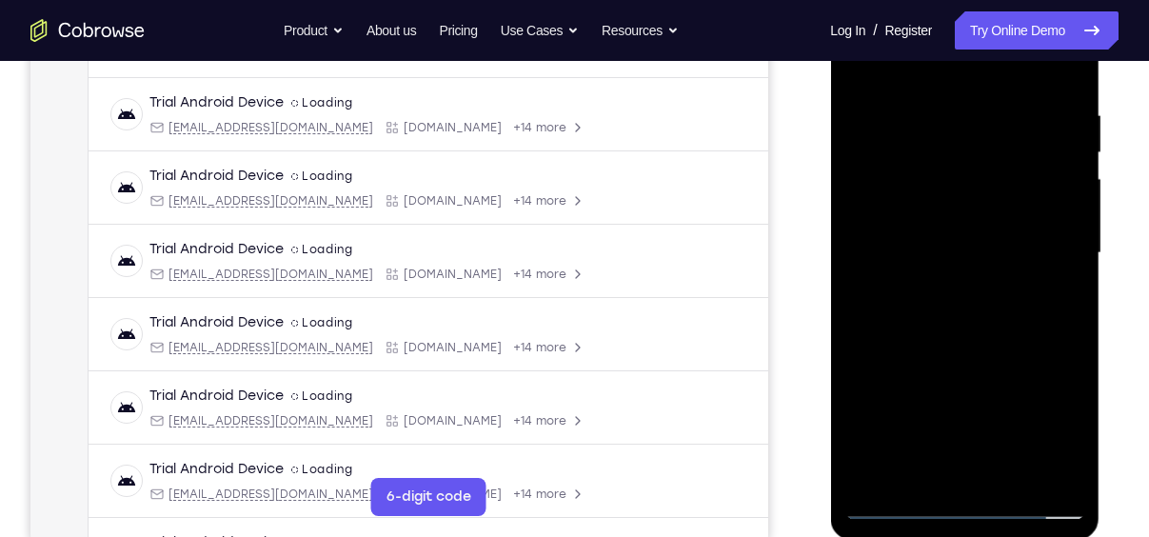
click at [925, 175] on div at bounding box center [964, 253] width 240 height 533
click at [904, 213] on div at bounding box center [964, 253] width 240 height 533
click at [943, 251] on div at bounding box center [964, 253] width 240 height 533
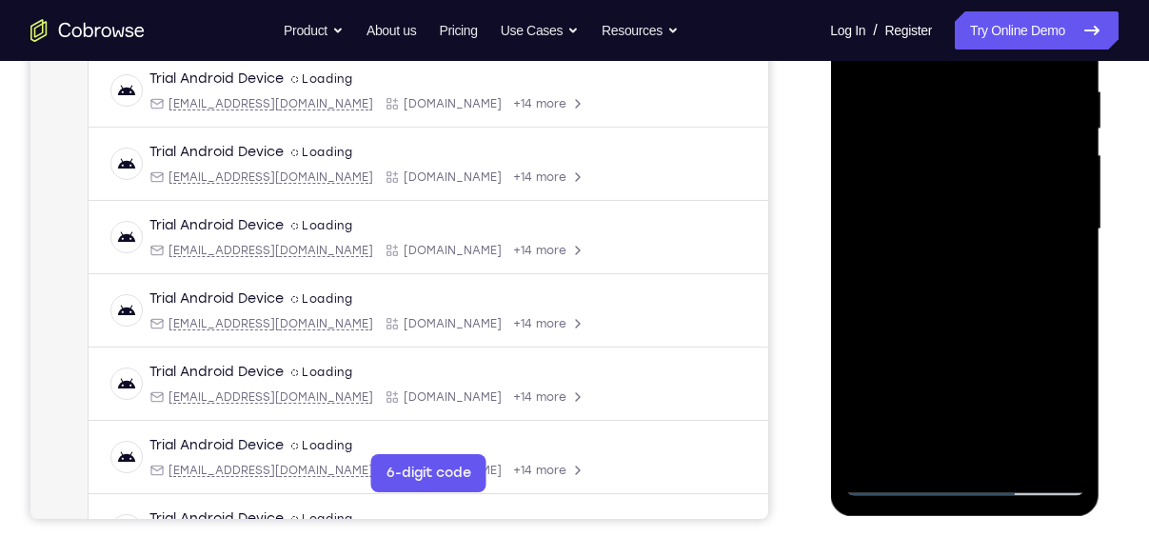
scroll to position [369, 0]
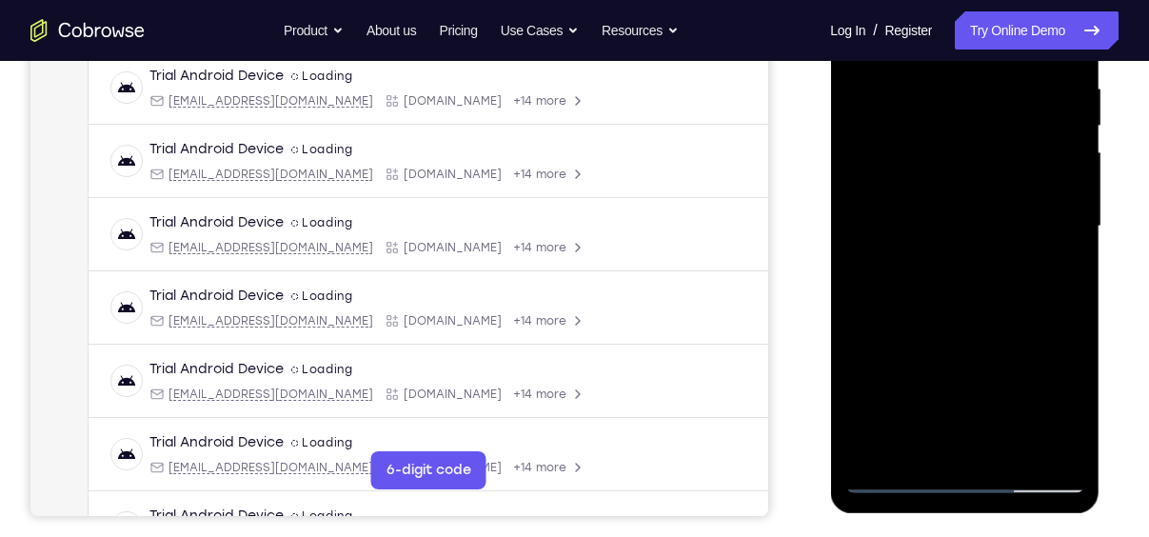
click at [958, 295] on div at bounding box center [964, 226] width 240 height 533
click at [960, 285] on div at bounding box center [964, 226] width 240 height 533
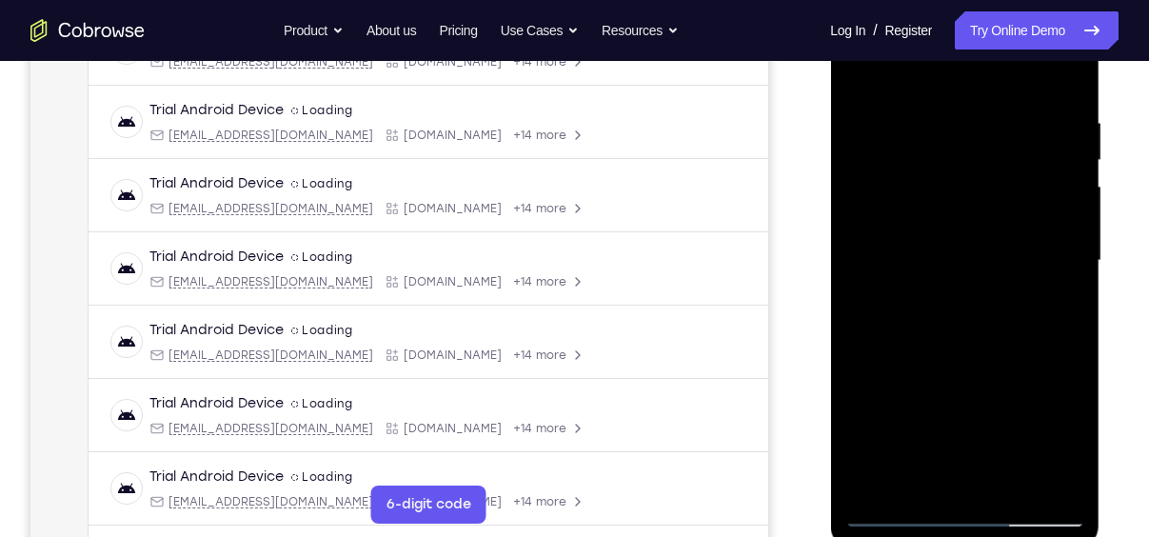
scroll to position [307, 0]
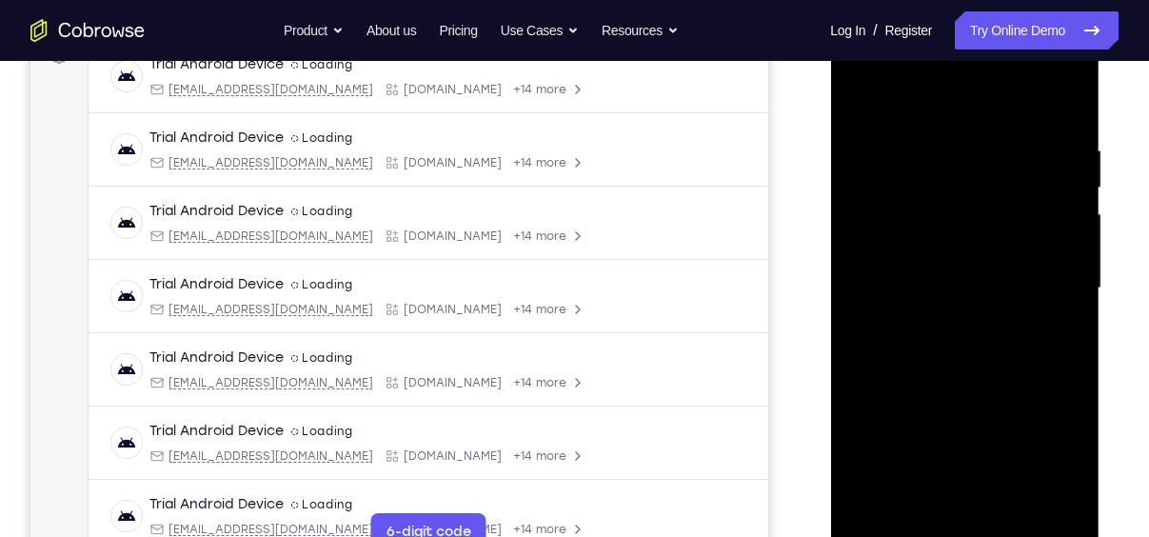
click at [941, 142] on div at bounding box center [964, 288] width 240 height 533
click at [957, 338] on div at bounding box center [964, 288] width 240 height 533
click at [1065, 119] on div at bounding box center [964, 288] width 240 height 533
click at [1063, 103] on div at bounding box center [964, 288] width 240 height 533
click at [935, 132] on div at bounding box center [964, 288] width 240 height 533
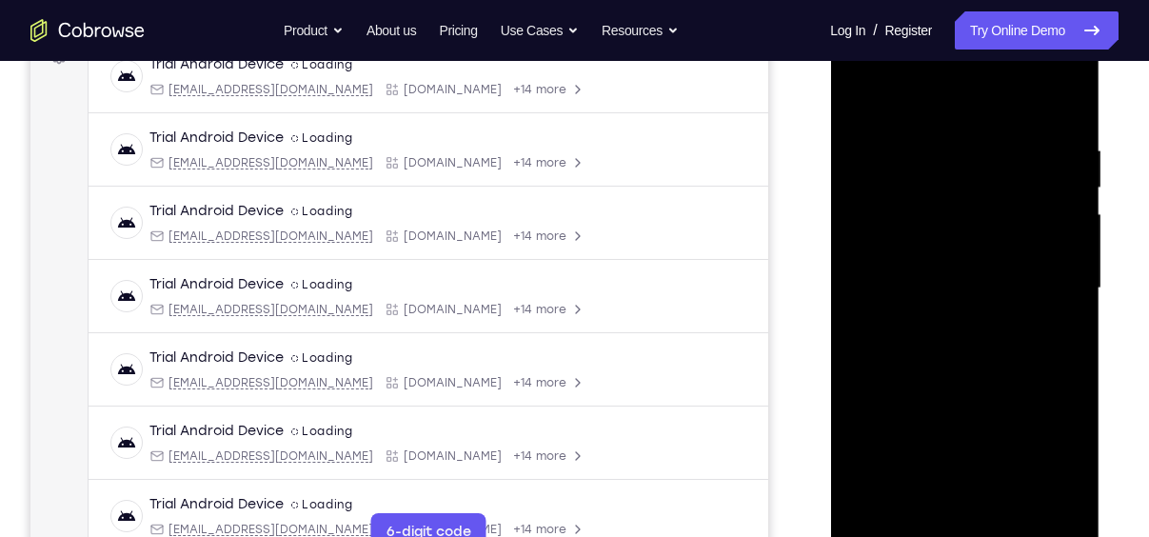
click at [1038, 503] on div at bounding box center [964, 288] width 240 height 533
drag, startPoint x: 898, startPoint y: 305, endPoint x: 1044, endPoint y: 302, distance: 145.6
click at [1044, 302] on div at bounding box center [964, 288] width 240 height 533
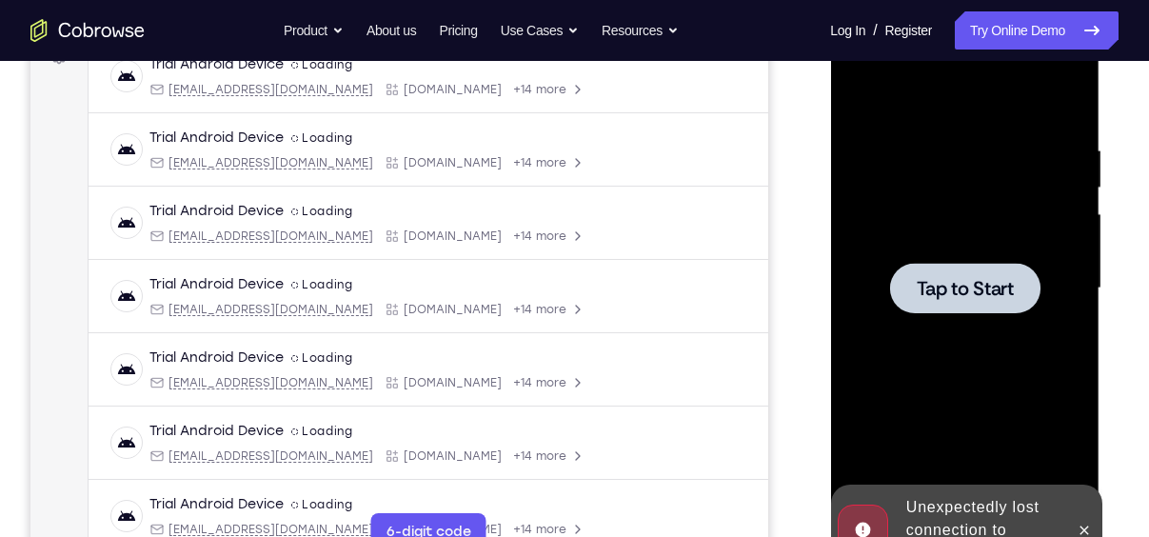
scroll to position [293, 0]
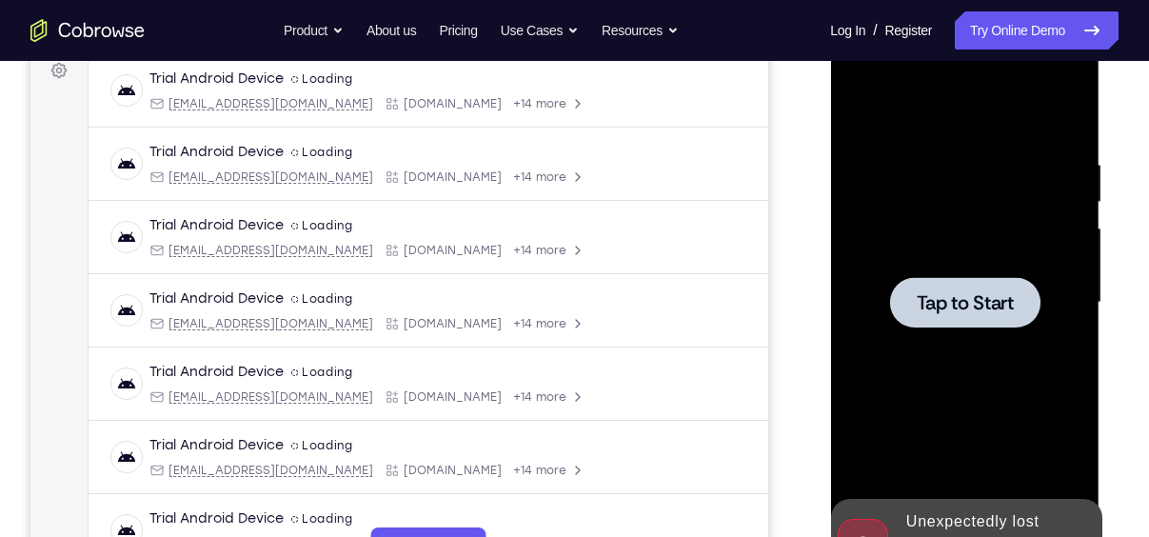
click at [956, 318] on div at bounding box center [964, 302] width 150 height 50
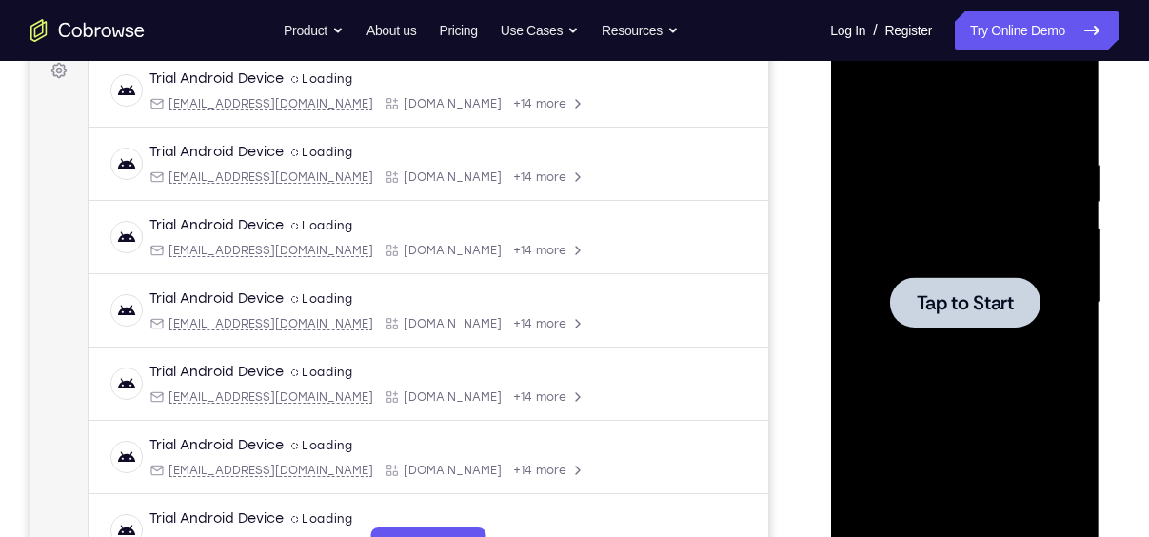
click at [956, 318] on div at bounding box center [964, 302] width 150 height 50
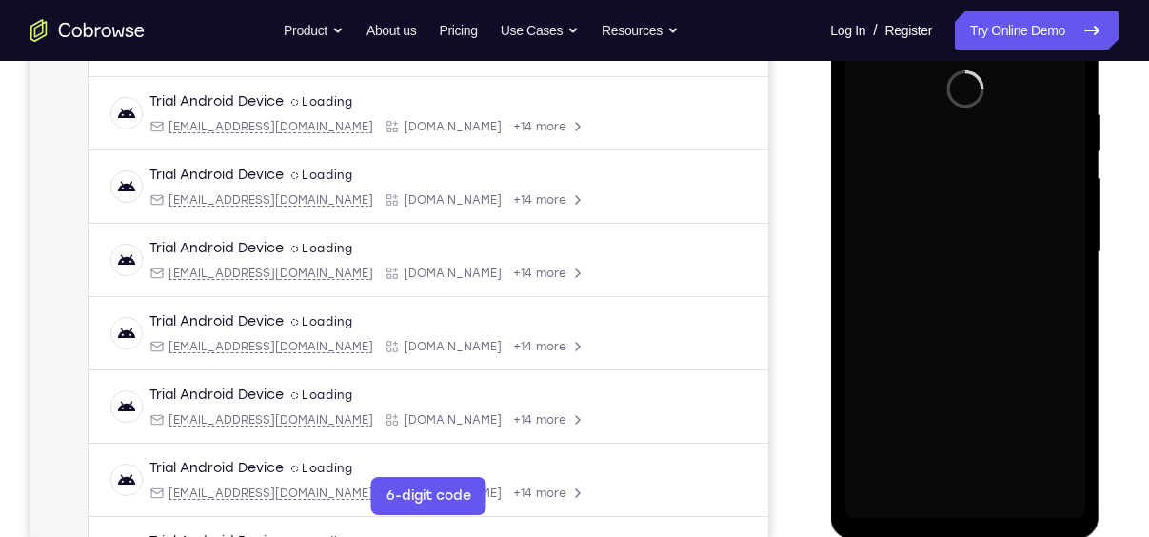
scroll to position [350, 0]
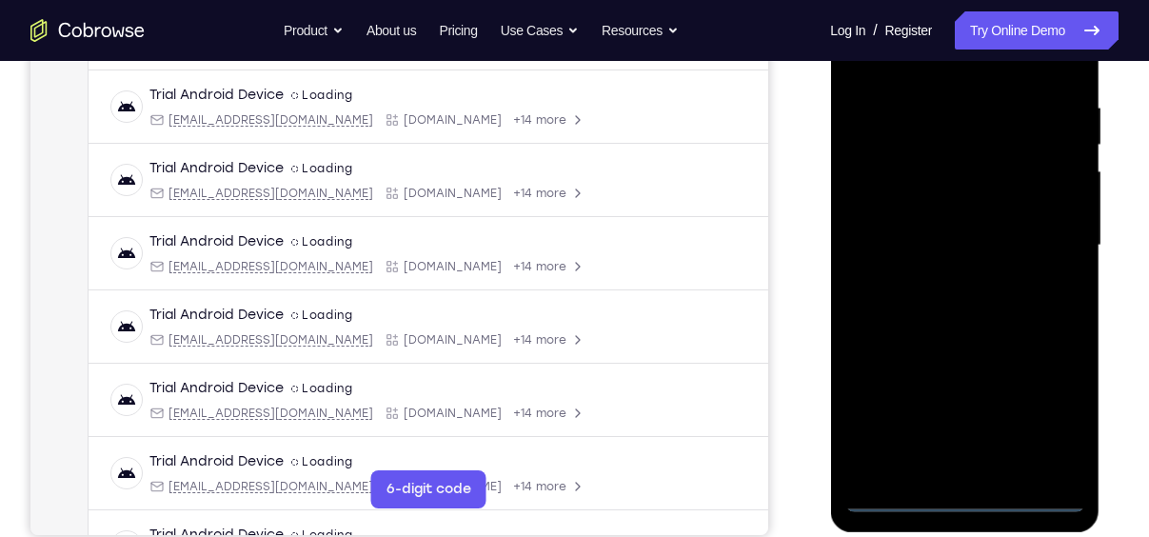
click at [958, 497] on div at bounding box center [964, 245] width 240 height 533
click at [1052, 407] on div at bounding box center [964, 245] width 240 height 533
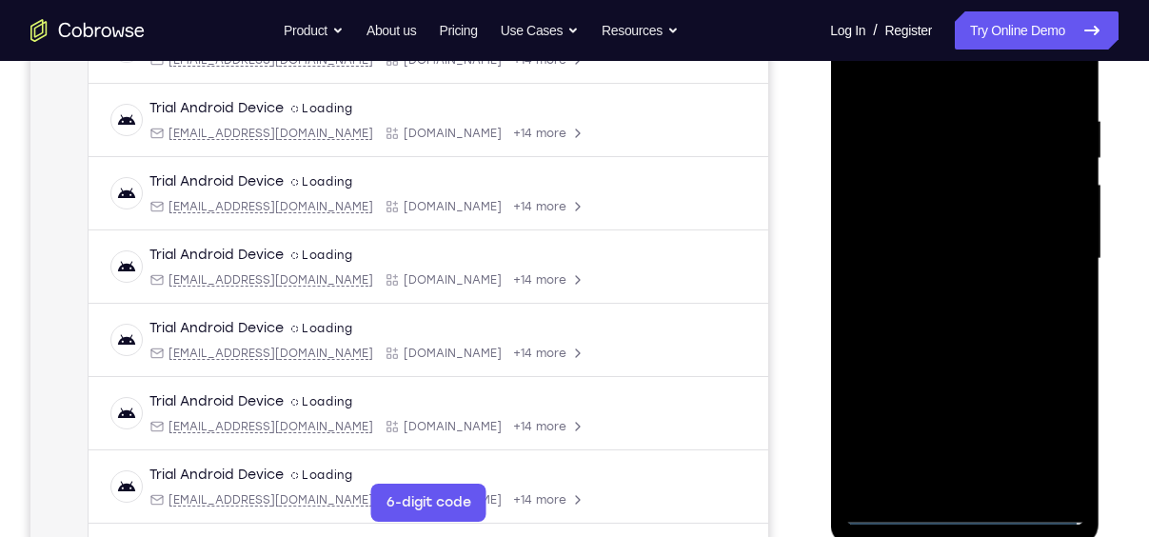
scroll to position [264, 0]
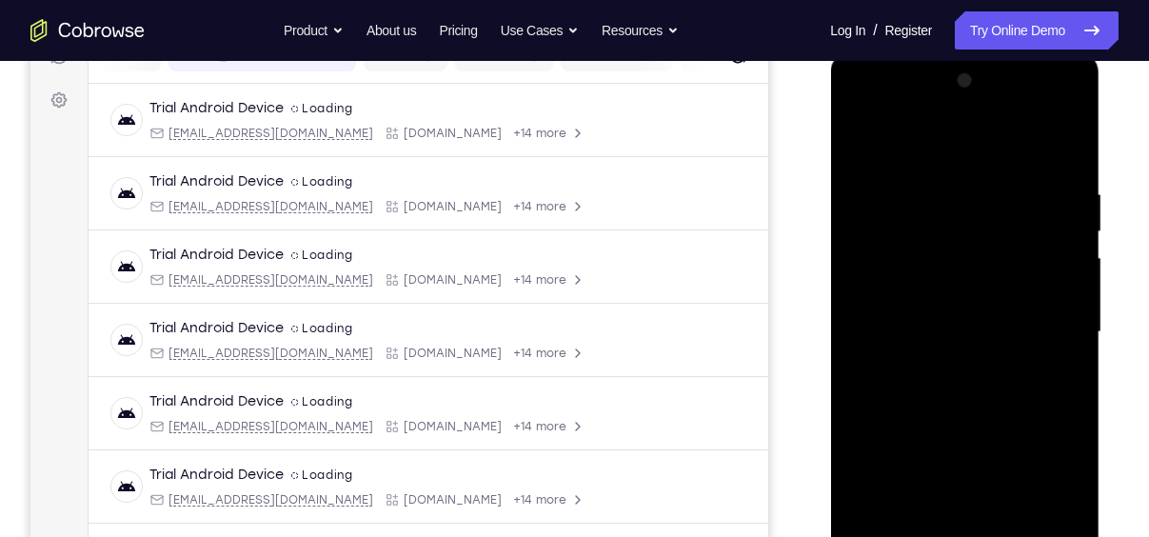
click at [918, 135] on div at bounding box center [964, 332] width 240 height 533
click at [1036, 321] on div at bounding box center [964, 332] width 240 height 533
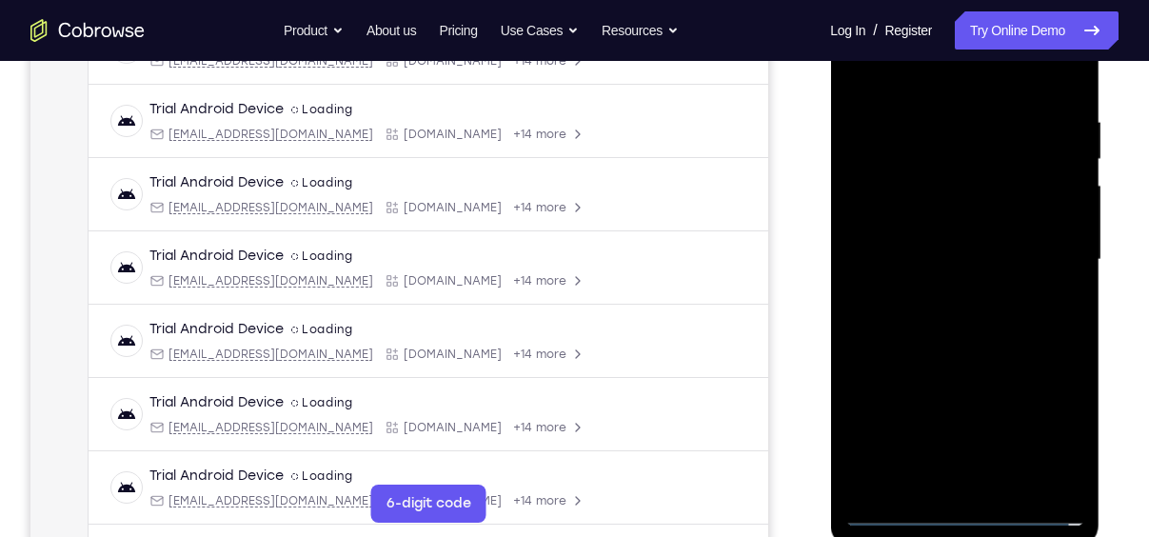
scroll to position [306, 0]
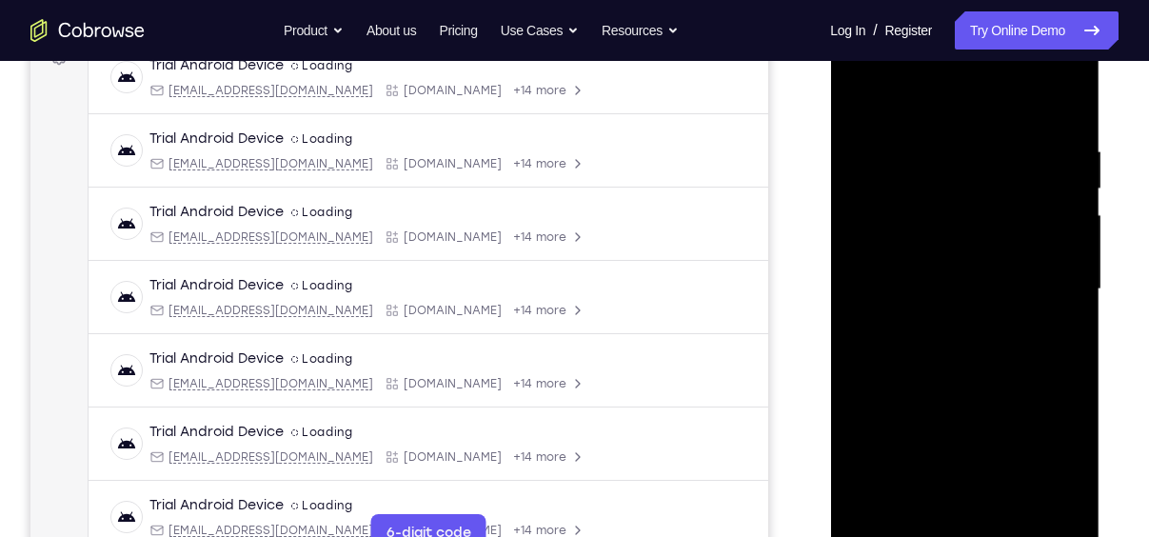
click at [947, 324] on div at bounding box center [964, 289] width 240 height 533
click at [933, 271] on div at bounding box center [964, 289] width 240 height 533
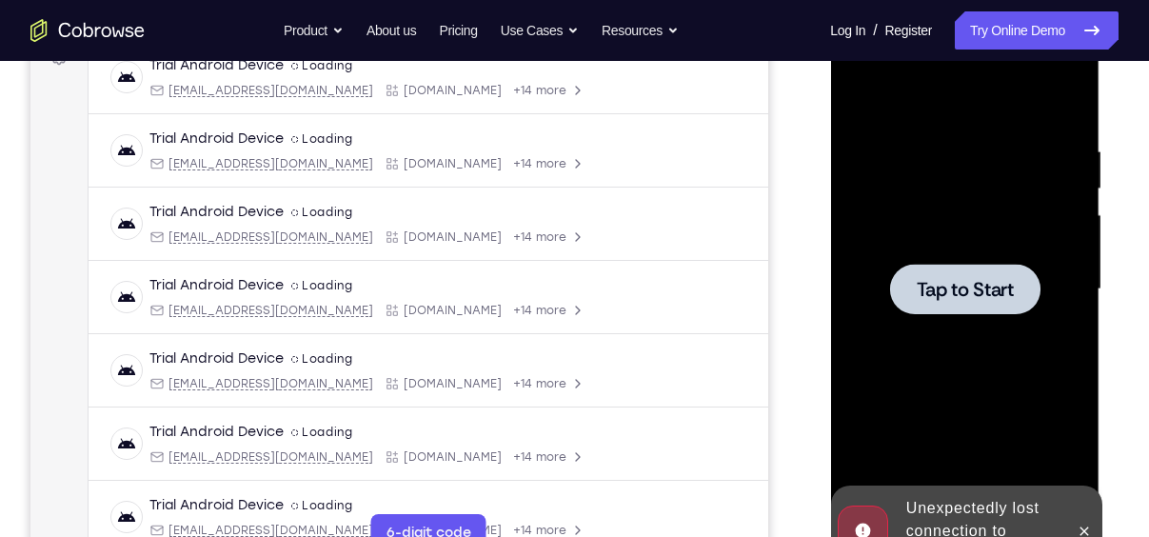
click at [905, 251] on div at bounding box center [964, 289] width 240 height 533
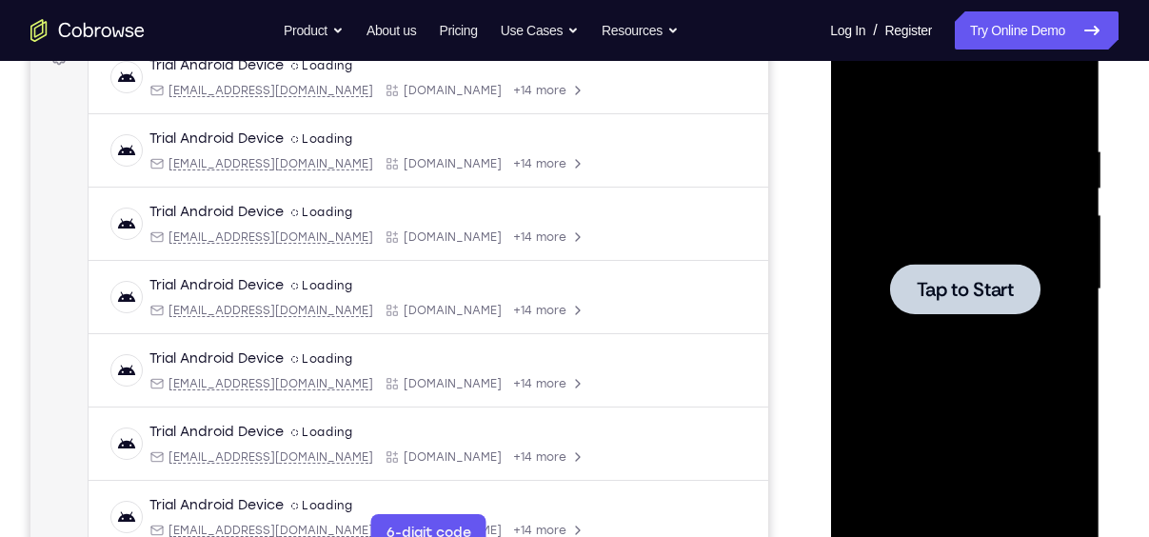
click at [909, 272] on div at bounding box center [964, 289] width 150 height 50
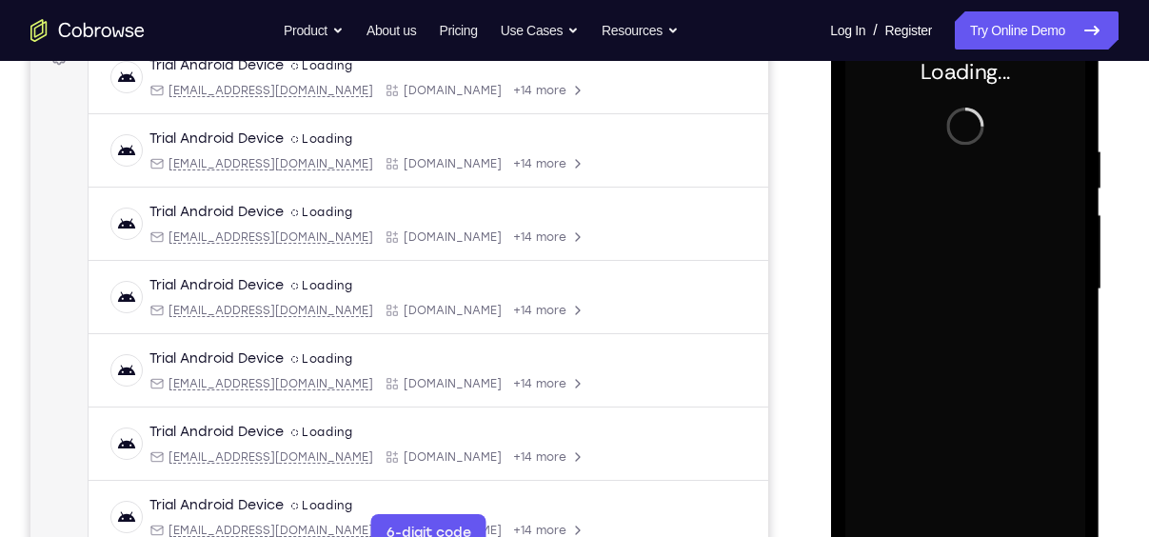
click at [794, 310] on div "Your Support Agent Your Customer Web iOS Android" at bounding box center [574, 227] width 1088 height 703
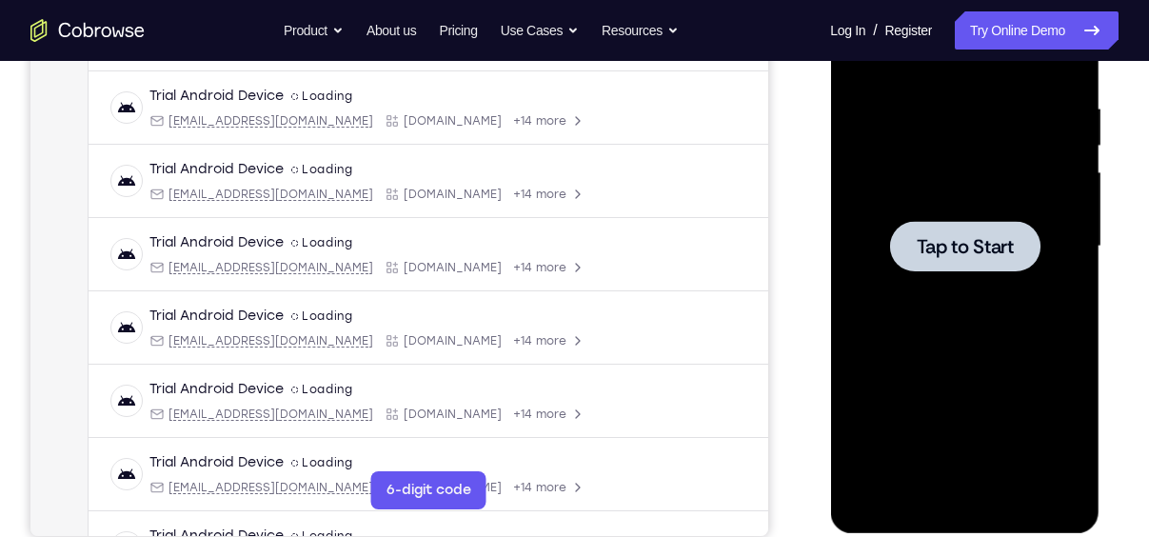
scroll to position [353, 0]
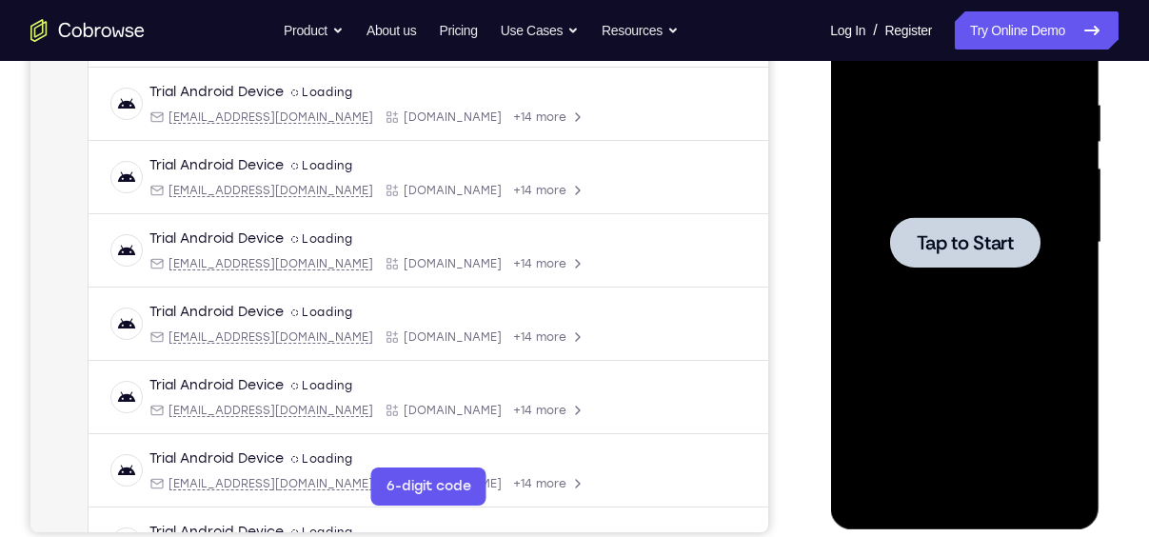
click at [926, 268] on div at bounding box center [964, 242] width 240 height 533
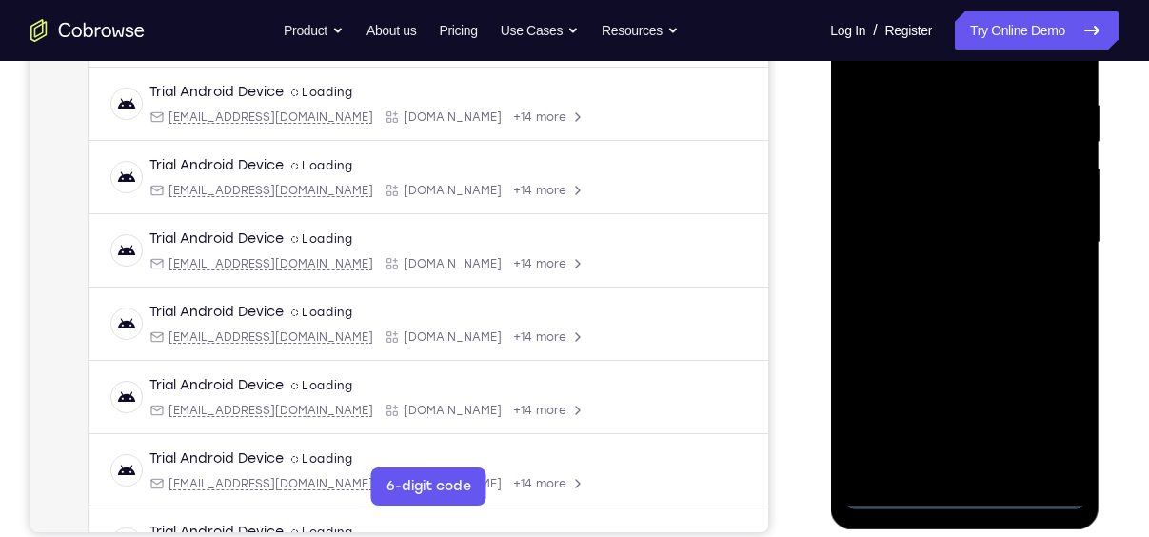
click at [962, 491] on div at bounding box center [964, 242] width 240 height 533
click at [964, 492] on div at bounding box center [964, 242] width 240 height 533
click at [968, 489] on div at bounding box center [964, 242] width 240 height 533
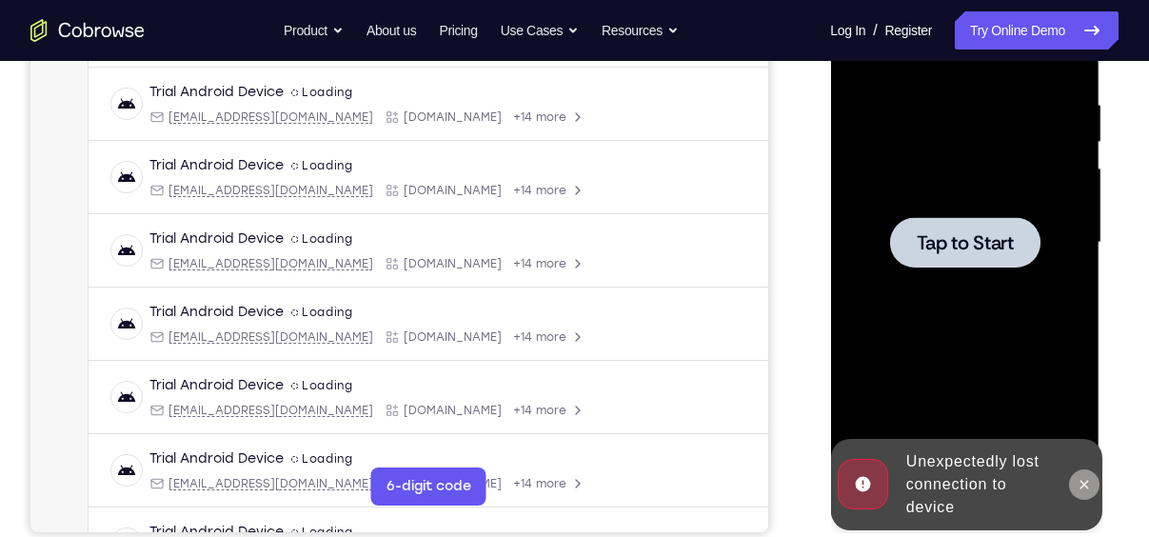
click at [1084, 479] on icon at bounding box center [1082, 484] width 15 height 15
